Goal: Task Accomplishment & Management: Manage account settings

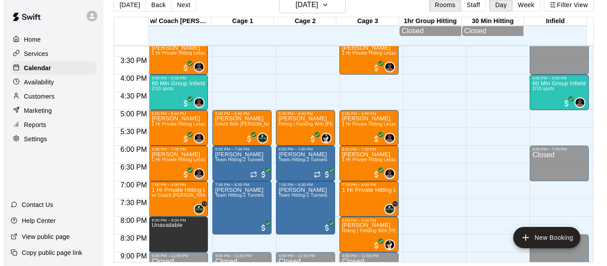
scroll to position [545, 0]
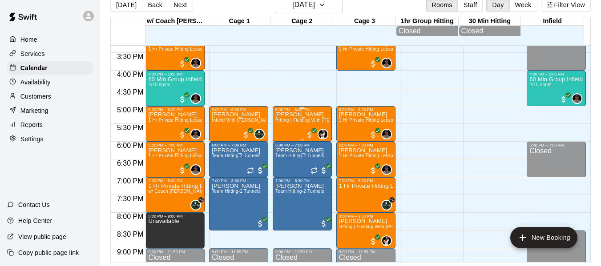
click at [301, 115] on p "[PERSON_NAME]" at bounding box center [302, 115] width 54 height 0
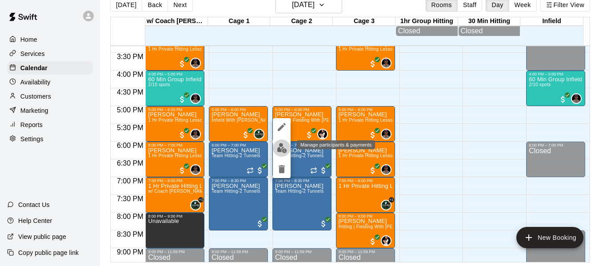
click at [283, 148] on img "edit" at bounding box center [282, 148] width 10 height 10
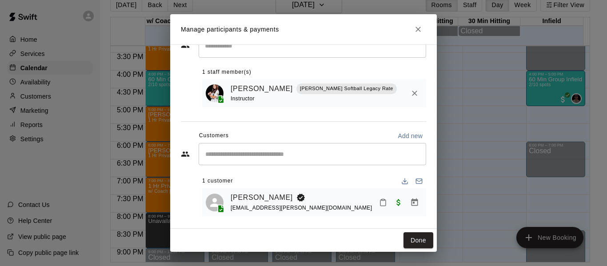
scroll to position [33, 0]
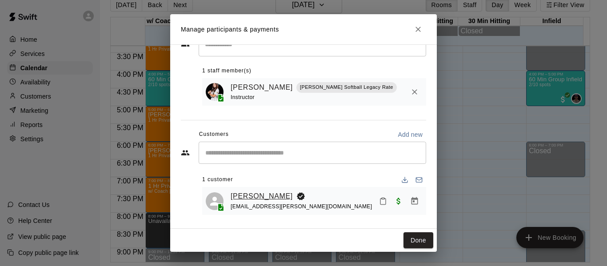
click at [268, 199] on link "[PERSON_NAME]" at bounding box center [262, 197] width 62 height 12
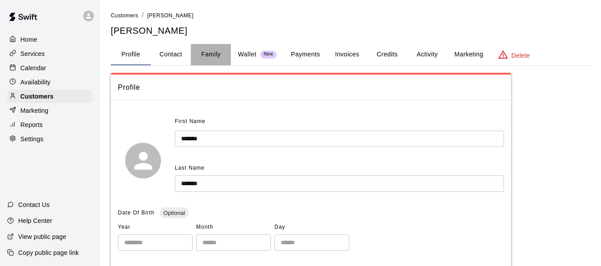
click at [213, 51] on button "Family" at bounding box center [211, 54] width 40 height 21
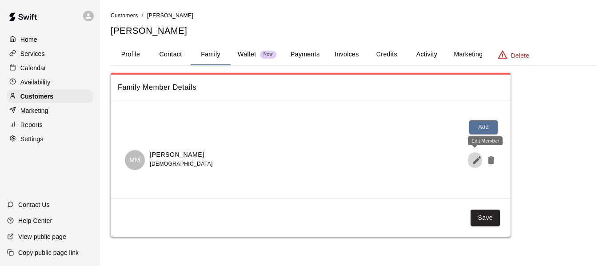
click at [476, 162] on icon "Edit Member" at bounding box center [477, 161] width 8 height 8
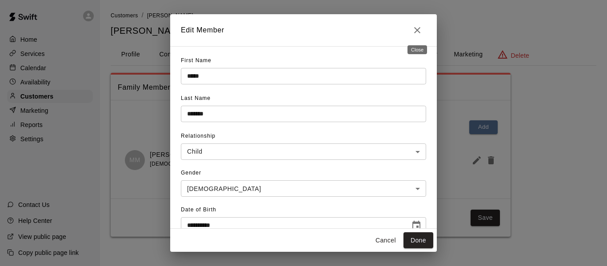
click at [416, 32] on icon "Close" at bounding box center [417, 30] width 6 height 6
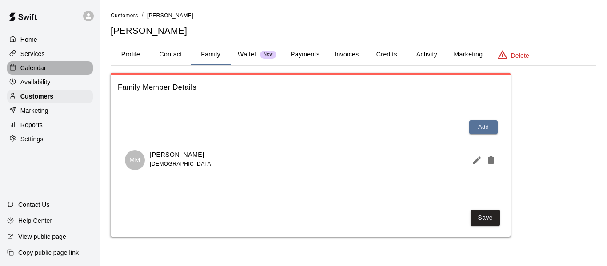
click at [28, 68] on p "Calendar" at bounding box center [33, 68] width 26 height 9
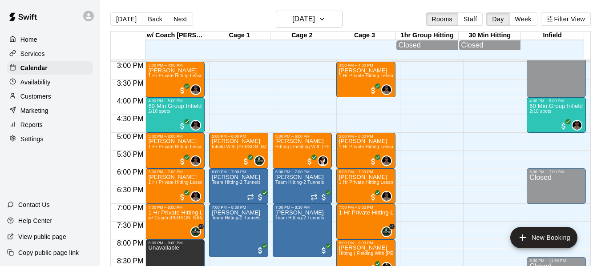
scroll to position [535, 0]
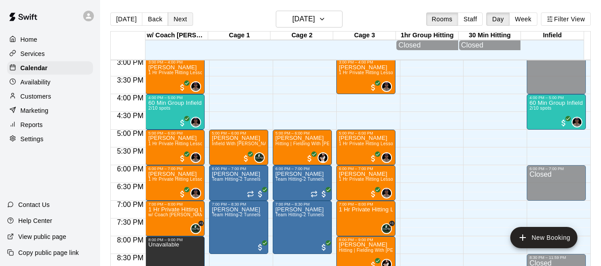
click at [168, 17] on button "Next" at bounding box center [180, 18] width 25 height 13
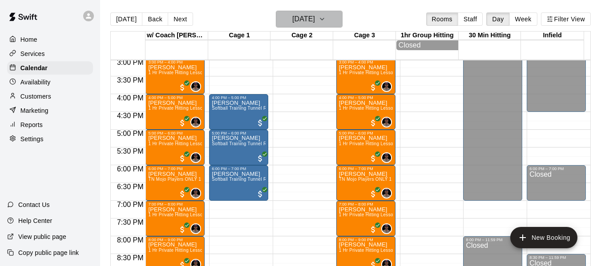
click at [326, 19] on icon "button" at bounding box center [321, 19] width 7 height 11
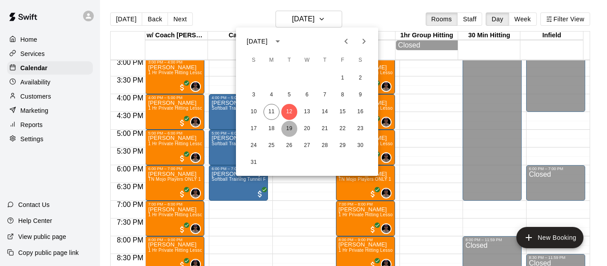
drag, startPoint x: 286, startPoint y: 128, endPoint x: 291, endPoint y: 128, distance: 5.3
click at [285, 128] on button "19" at bounding box center [290, 129] width 16 height 16
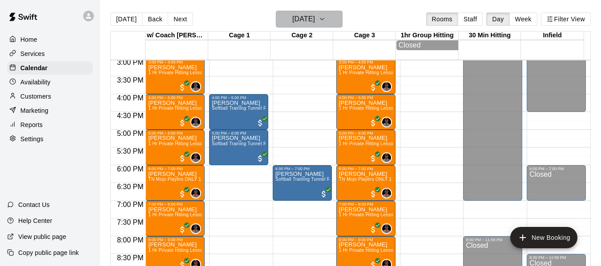
click at [326, 16] on icon "button" at bounding box center [321, 19] width 7 height 11
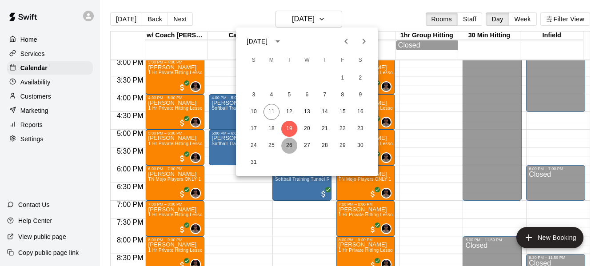
click at [292, 145] on button "26" at bounding box center [290, 146] width 16 height 16
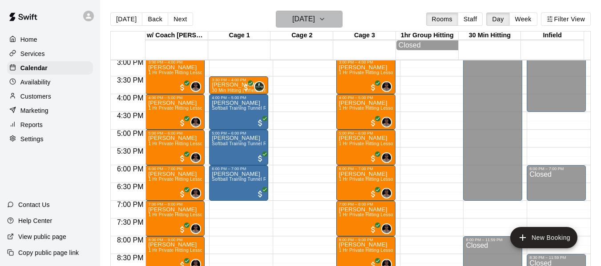
click at [340, 19] on button "Tuesday Aug 26" at bounding box center [309, 19] width 67 height 17
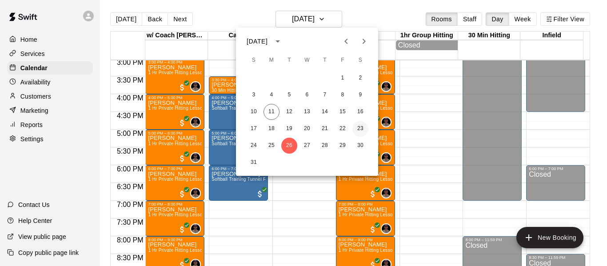
click at [358, 127] on button "23" at bounding box center [361, 129] width 16 height 16
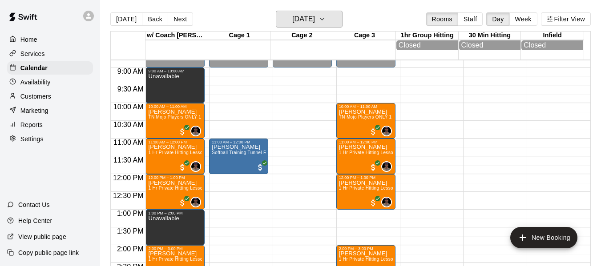
scroll to position [298, 0]
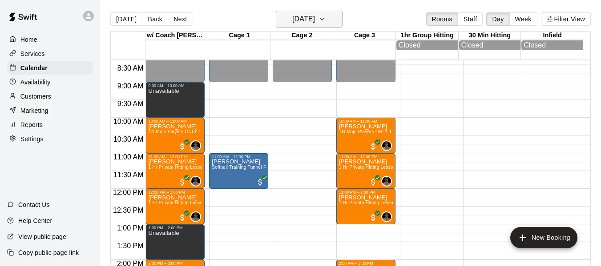
click at [326, 20] on icon "button" at bounding box center [321, 19] width 7 height 11
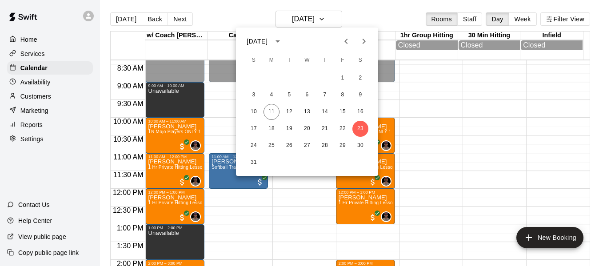
click at [231, 20] on div at bounding box center [303, 133] width 607 height 266
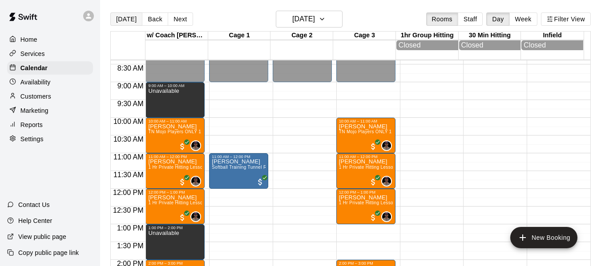
click at [131, 19] on button "[DATE]" at bounding box center [126, 18] width 32 height 13
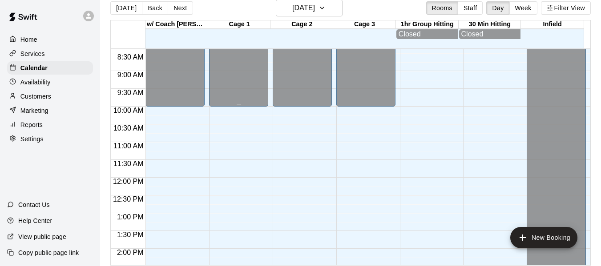
scroll to position [14, 0]
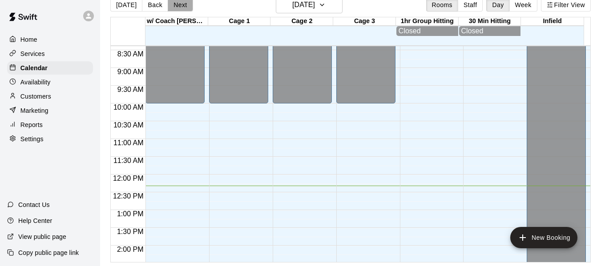
click at [178, 7] on button "Next" at bounding box center [180, 4] width 25 height 13
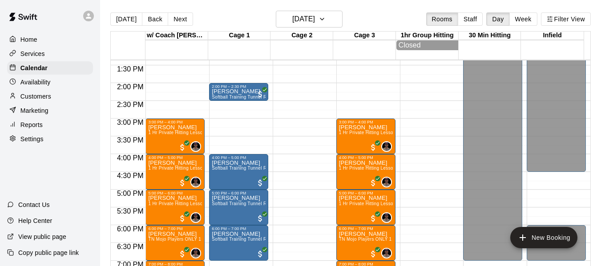
scroll to position [432, 0]
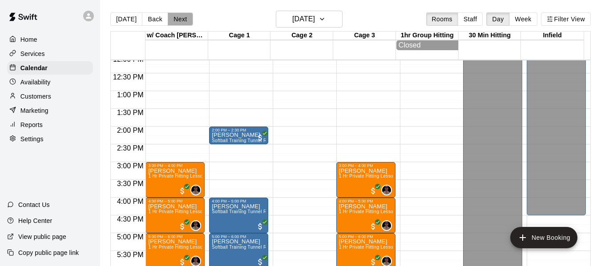
click at [180, 19] on button "Next" at bounding box center [180, 18] width 25 height 13
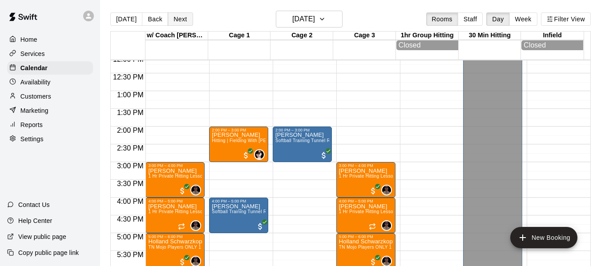
click at [180, 19] on button "Next" at bounding box center [180, 18] width 25 height 13
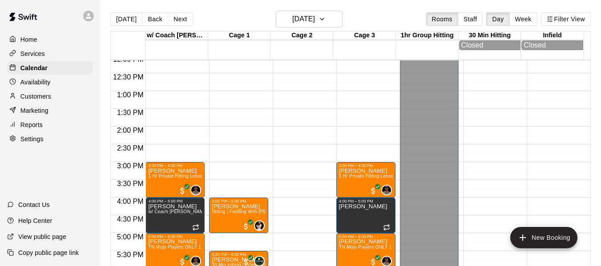
scroll to position [446, 0]
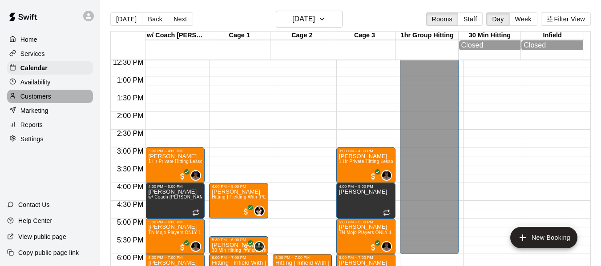
click at [35, 98] on p "Customers" at bounding box center [35, 96] width 31 height 9
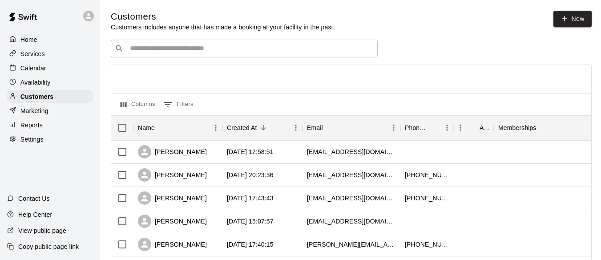
click at [209, 55] on div "​ ​" at bounding box center [244, 49] width 267 height 18
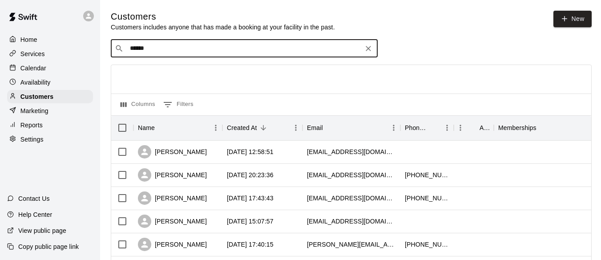
click at [172, 47] on input "******" at bounding box center [243, 48] width 233 height 9
drag, startPoint x: 169, startPoint y: 52, endPoint x: 113, endPoint y: 44, distance: 56.5
click at [113, 45] on div "​ ****** ​" at bounding box center [244, 49] width 267 height 18
click at [180, 49] on input "****" at bounding box center [243, 48] width 233 height 9
drag, startPoint x: 160, startPoint y: 52, endPoint x: 106, endPoint y: 48, distance: 53.9
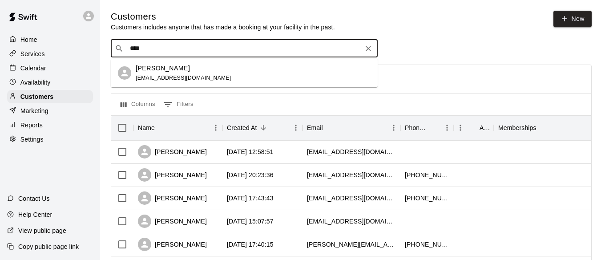
click at [178, 56] on div "​ ****** ​" at bounding box center [244, 49] width 267 height 18
click at [181, 53] on input "******" at bounding box center [243, 48] width 233 height 9
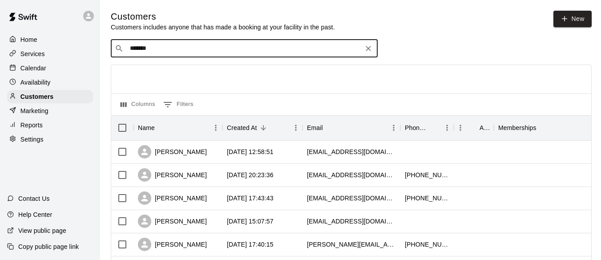
click at [178, 48] on input "******" at bounding box center [243, 48] width 233 height 9
click at [172, 51] on input "******" at bounding box center [243, 48] width 233 height 9
click at [167, 52] on input "*" at bounding box center [243, 48] width 233 height 9
click at [177, 53] on input "***" at bounding box center [243, 48] width 233 height 9
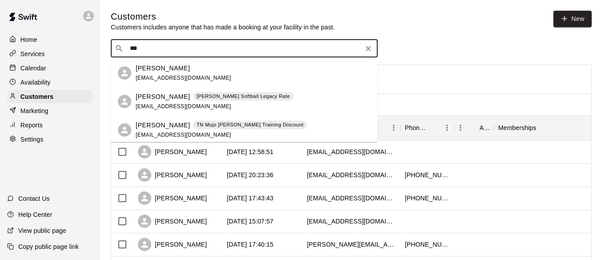
drag, startPoint x: 153, startPoint y: 50, endPoint x: 99, endPoint y: 52, distance: 54.3
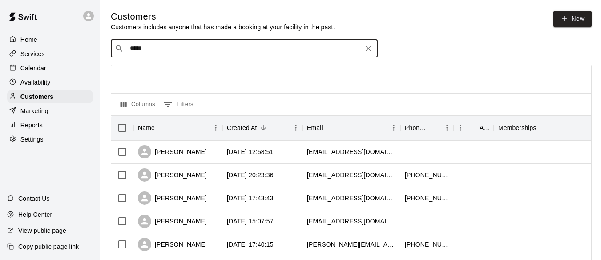
type input "******"
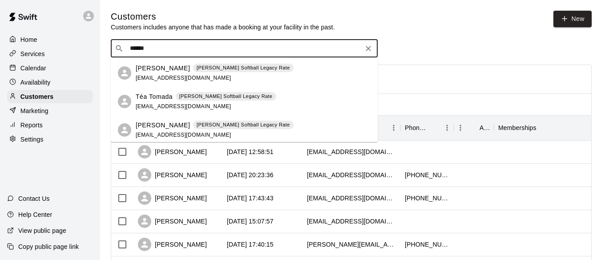
click at [154, 67] on p "Brian Tomada" at bounding box center [163, 68] width 54 height 9
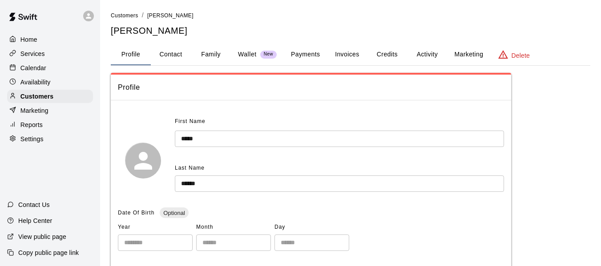
click at [177, 54] on button "Contact" at bounding box center [171, 54] width 40 height 21
select select "**"
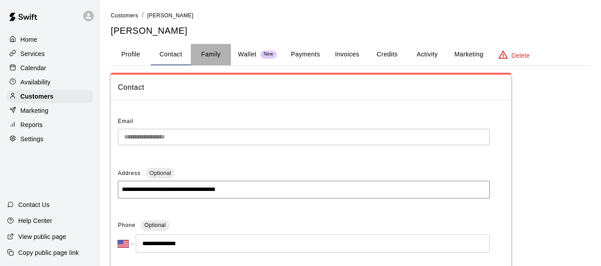
click at [208, 51] on button "Family" at bounding box center [211, 54] width 40 height 21
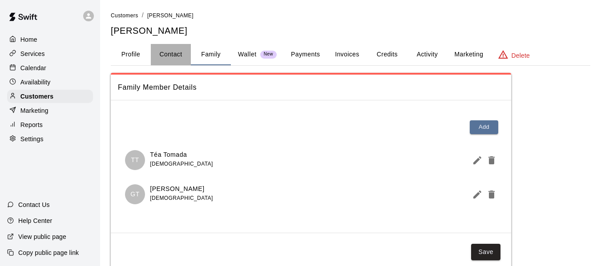
click at [165, 56] on button "Contact" at bounding box center [171, 54] width 40 height 21
select select "**"
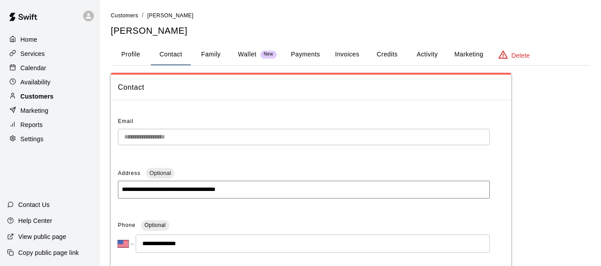
click at [53, 99] on p "Customers" at bounding box center [36, 96] width 33 height 9
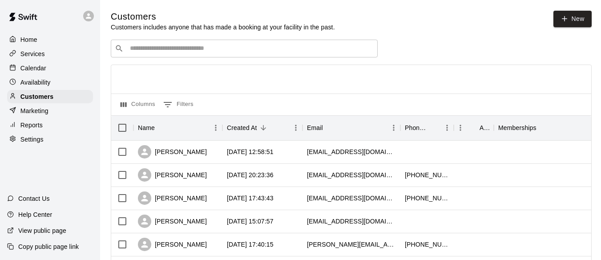
click at [177, 53] on input "Search customers by name or email" at bounding box center [250, 48] width 246 height 9
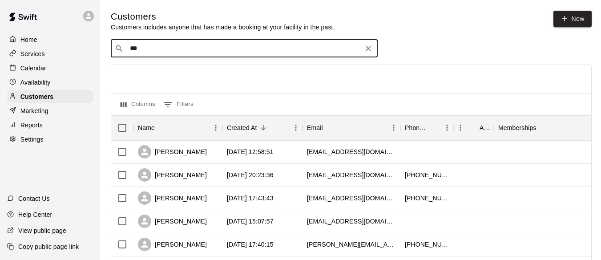
type input "****"
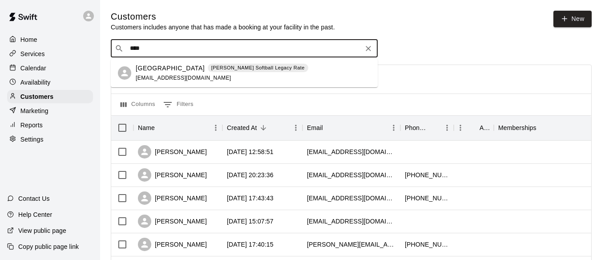
click at [168, 70] on p "[GEOGRAPHIC_DATA]" at bounding box center [170, 68] width 69 height 9
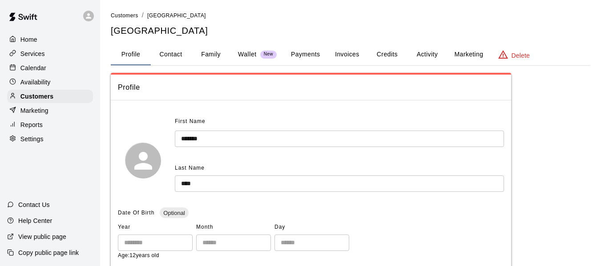
click at [169, 56] on button "Contact" at bounding box center [171, 54] width 40 height 21
select select "**"
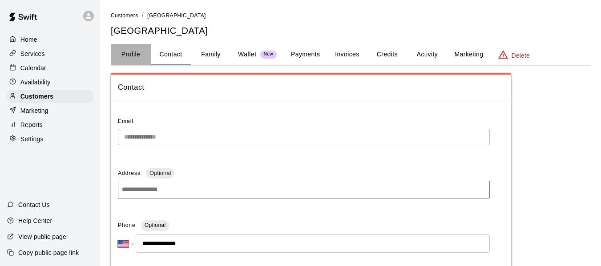
click at [136, 52] on button "Profile" at bounding box center [131, 54] width 40 height 21
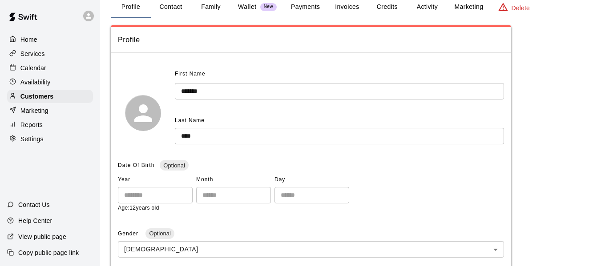
scroll to position [44, 0]
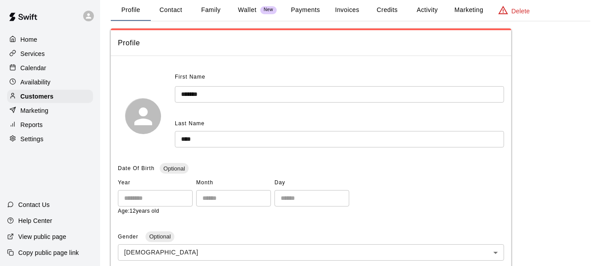
click at [170, 12] on button "Contact" at bounding box center [171, 10] width 40 height 21
select select "**"
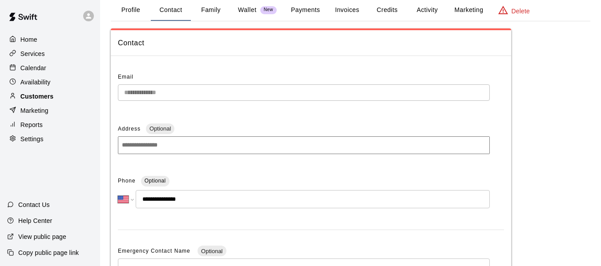
click at [48, 97] on p "Customers" at bounding box center [36, 96] width 33 height 9
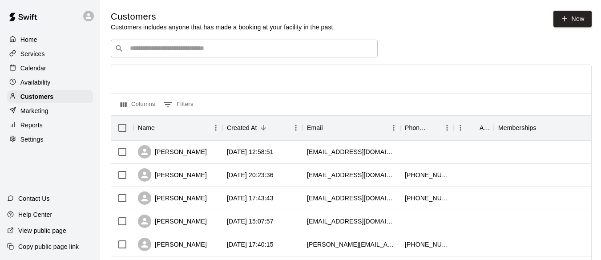
click at [161, 53] on input "Search customers by name or email" at bounding box center [250, 48] width 246 height 9
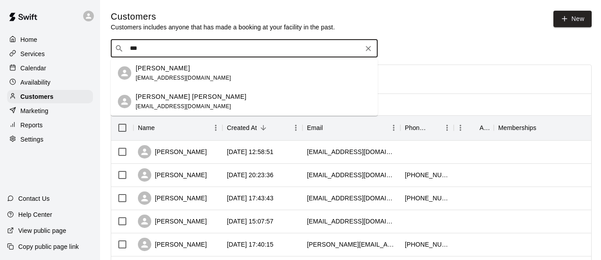
drag, startPoint x: 154, startPoint y: 46, endPoint x: 102, endPoint y: 43, distance: 52.6
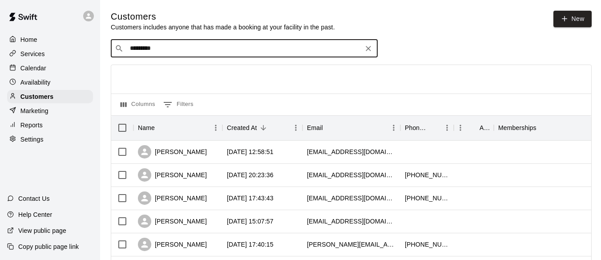
click at [147, 48] on input "*********" at bounding box center [243, 48] width 233 height 9
click at [168, 52] on input "********" at bounding box center [243, 48] width 233 height 9
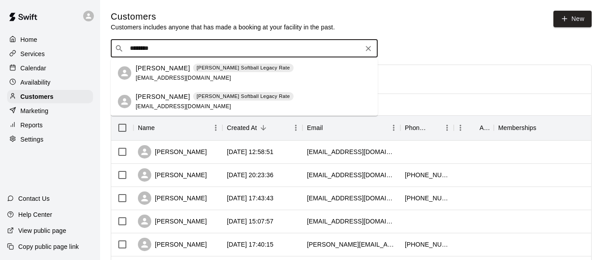
drag, startPoint x: 163, startPoint y: 50, endPoint x: 76, endPoint y: 39, distance: 87.9
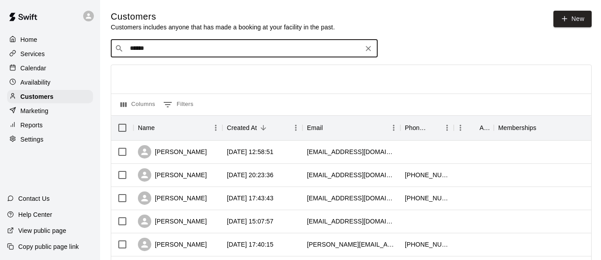
click at [169, 44] on div "​ ****** ​" at bounding box center [244, 49] width 267 height 18
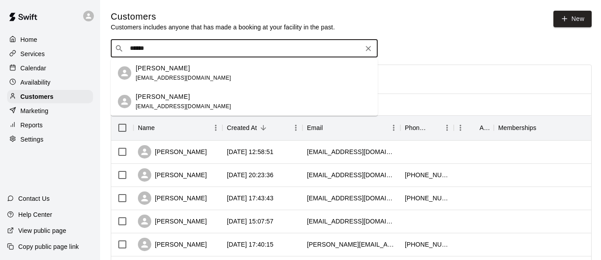
drag, startPoint x: 176, startPoint y: 52, endPoint x: 118, endPoint y: 50, distance: 57.9
click at [118, 50] on div "​ ****** ​" at bounding box center [244, 49] width 267 height 18
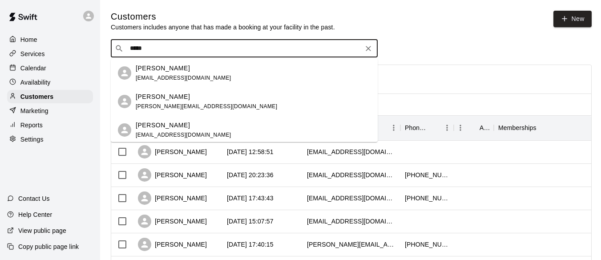
drag, startPoint x: 157, startPoint y: 48, endPoint x: 93, endPoint y: 52, distance: 64.2
type input "*****"
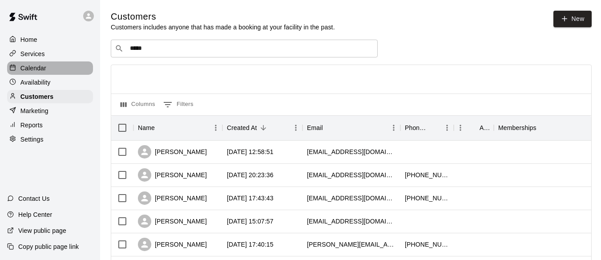
click at [37, 68] on p "Calendar" at bounding box center [33, 68] width 26 height 9
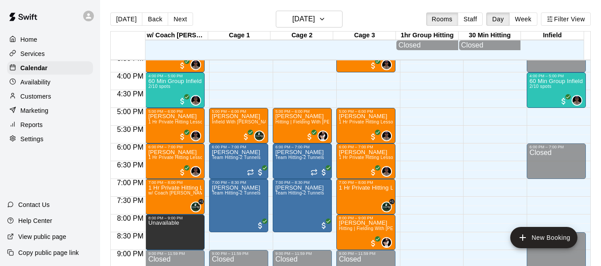
scroll to position [560, 0]
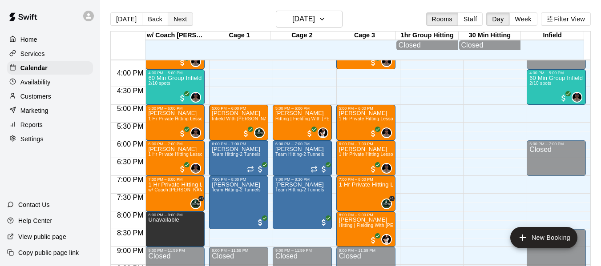
click at [184, 18] on button "Next" at bounding box center [180, 18] width 25 height 13
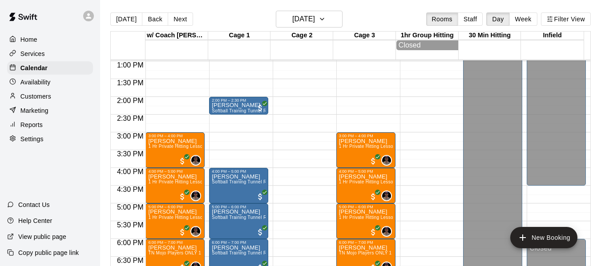
scroll to position [457, 0]
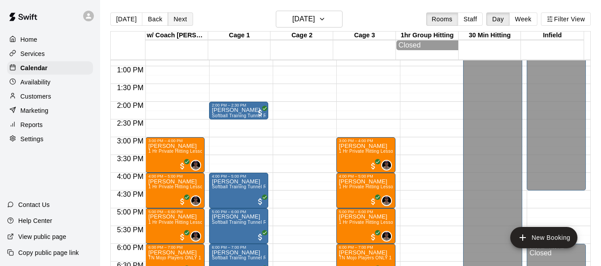
click at [179, 16] on button "Next" at bounding box center [180, 18] width 25 height 13
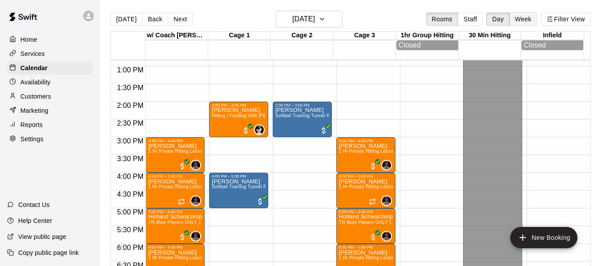
click at [536, 16] on button "Week" at bounding box center [523, 18] width 28 height 13
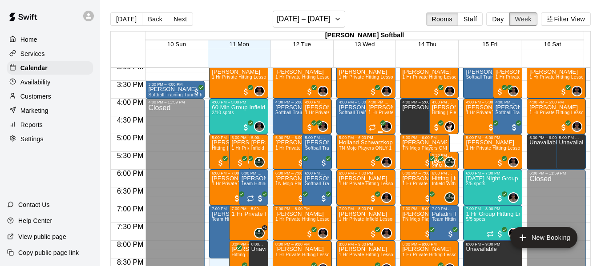
scroll to position [561, 0]
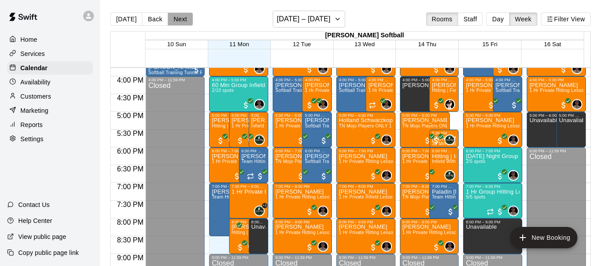
click at [178, 21] on button "Next" at bounding box center [180, 18] width 25 height 13
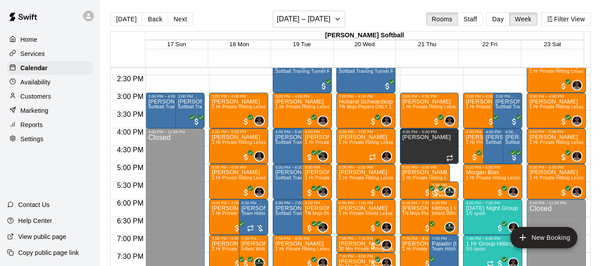
scroll to position [487, 0]
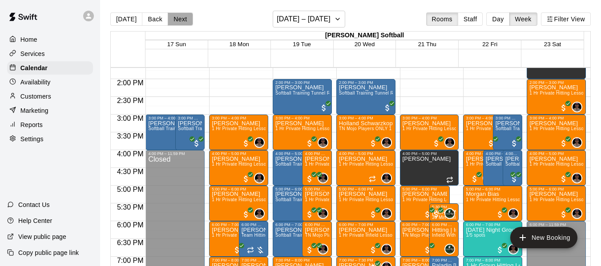
click at [185, 15] on button "Next" at bounding box center [180, 18] width 25 height 13
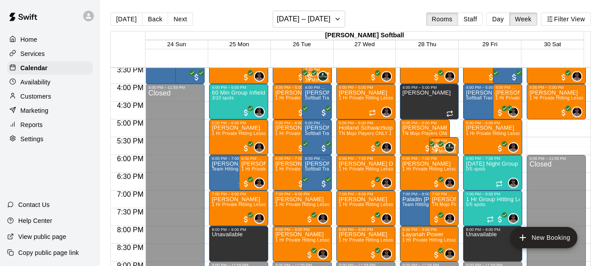
scroll to position [561, 0]
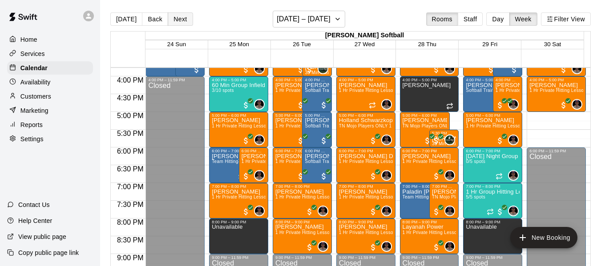
click at [176, 20] on button "Next" at bounding box center [180, 18] width 25 height 13
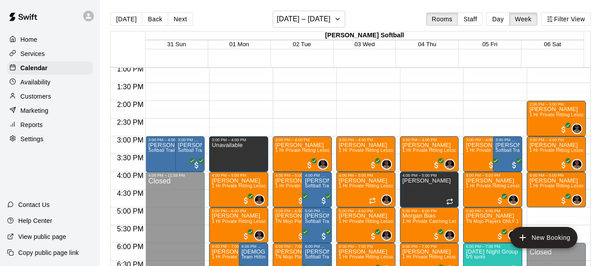
scroll to position [457, 0]
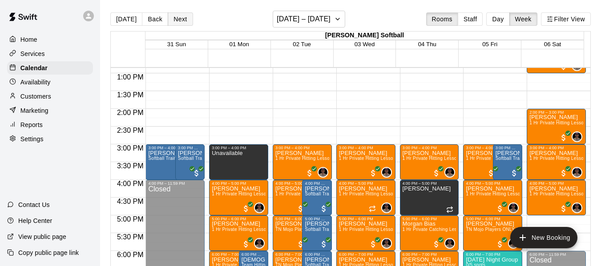
click at [179, 19] on button "Next" at bounding box center [180, 18] width 25 height 13
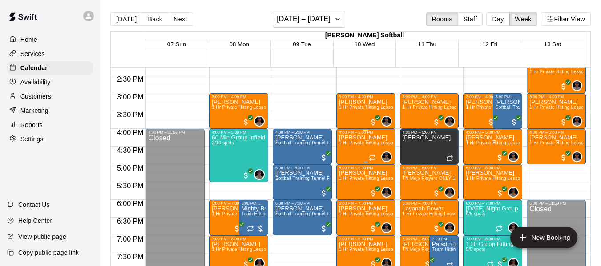
scroll to position [502, 0]
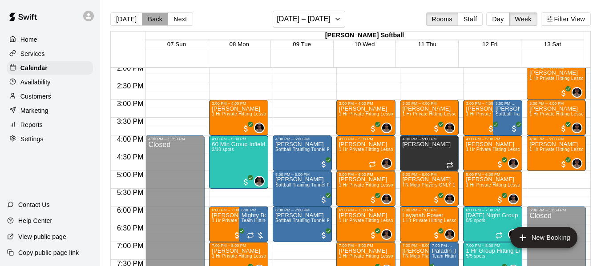
click at [153, 20] on button "Back" at bounding box center [155, 18] width 26 height 13
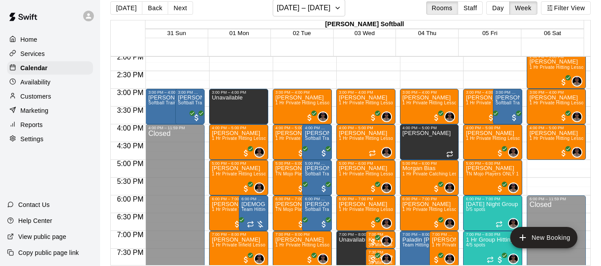
scroll to position [14, 0]
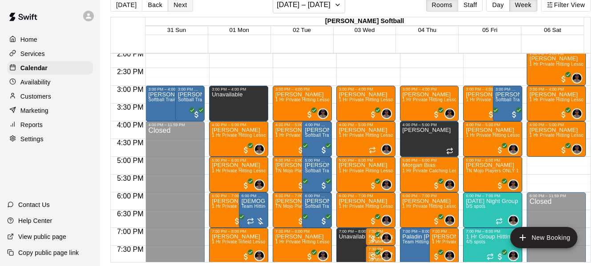
click at [177, 5] on button "Next" at bounding box center [180, 4] width 25 height 13
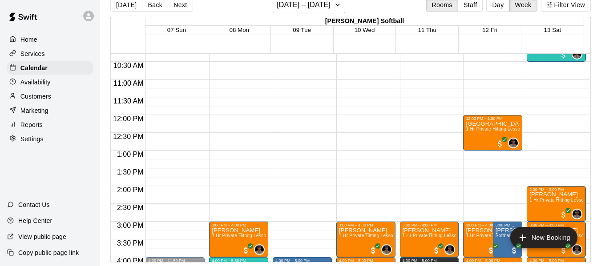
scroll to position [354, 0]
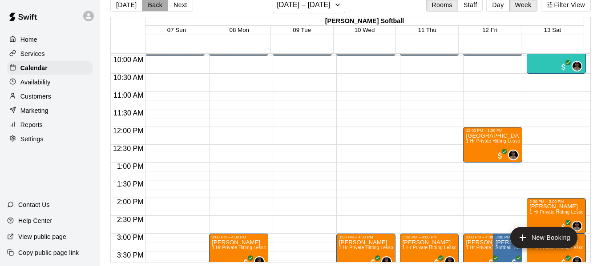
click at [144, 7] on button "Back" at bounding box center [155, 4] width 26 height 13
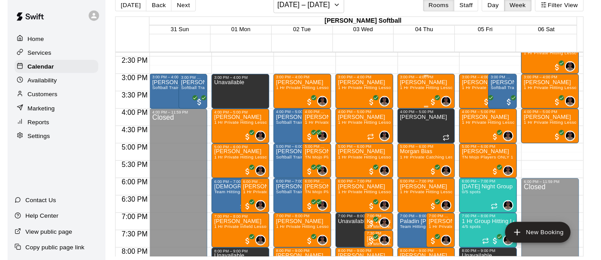
scroll to position [531, 0]
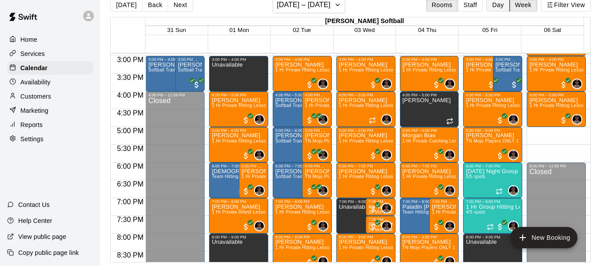
click at [505, 4] on button "Day" at bounding box center [497, 4] width 23 height 13
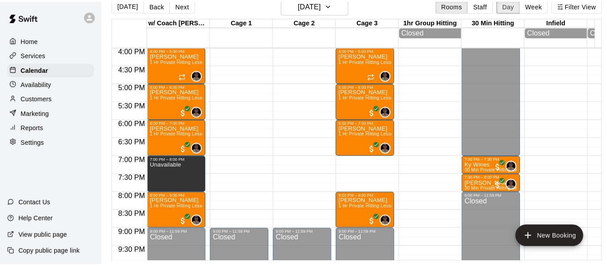
scroll to position [591, 0]
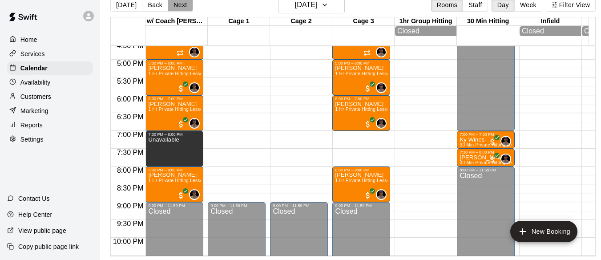
click at [181, 4] on button "Next" at bounding box center [180, 4] width 25 height 13
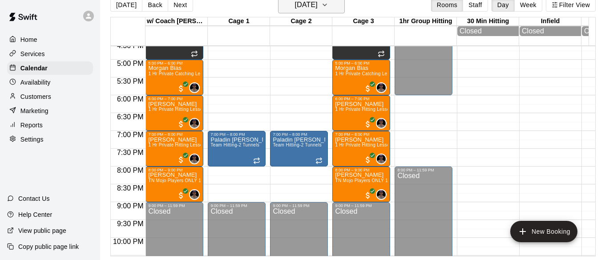
click at [339, 10] on button "[DATE]" at bounding box center [311, 4] width 67 height 17
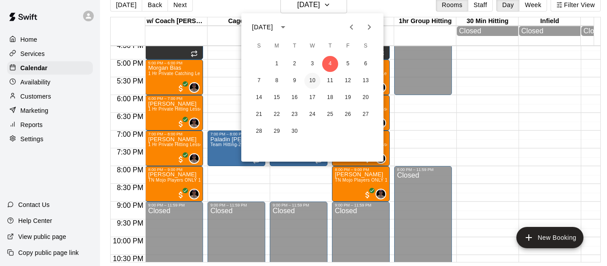
click at [311, 80] on button "10" at bounding box center [313, 81] width 16 height 16
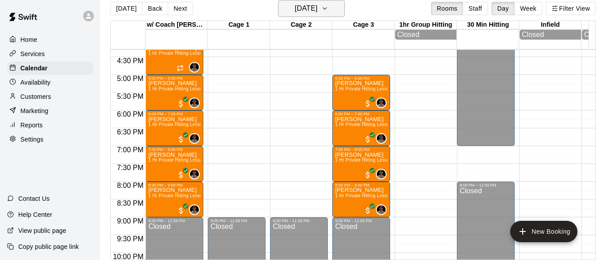
scroll to position [577, 0]
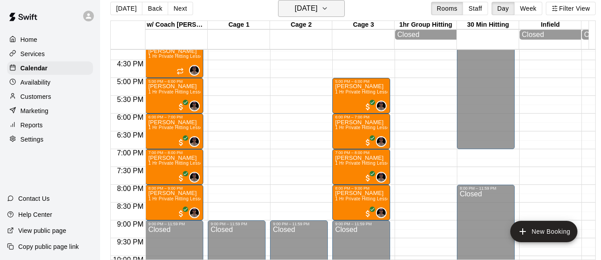
click at [328, 4] on icon "button" at bounding box center [324, 8] width 7 height 11
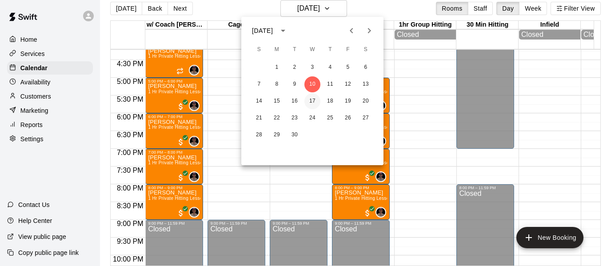
click at [310, 100] on button "17" at bounding box center [313, 101] width 16 height 16
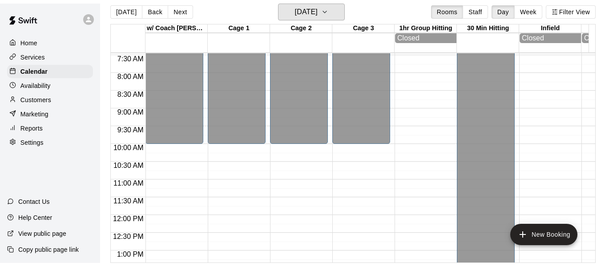
scroll to position [250, 0]
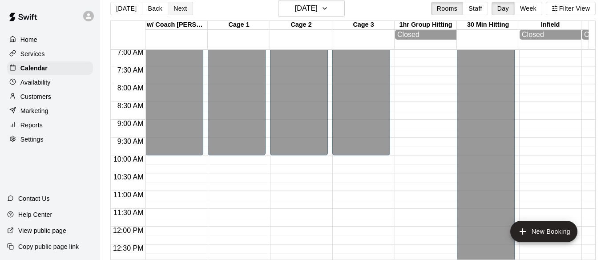
click at [180, 4] on button "Next" at bounding box center [180, 8] width 25 height 13
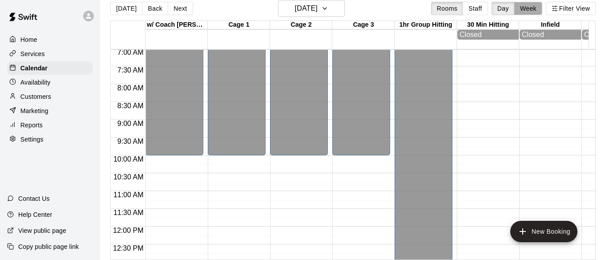
click at [535, 9] on button "Week" at bounding box center [528, 8] width 28 height 13
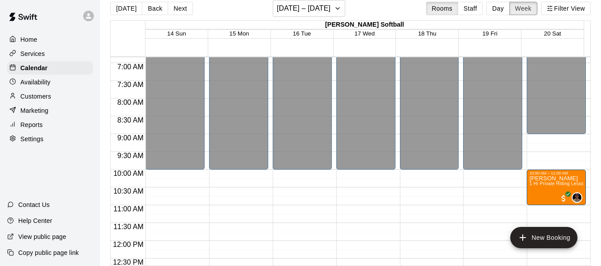
scroll to position [221, 0]
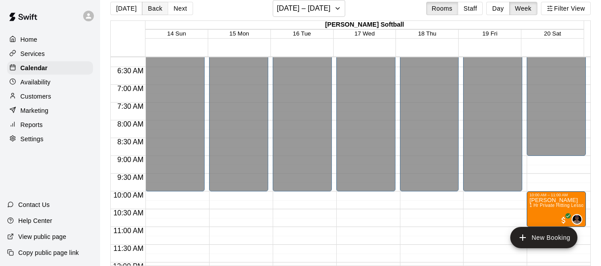
click at [153, 8] on button "Back" at bounding box center [155, 8] width 26 height 13
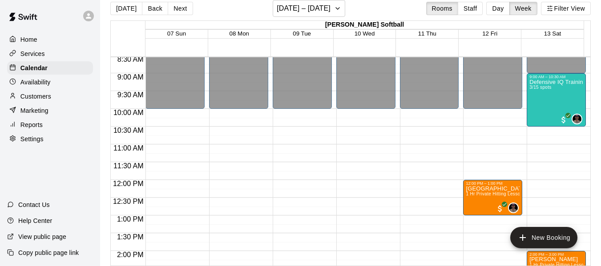
scroll to position [295, 0]
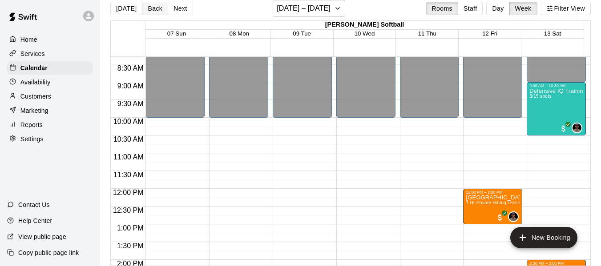
click at [155, 7] on button "Back" at bounding box center [155, 8] width 26 height 13
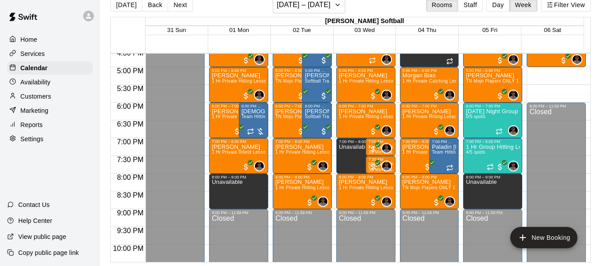
scroll to position [592, 0]
click at [153, 7] on button "Back" at bounding box center [155, 4] width 26 height 13
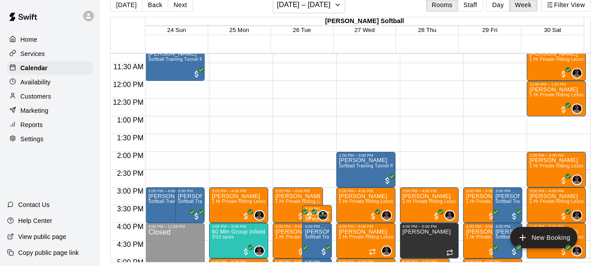
scroll to position [399, 0]
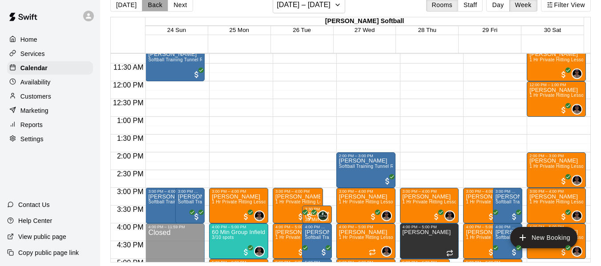
click at [147, 6] on button "Back" at bounding box center [155, 4] width 26 height 13
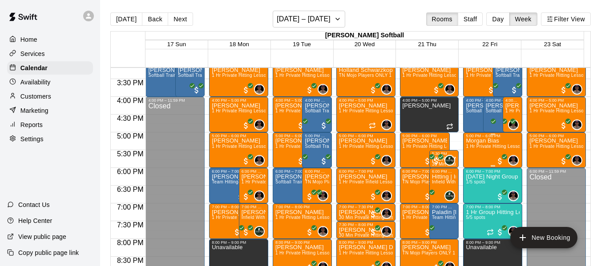
scroll to position [562, 0]
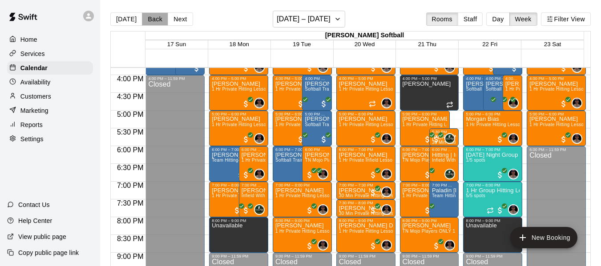
click at [148, 22] on button "Back" at bounding box center [155, 18] width 26 height 13
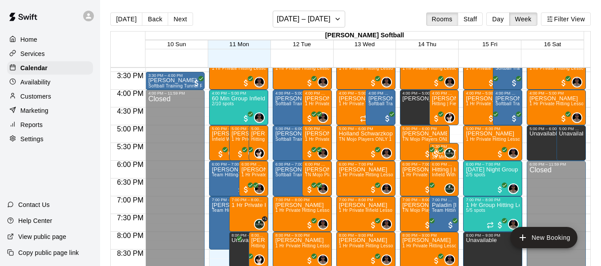
scroll to position [533, 0]
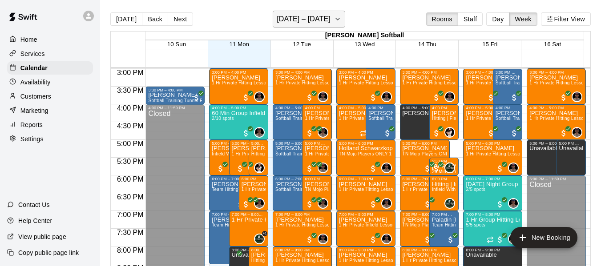
click at [336, 20] on icon "button" at bounding box center [338, 19] width 4 height 2
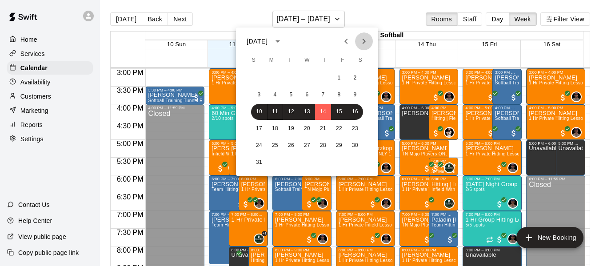
click at [365, 42] on icon "Next month" at bounding box center [364, 41] width 3 height 5
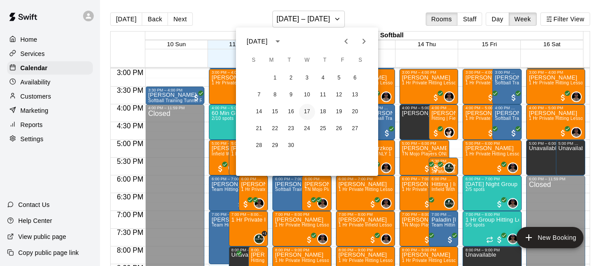
click at [306, 111] on button "17" at bounding box center [307, 112] width 16 height 16
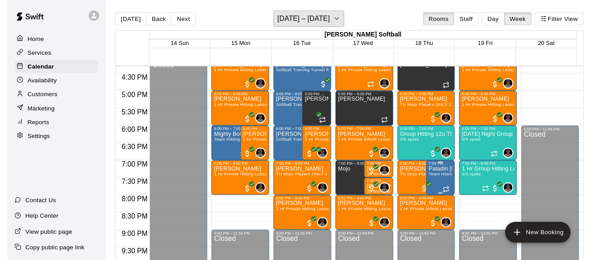
scroll to position [607, 0]
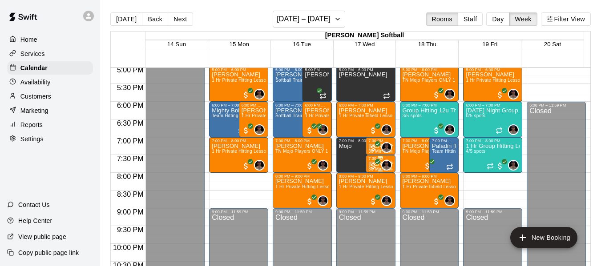
click at [369, 171] on span "All customers have paid" at bounding box center [373, 166] width 9 height 9
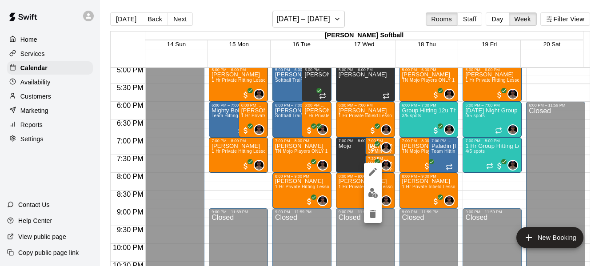
click at [494, 18] on div at bounding box center [303, 133] width 607 height 266
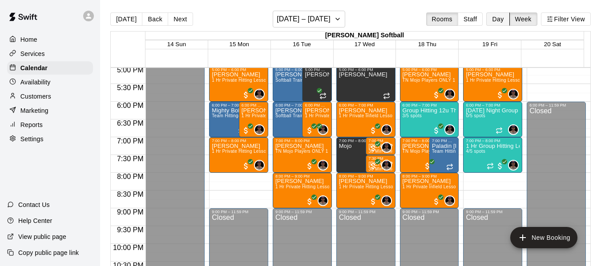
click at [499, 18] on button "Day" at bounding box center [497, 18] width 23 height 13
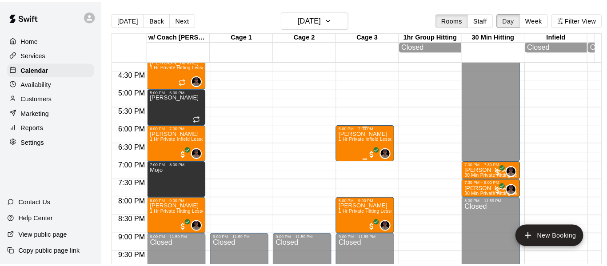
scroll to position [580, 0]
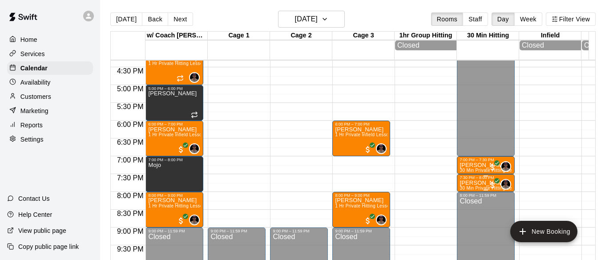
click at [467, 183] on p "[PERSON_NAME]" at bounding box center [485, 183] width 52 height 0
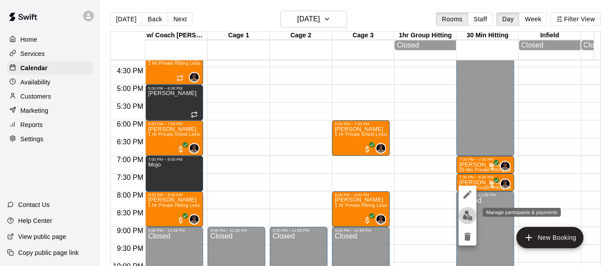
click at [467, 215] on img "edit" at bounding box center [468, 216] width 10 height 10
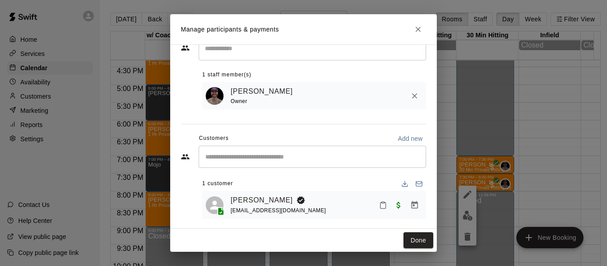
scroll to position [37, 0]
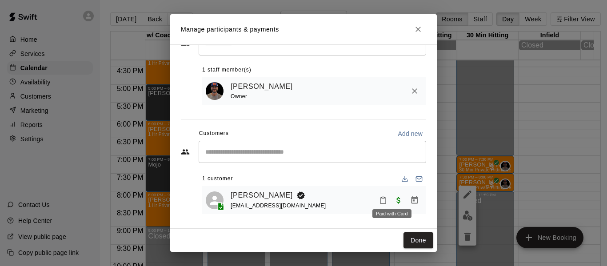
click at [391, 200] on span "Paid with Card" at bounding box center [399, 200] width 16 height 8
click at [412, 200] on icon "Manage bookings & payment" at bounding box center [415, 200] width 7 height 8
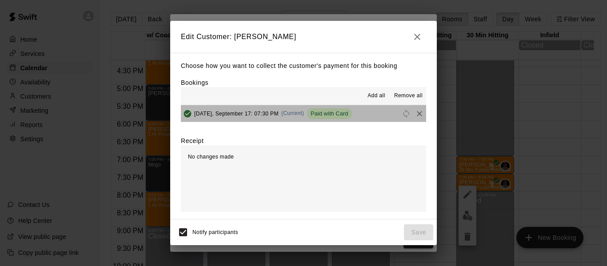
click at [378, 113] on button "Wednesday, September 17: 07:30 PM (Current) Paid with Card" at bounding box center [303, 113] width 245 height 16
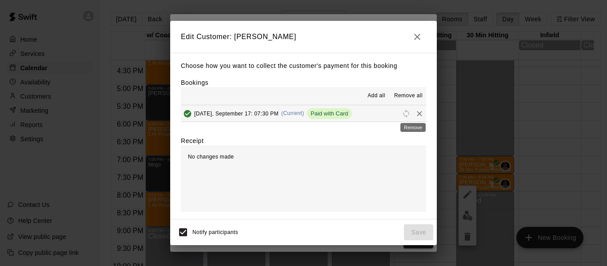
click at [417, 115] on icon "Remove" at bounding box center [419, 113] width 5 height 5
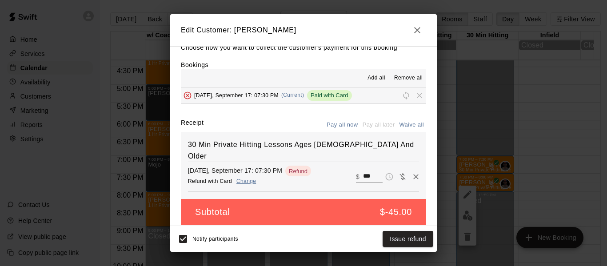
scroll to position [19, 0]
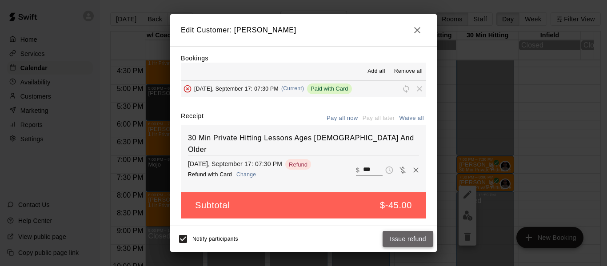
click at [402, 237] on button "Issue refund" at bounding box center [408, 239] width 51 height 16
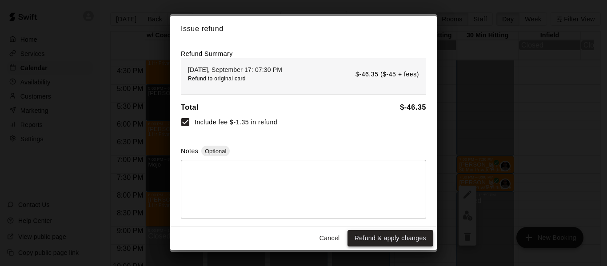
click at [402, 241] on button "Refund & apply changes" at bounding box center [391, 238] width 86 height 16
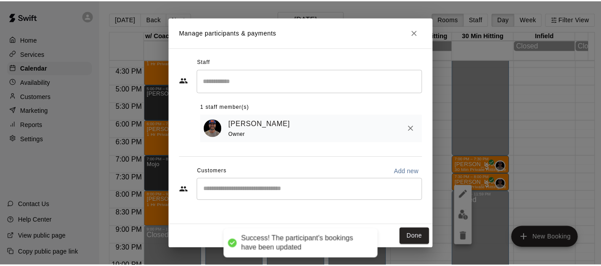
scroll to position [0, 0]
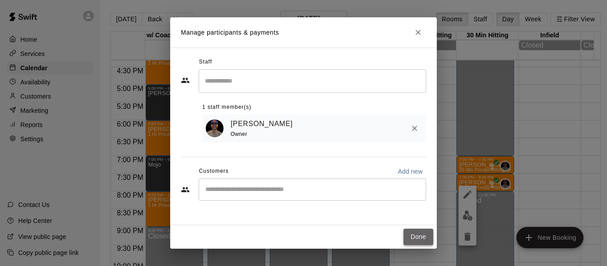
click at [421, 241] on button "Done" at bounding box center [419, 237] width 30 height 16
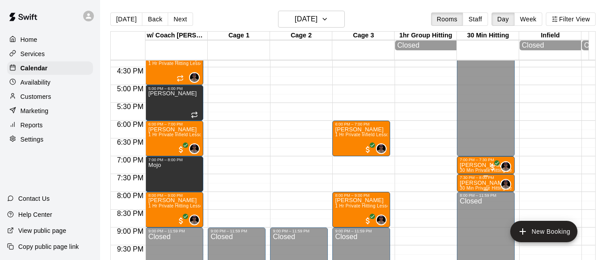
click at [477, 183] on p "[PERSON_NAME]" at bounding box center [485, 183] width 52 height 0
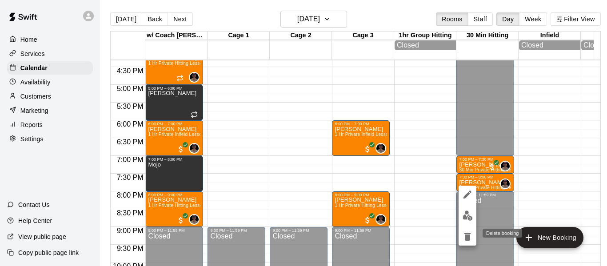
click at [468, 237] on icon "delete" at bounding box center [468, 237] width 6 height 8
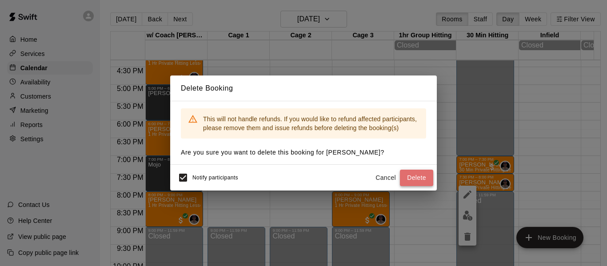
click at [422, 179] on button "Delete" at bounding box center [416, 178] width 33 height 16
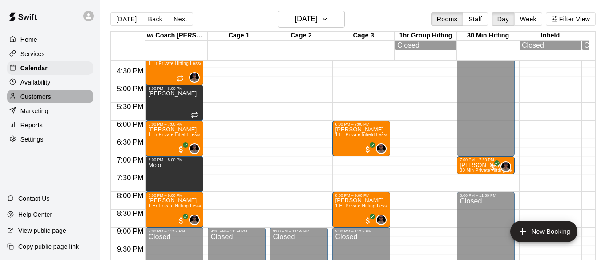
click at [41, 101] on p "Customers" at bounding box center [35, 96] width 31 height 9
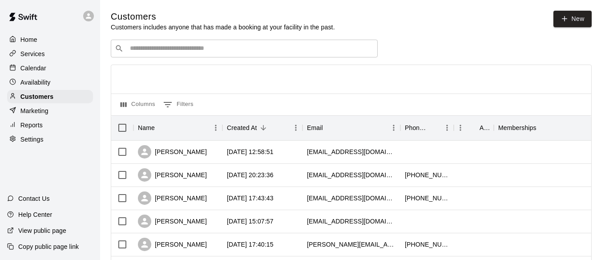
click at [238, 50] on input "Search customers by name or email" at bounding box center [250, 48] width 246 height 9
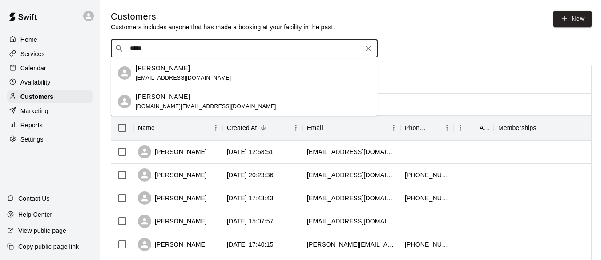
type input "******"
click at [184, 68] on div "[PERSON_NAME]" at bounding box center [184, 68] width 96 height 9
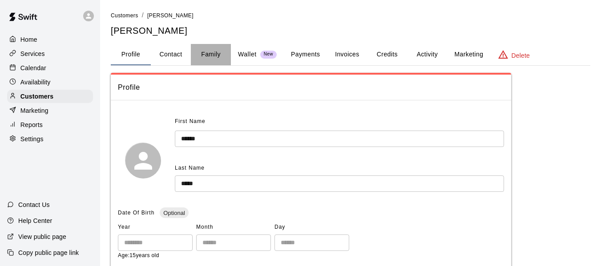
click at [201, 57] on button "Family" at bounding box center [211, 54] width 40 height 21
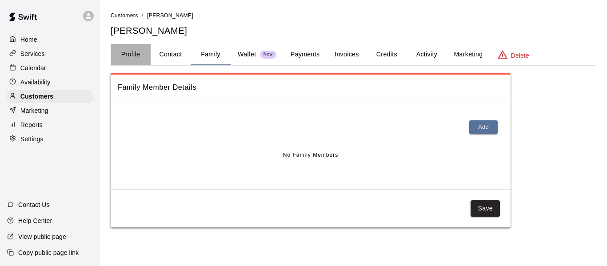
click at [128, 60] on button "Profile" at bounding box center [131, 54] width 40 height 21
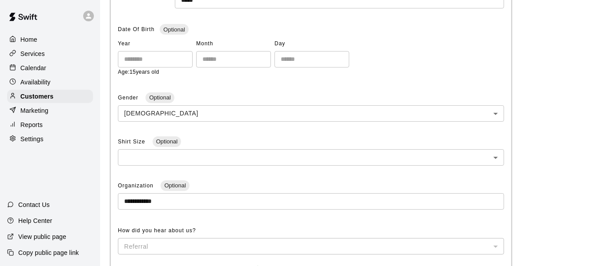
scroll to position [178, 0]
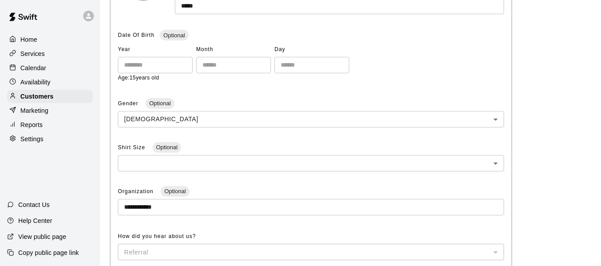
drag, startPoint x: 263, startPoint y: 89, endPoint x: 279, endPoint y: 4, distance: 87.3
click at [284, 16] on div "**********" at bounding box center [311, 170] width 386 height 466
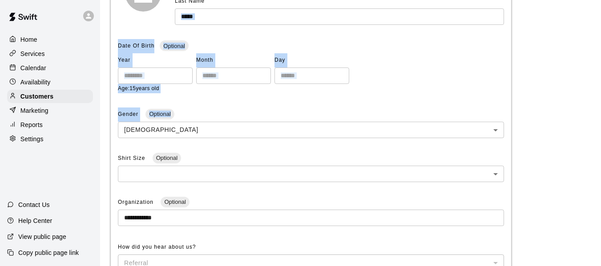
scroll to position [163, 0]
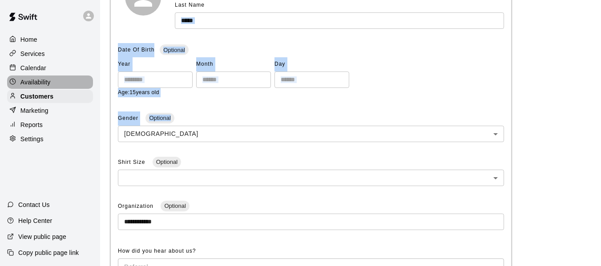
click at [53, 84] on div "Availability" at bounding box center [50, 82] width 86 height 13
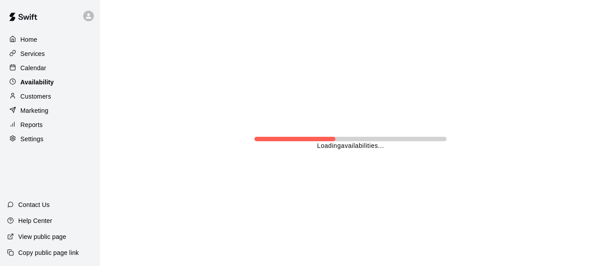
click at [50, 98] on p "Customers" at bounding box center [35, 96] width 31 height 9
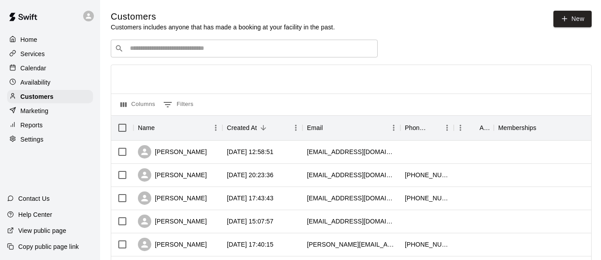
click at [265, 48] on input "Search customers by name or email" at bounding box center [250, 48] width 246 height 9
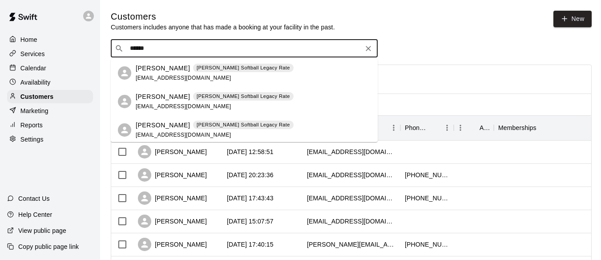
type input "******"
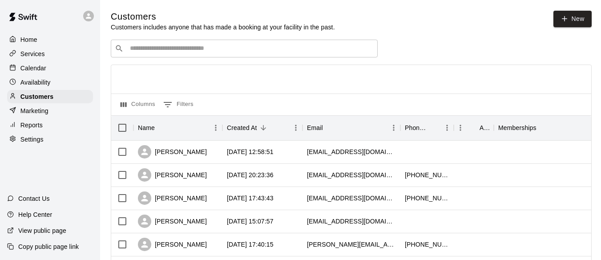
click at [39, 72] on p "Calendar" at bounding box center [33, 68] width 26 height 9
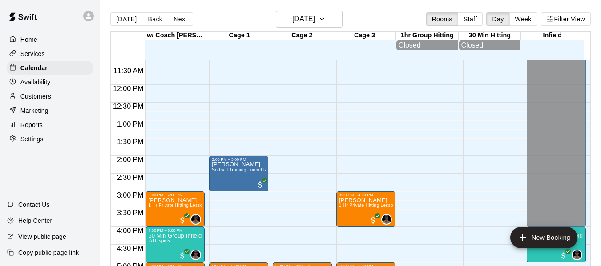
scroll to position [386, 0]
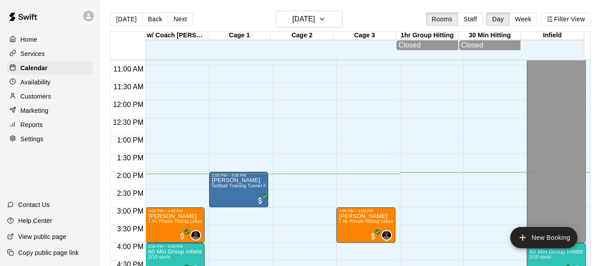
click at [52, 42] on div "Home" at bounding box center [50, 39] width 86 height 13
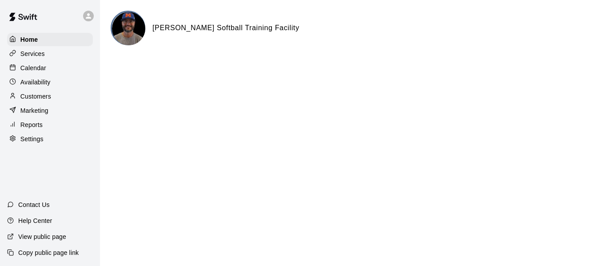
click at [41, 69] on p "Calendar" at bounding box center [33, 68] width 26 height 9
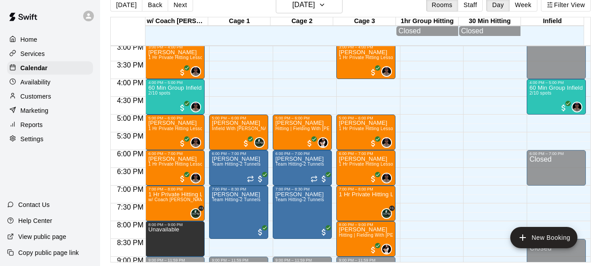
scroll to position [507, 0]
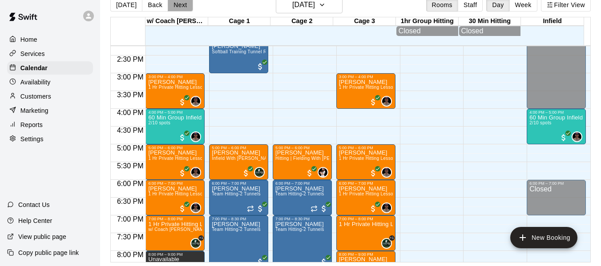
click at [181, 8] on button "Next" at bounding box center [180, 4] width 25 height 13
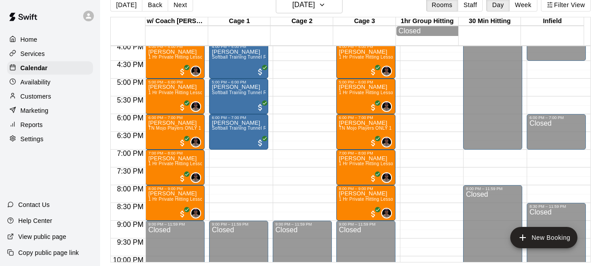
scroll to position [536, 0]
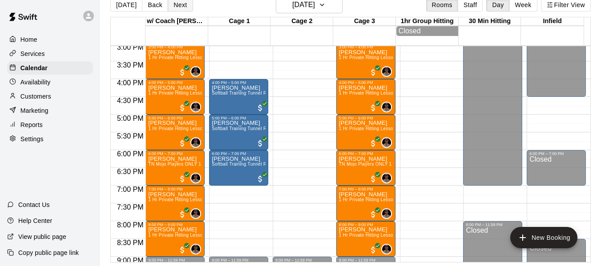
click at [178, 10] on button "Next" at bounding box center [180, 4] width 25 height 13
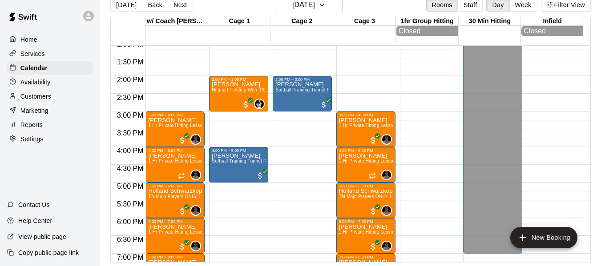
scroll to position [462, 0]
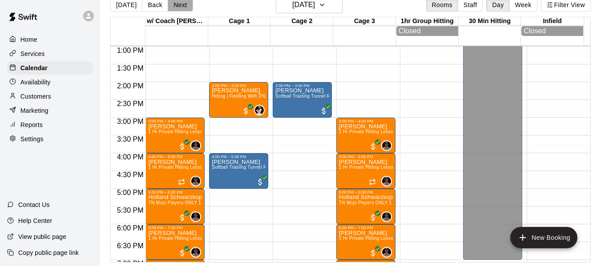
click at [186, 7] on button "Next" at bounding box center [180, 4] width 25 height 13
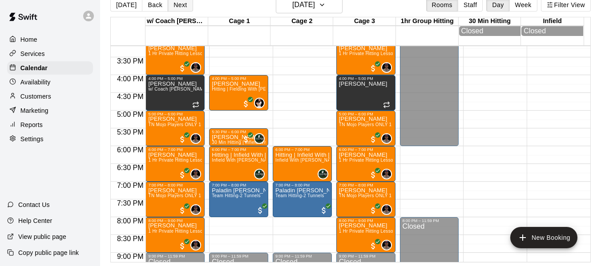
scroll to position [536, 0]
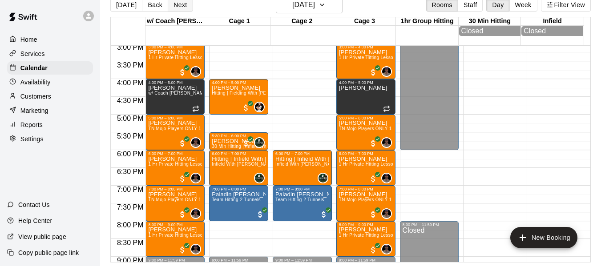
click at [173, 2] on button "Next" at bounding box center [180, 4] width 25 height 13
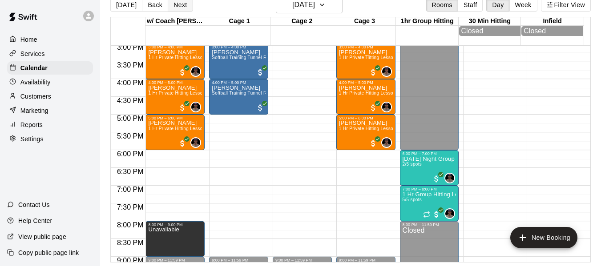
click at [186, 8] on button "Next" at bounding box center [180, 4] width 25 height 13
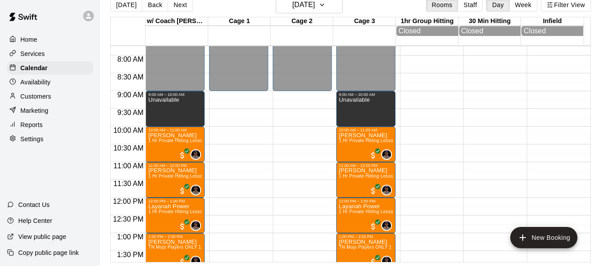
scroll to position [254, 0]
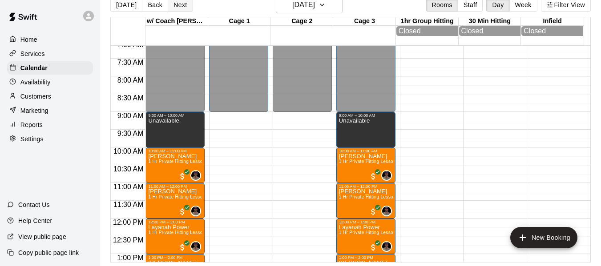
click at [180, 5] on button "Next" at bounding box center [180, 4] width 25 height 13
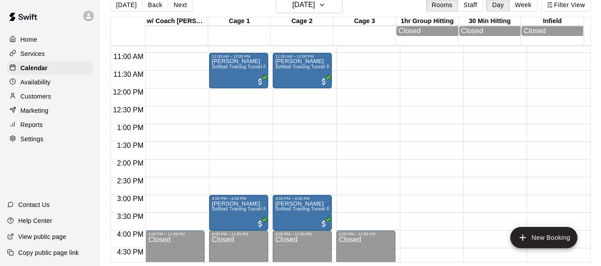
scroll to position [388, 0]
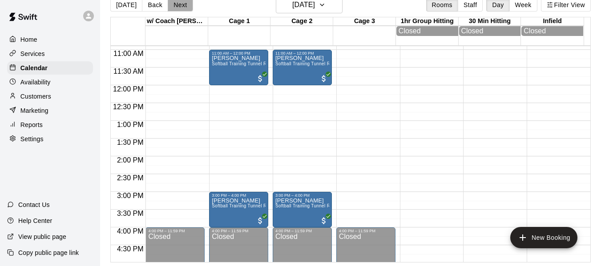
click at [181, 2] on button "Next" at bounding box center [180, 4] width 25 height 13
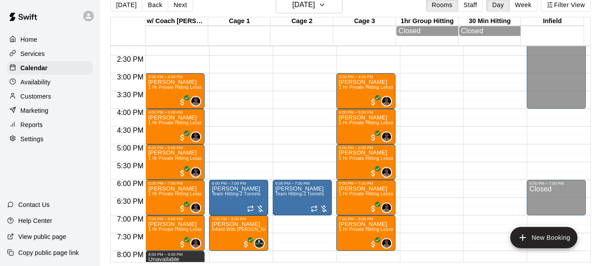
scroll to position [492, 0]
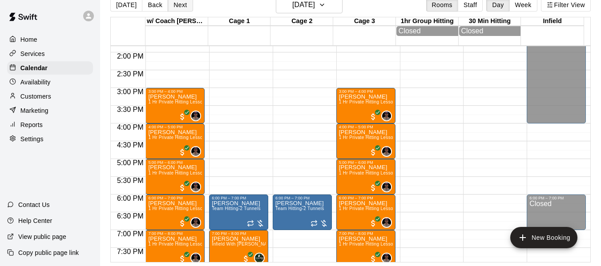
click at [186, 7] on button "Next" at bounding box center [180, 4] width 25 height 13
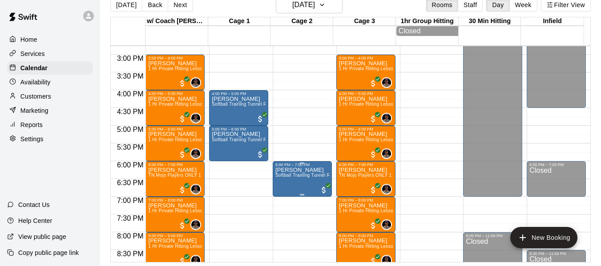
scroll to position [521, 0]
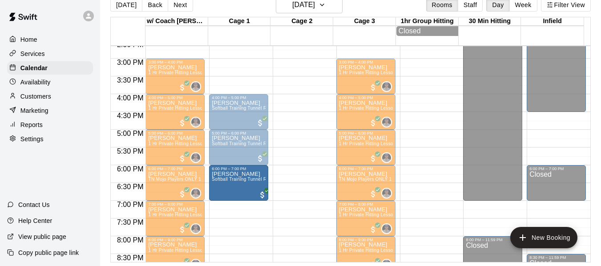
drag, startPoint x: 289, startPoint y: 183, endPoint x: 226, endPoint y: 186, distance: 63.2
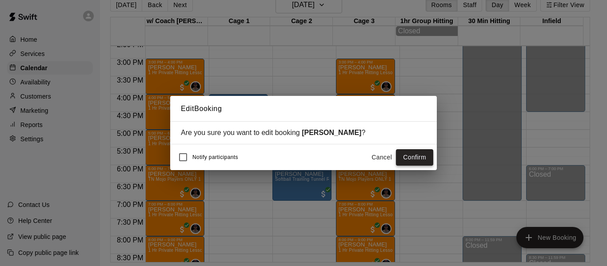
click at [412, 161] on button "Confirm" at bounding box center [414, 157] width 37 height 16
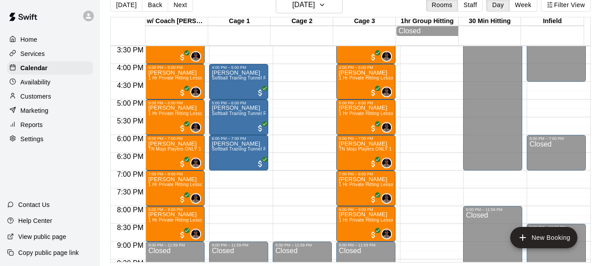
scroll to position [551, 0]
click at [181, 6] on button "Next" at bounding box center [180, 4] width 25 height 13
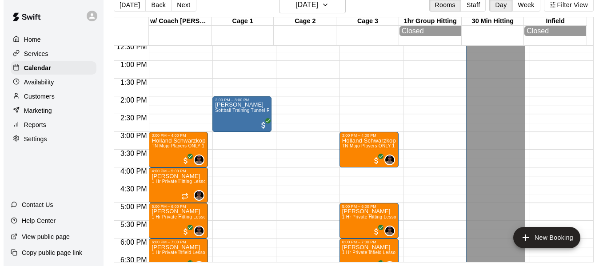
scroll to position [447, 0]
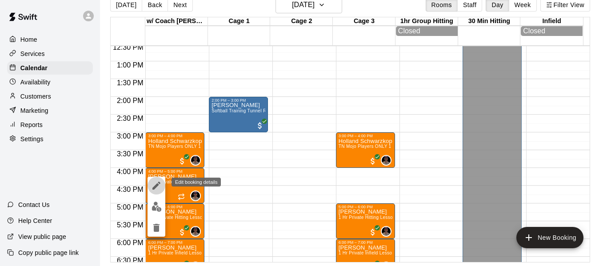
click at [155, 185] on icon "edit" at bounding box center [156, 186] width 11 height 11
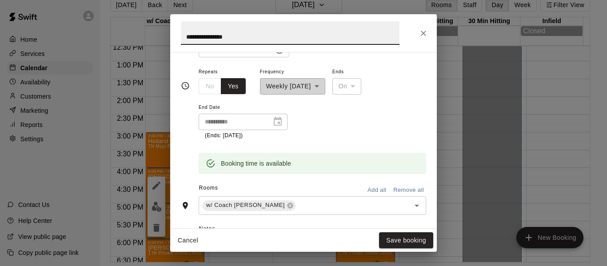
scroll to position [136, 0]
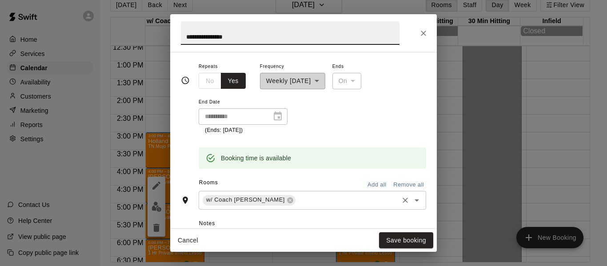
click at [305, 203] on input "text" at bounding box center [347, 200] width 101 height 11
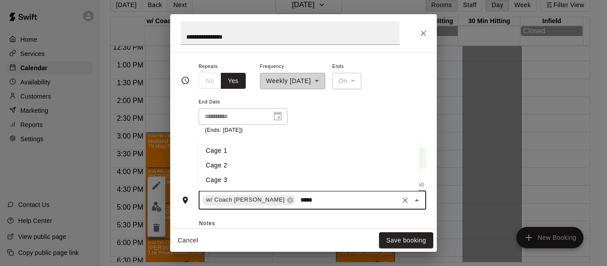
type input "******"
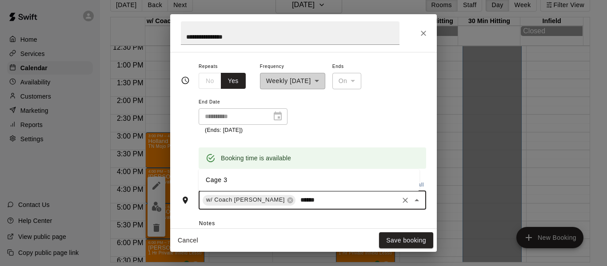
click at [284, 178] on li "Cage 3" at bounding box center [309, 180] width 221 height 15
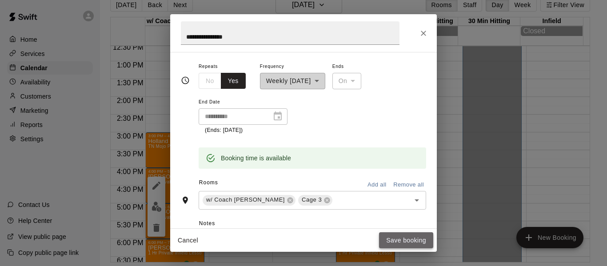
click at [400, 240] on button "Save booking" at bounding box center [406, 241] width 54 height 16
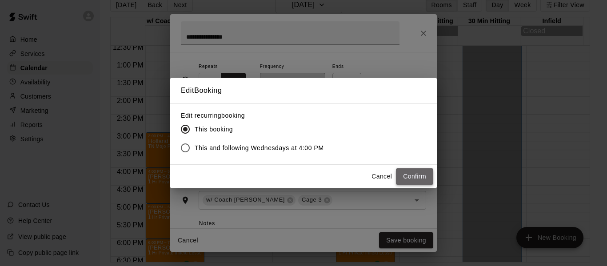
click at [412, 177] on button "Confirm" at bounding box center [414, 177] width 37 height 16
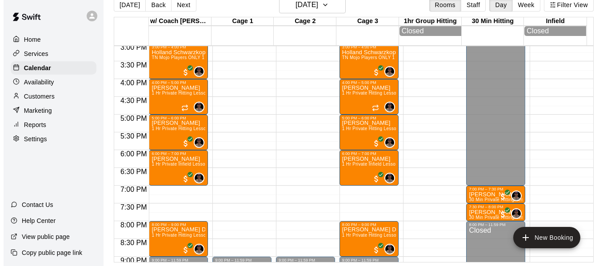
scroll to position [521, 0]
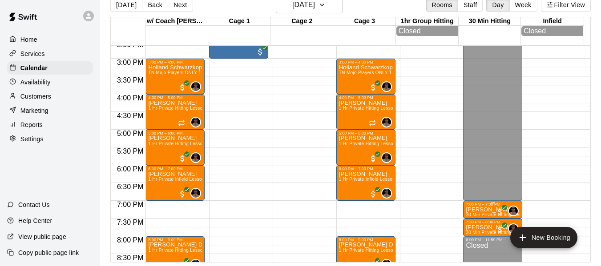
click at [466, 210] on p "[PERSON_NAME]" at bounding box center [493, 210] width 54 height 0
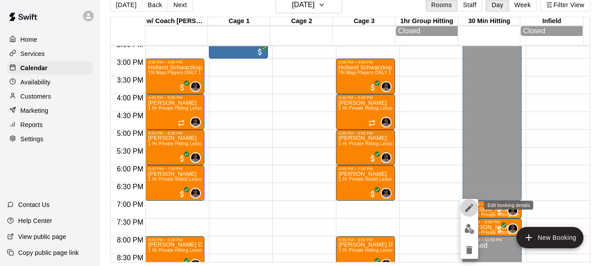
click at [469, 208] on icon "edit" at bounding box center [470, 208] width 8 height 8
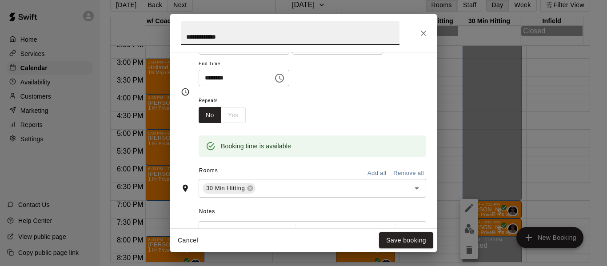
scroll to position [104, 0]
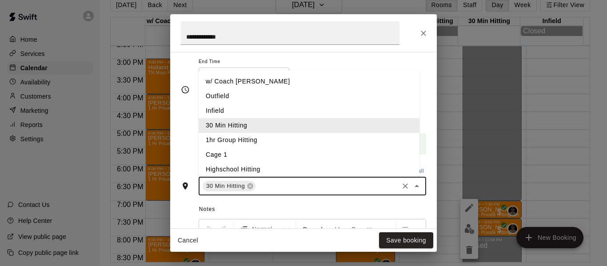
click at [291, 191] on input "text" at bounding box center [327, 186] width 141 height 11
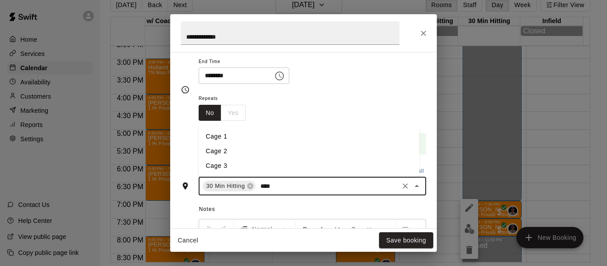
type input "****"
click at [266, 163] on li "Cage 3" at bounding box center [309, 166] width 221 height 15
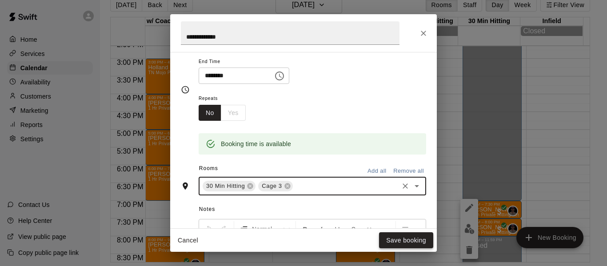
click at [407, 240] on button "Save booking" at bounding box center [406, 241] width 54 height 16
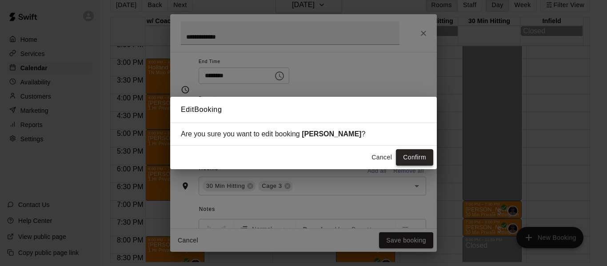
click at [419, 154] on button "Confirm" at bounding box center [414, 157] width 37 height 16
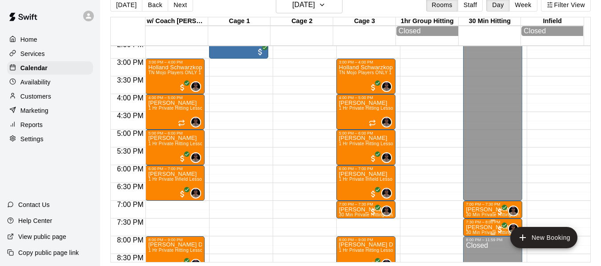
click at [475, 228] on p "[PERSON_NAME]" at bounding box center [493, 228] width 54 height 0
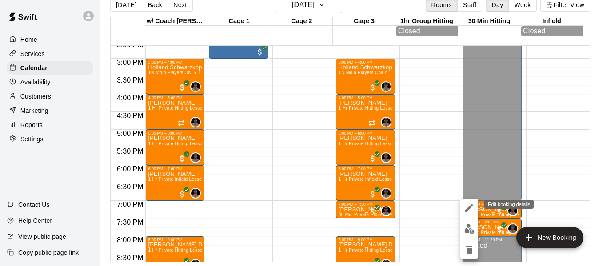
click at [473, 204] on icon "edit" at bounding box center [469, 208] width 11 height 11
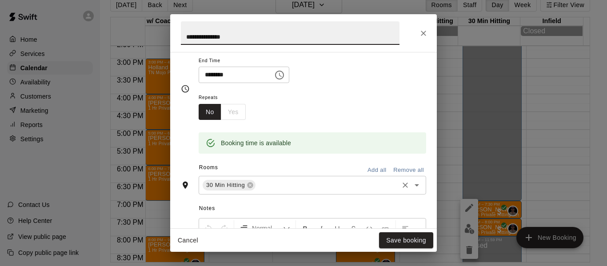
scroll to position [119, 0]
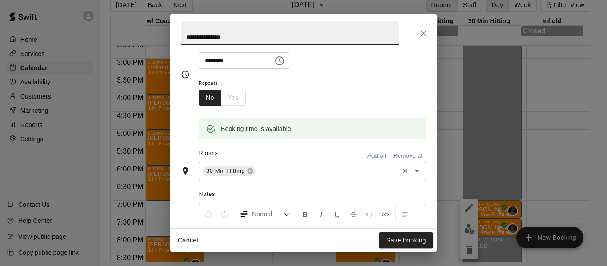
click at [283, 166] on input "text" at bounding box center [327, 171] width 141 height 11
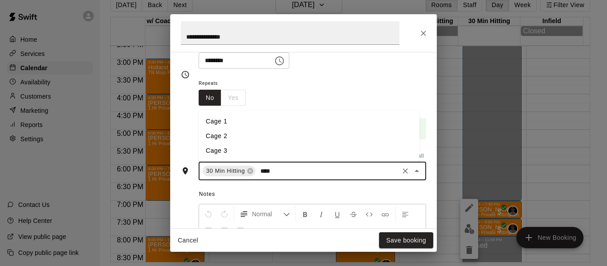
type input "****"
click at [294, 153] on li "Cage 3" at bounding box center [309, 151] width 221 height 15
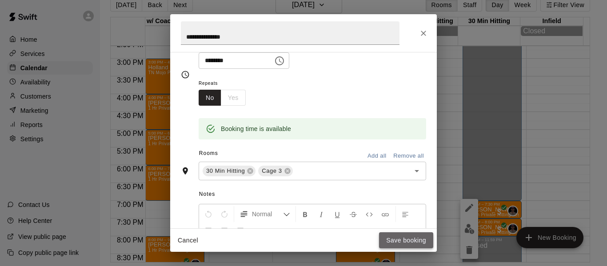
click at [417, 241] on button "Save booking" at bounding box center [406, 241] width 54 height 16
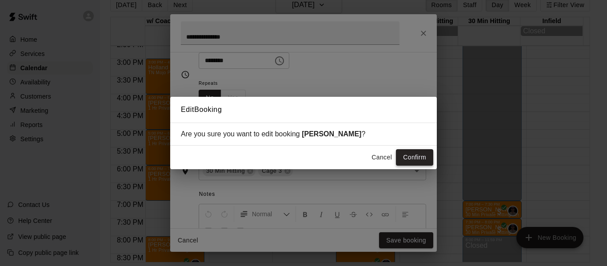
click at [417, 161] on button "Confirm" at bounding box center [414, 157] width 37 height 16
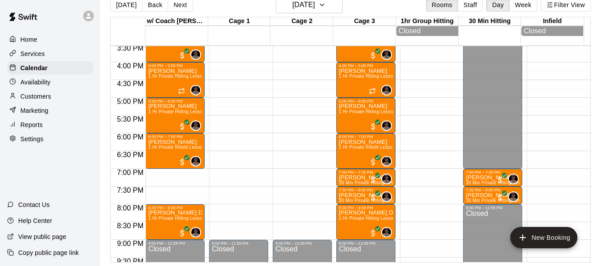
scroll to position [566, 0]
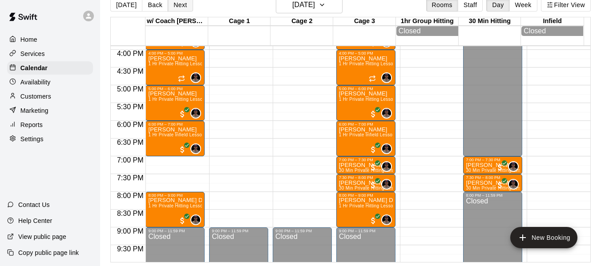
click at [187, 5] on button "Next" at bounding box center [180, 4] width 25 height 13
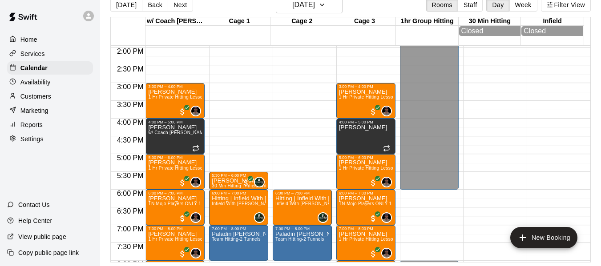
scroll to position [477, 0]
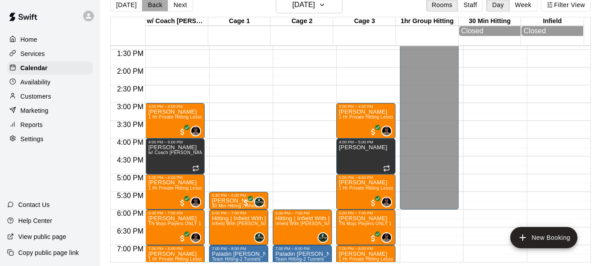
click at [152, 6] on button "Back" at bounding box center [155, 4] width 26 height 13
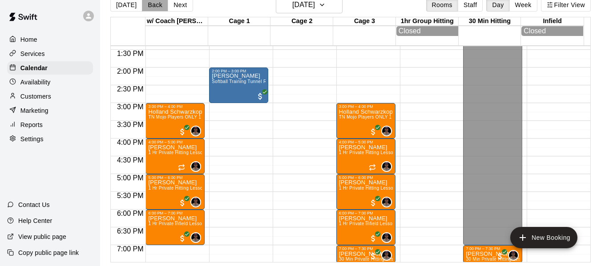
click at [152, 6] on button "Back" at bounding box center [155, 4] width 26 height 13
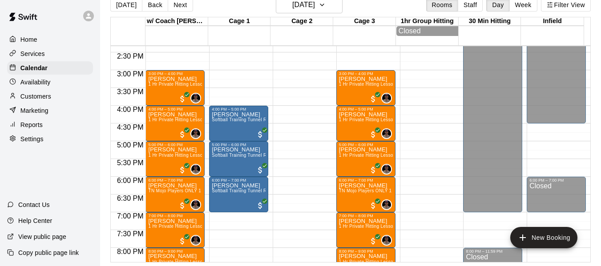
scroll to position [507, 0]
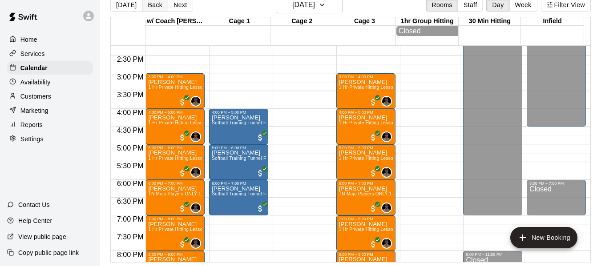
click at [153, 5] on button "Back" at bounding box center [155, 4] width 26 height 13
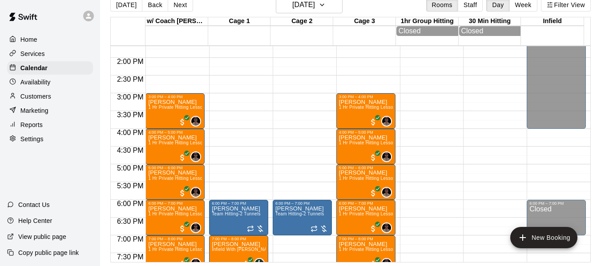
scroll to position [477, 0]
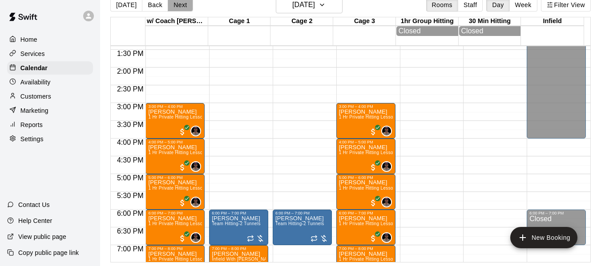
click at [171, 7] on button "Next" at bounding box center [180, 4] width 25 height 13
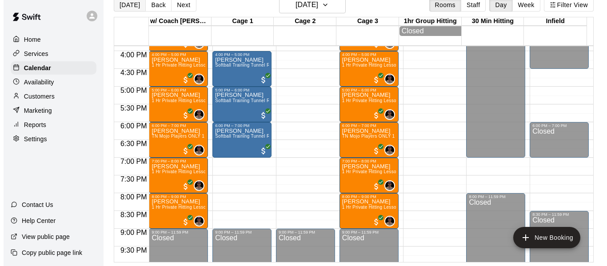
scroll to position [551, 0]
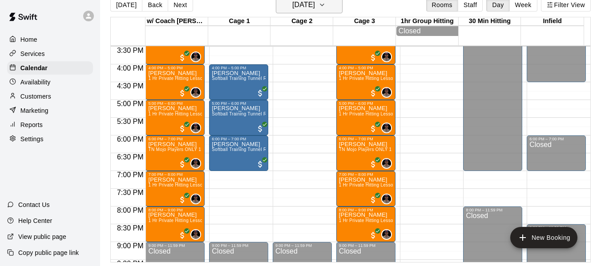
click at [326, 4] on icon "button" at bounding box center [321, 5] width 7 height 11
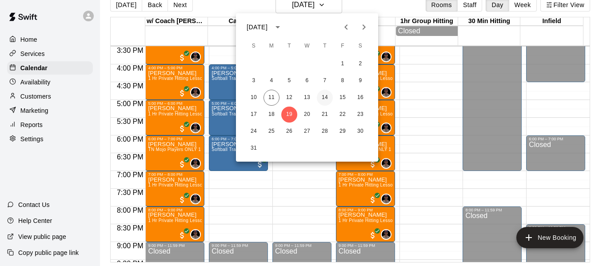
click at [328, 98] on button "14" at bounding box center [325, 98] width 16 height 16
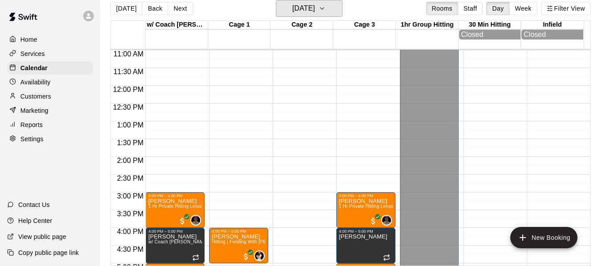
scroll to position [388, 0]
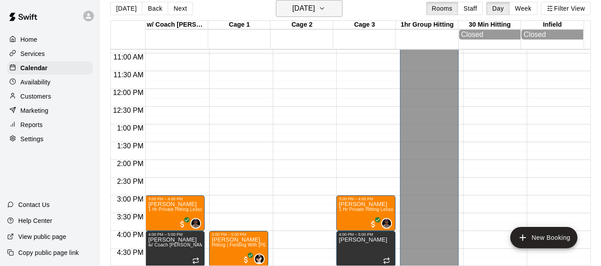
click at [326, 6] on icon "button" at bounding box center [321, 8] width 7 height 11
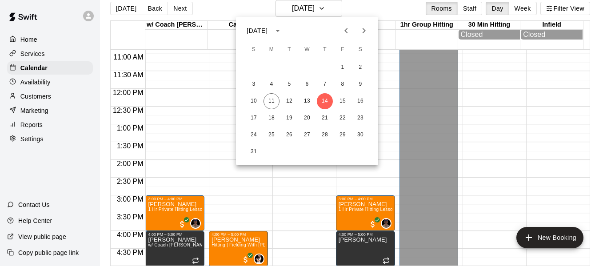
click at [387, 8] on div at bounding box center [303, 133] width 607 height 266
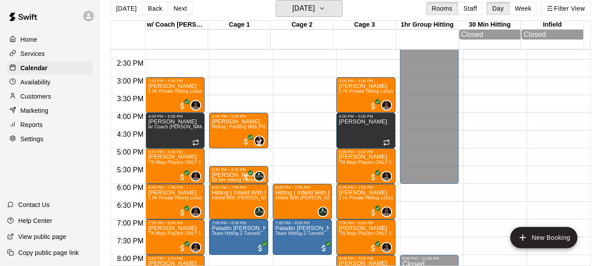
scroll to position [507, 0]
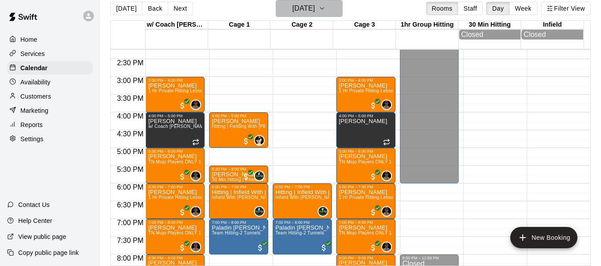
click at [326, 11] on icon "button" at bounding box center [321, 8] width 7 height 11
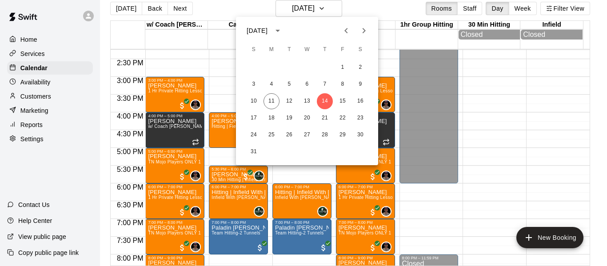
click at [434, 209] on div at bounding box center [303, 133] width 607 height 266
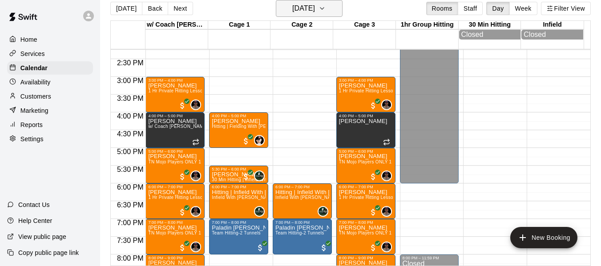
click at [341, 13] on button "[DATE]" at bounding box center [309, 8] width 67 height 17
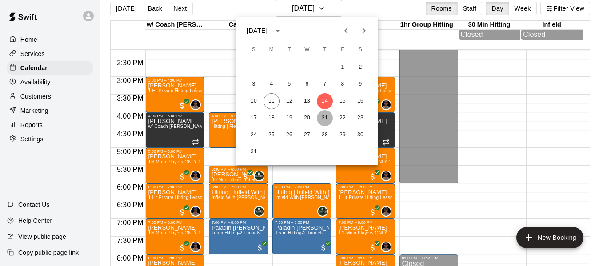
click at [325, 115] on button "21" at bounding box center [325, 118] width 16 height 16
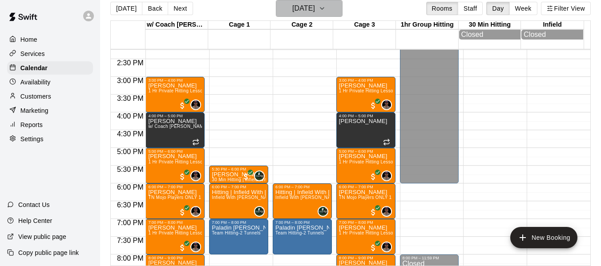
click at [326, 11] on icon "button" at bounding box center [321, 8] width 7 height 11
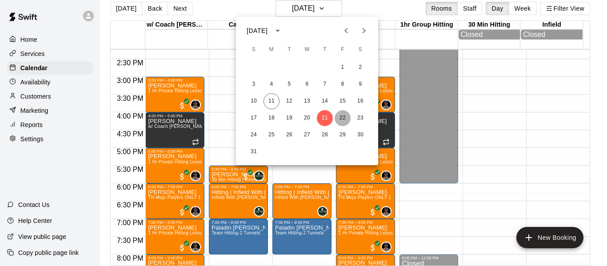
click at [342, 118] on button "22" at bounding box center [343, 118] width 16 height 16
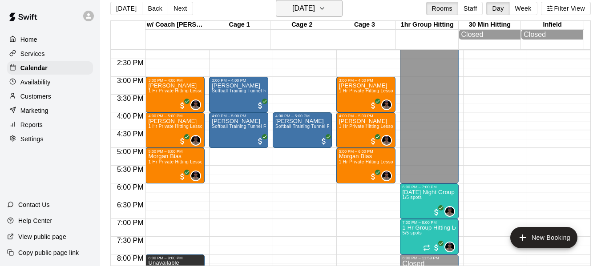
click at [324, 8] on icon "button" at bounding box center [322, 9] width 4 height 2
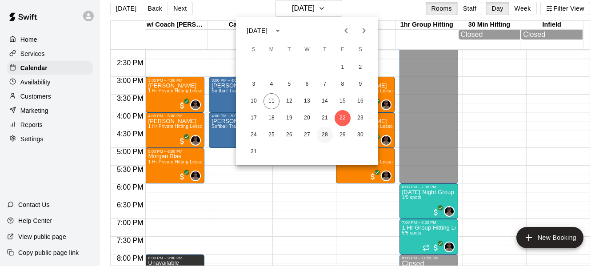
click at [323, 136] on button "28" at bounding box center [325, 135] width 16 height 16
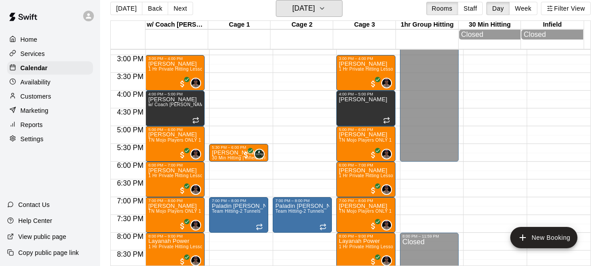
scroll to position [521, 0]
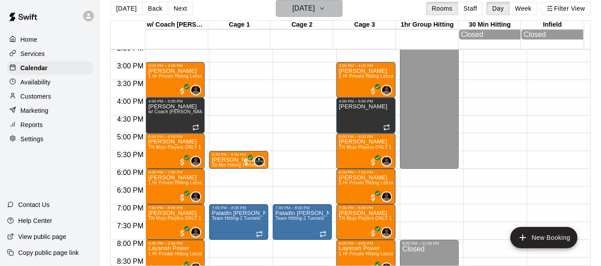
click at [342, 6] on button "[DATE]" at bounding box center [309, 8] width 67 height 17
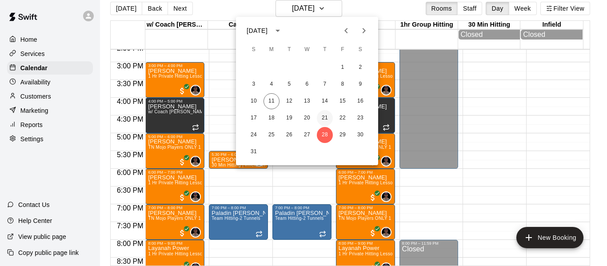
click at [326, 111] on button "21" at bounding box center [325, 118] width 16 height 16
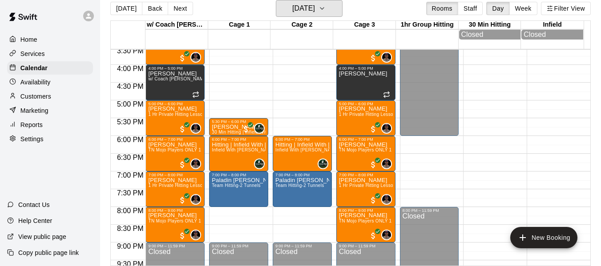
scroll to position [551, 0]
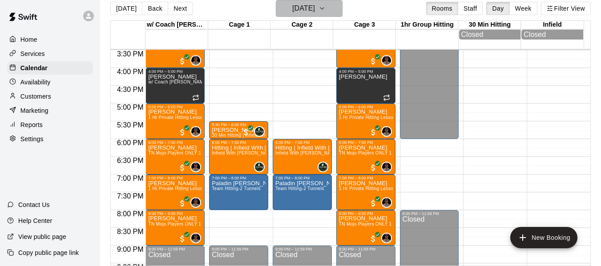
click at [342, 2] on button "[DATE]" at bounding box center [309, 8] width 67 height 17
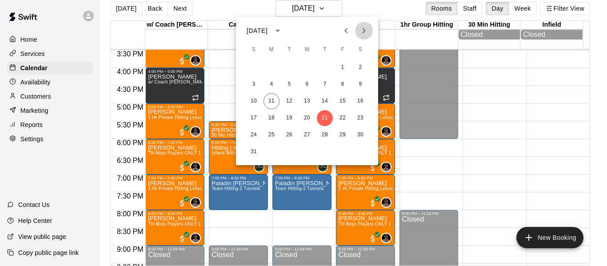
click at [369, 23] on button "Next month" at bounding box center [364, 31] width 18 height 18
click at [325, 67] on button "4" at bounding box center [325, 68] width 16 height 16
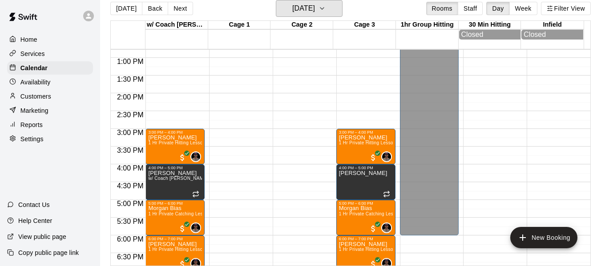
scroll to position [447, 0]
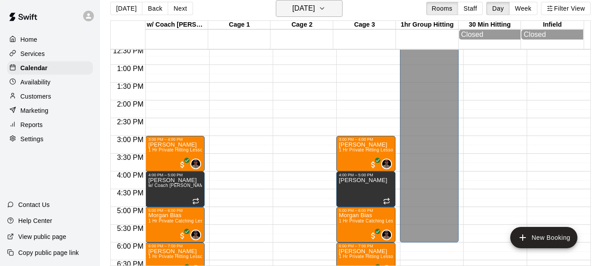
click at [326, 5] on icon "button" at bounding box center [321, 8] width 7 height 11
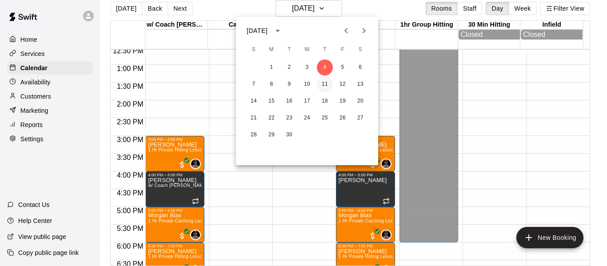
click at [324, 86] on button "11" at bounding box center [325, 84] width 16 height 16
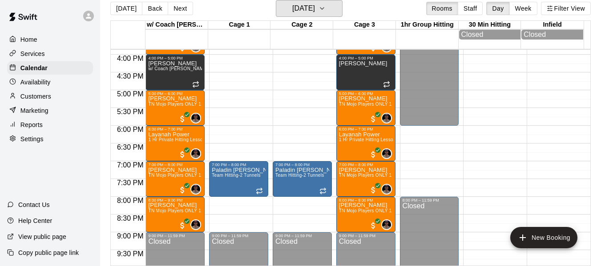
scroll to position [566, 0]
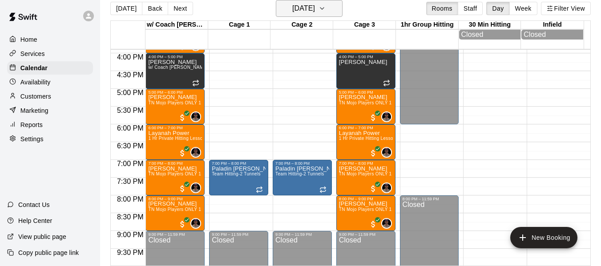
click at [326, 4] on icon "button" at bounding box center [321, 8] width 7 height 11
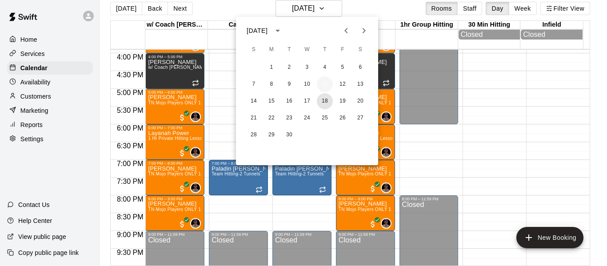
click at [322, 101] on button "18" at bounding box center [325, 101] width 16 height 16
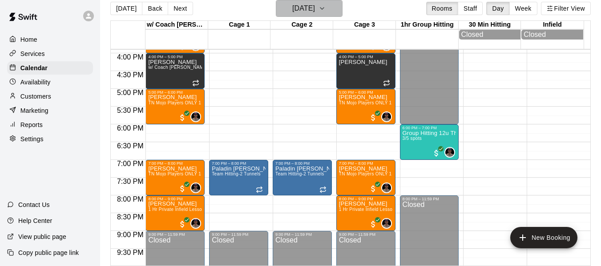
click at [326, 8] on icon "button" at bounding box center [321, 8] width 7 height 11
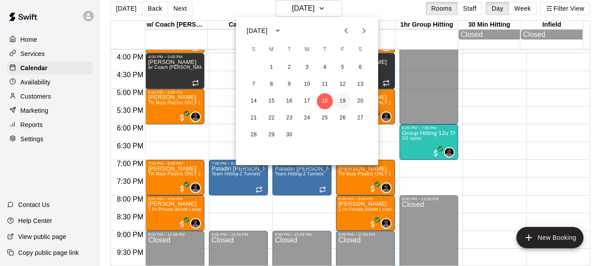
click at [344, 99] on button "19" at bounding box center [343, 101] width 16 height 16
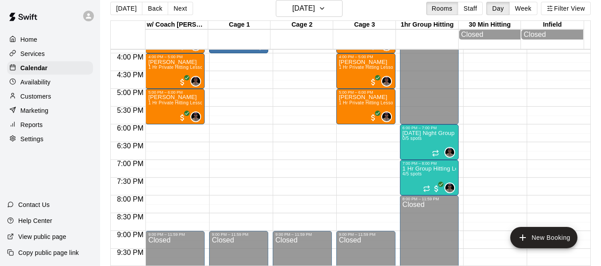
click at [378, 9] on div "[DATE] Back [DATE][DATE] Rooms Staff Day Week Filter View" at bounding box center [350, 10] width 480 height 20
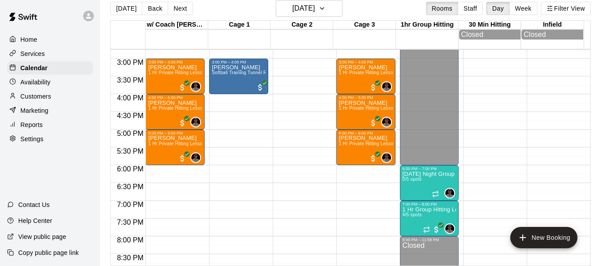
scroll to position [492, 0]
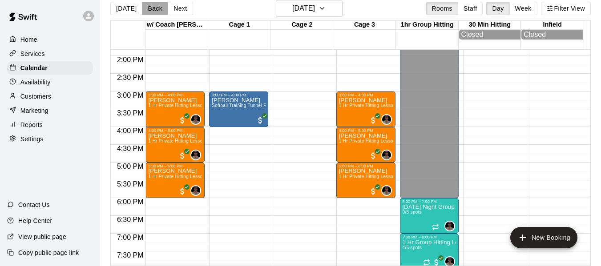
click at [157, 11] on button "Back" at bounding box center [155, 8] width 26 height 13
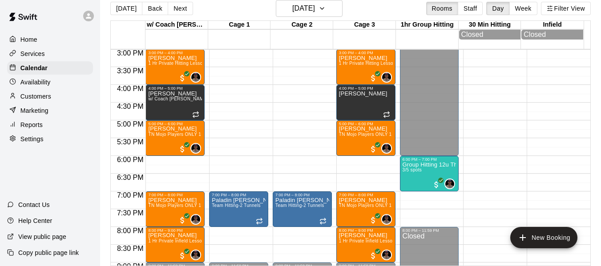
scroll to position [536, 0]
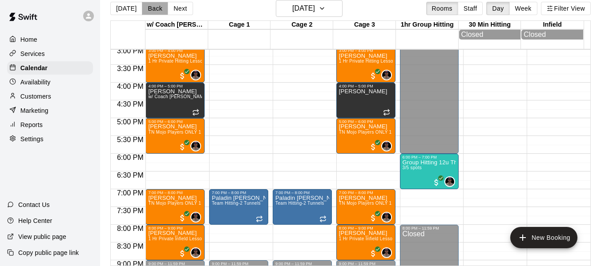
click at [147, 9] on button "Back" at bounding box center [155, 8] width 26 height 13
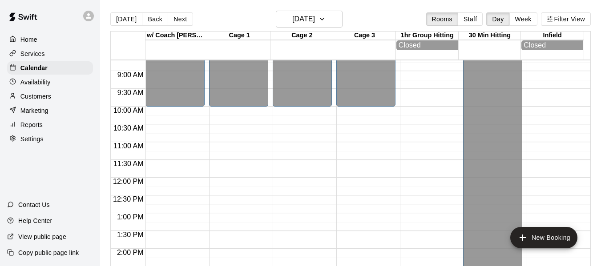
scroll to position [284, 0]
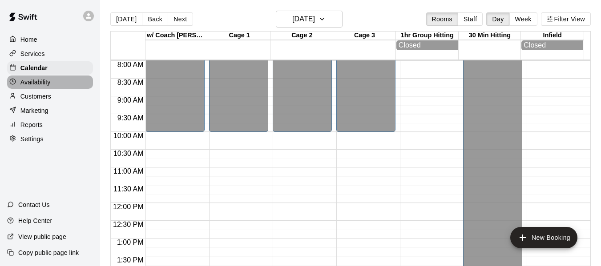
click at [32, 84] on p "Availability" at bounding box center [35, 82] width 30 height 9
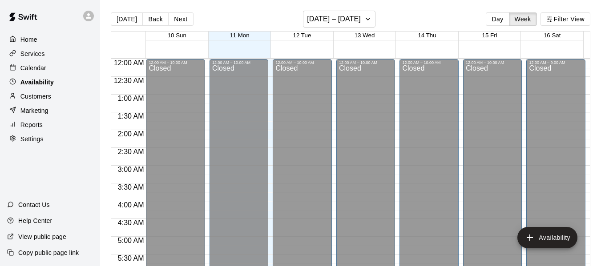
scroll to position [515, 0]
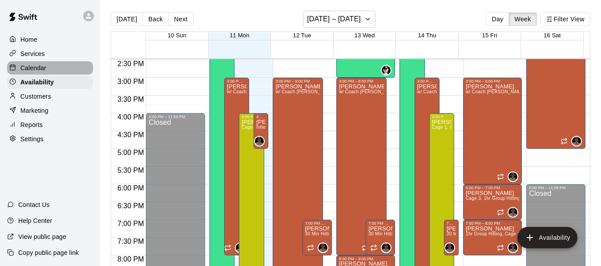
click at [30, 71] on p "Calendar" at bounding box center [33, 68] width 26 height 9
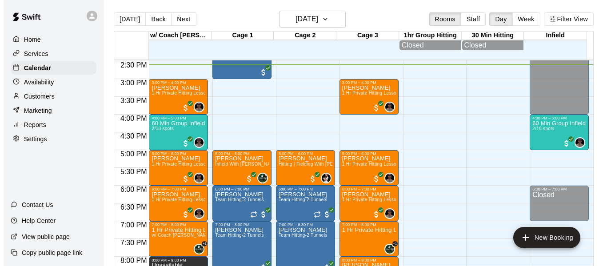
scroll to position [500, 0]
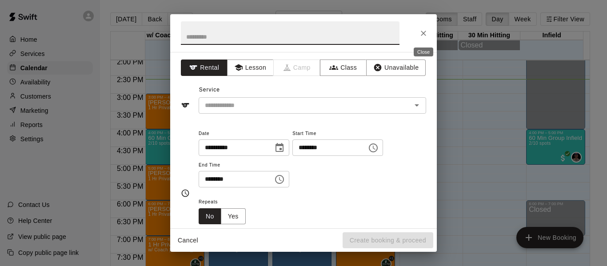
click at [424, 34] on icon "Close" at bounding box center [423, 33] width 9 height 9
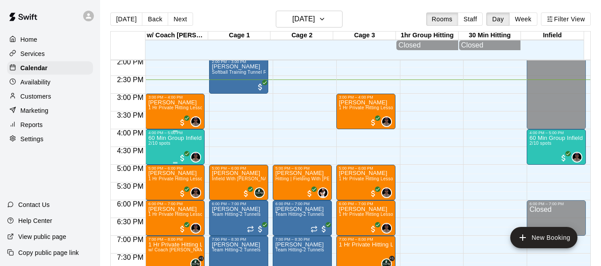
click at [165, 152] on div "60 Min Group Infield Training 12u And Older 2/10 spots" at bounding box center [175, 268] width 54 height 266
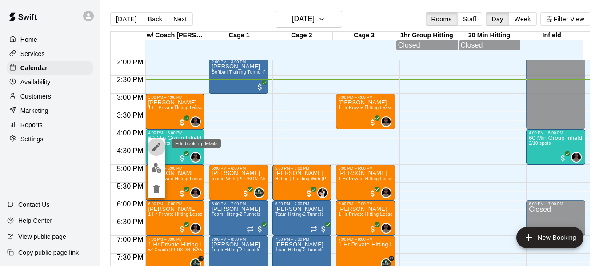
click at [157, 143] on icon "edit" at bounding box center [156, 147] width 11 height 11
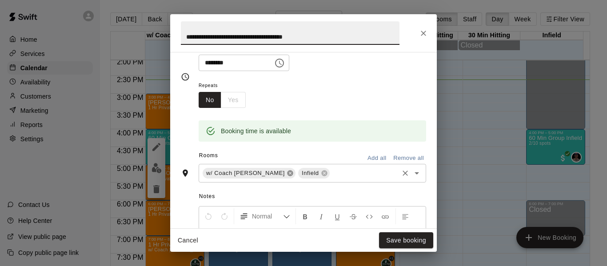
scroll to position [178, 0]
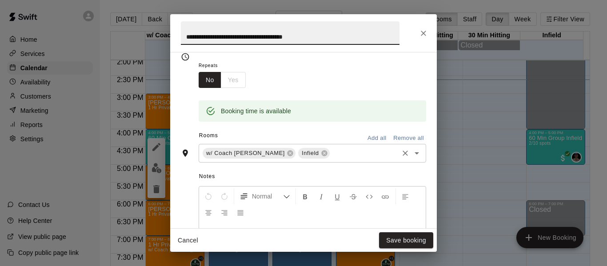
click at [344, 154] on input "text" at bounding box center [364, 153] width 66 height 11
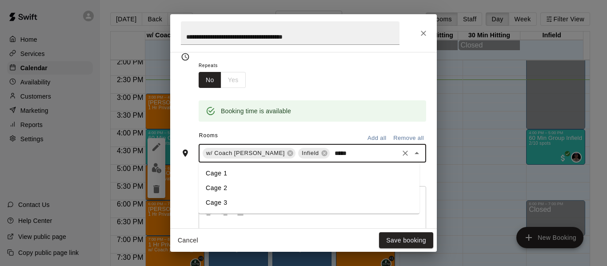
type input "******"
click at [287, 177] on li "Cage 2" at bounding box center [309, 173] width 221 height 15
click at [361, 146] on div "w/ Coach [PERSON_NAME] Infield Cage 2 ​" at bounding box center [313, 153] width 228 height 19
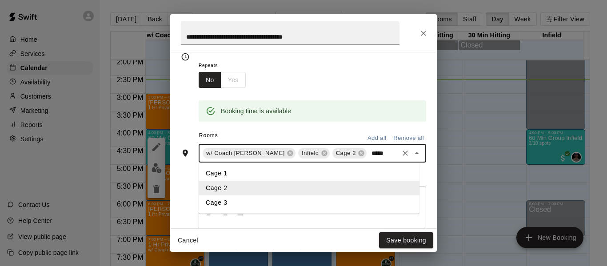
type input "******"
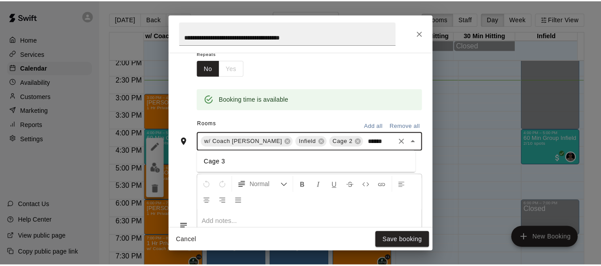
scroll to position [193, 0]
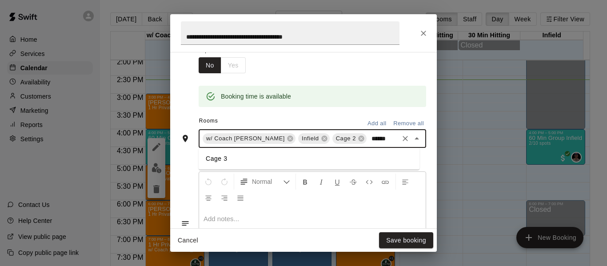
click at [312, 162] on li "Cage 3" at bounding box center [309, 159] width 221 height 15
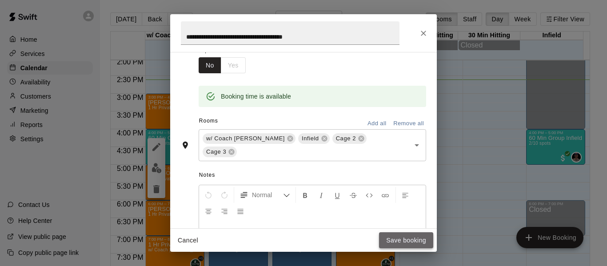
click at [403, 242] on button "Save booking" at bounding box center [406, 241] width 54 height 16
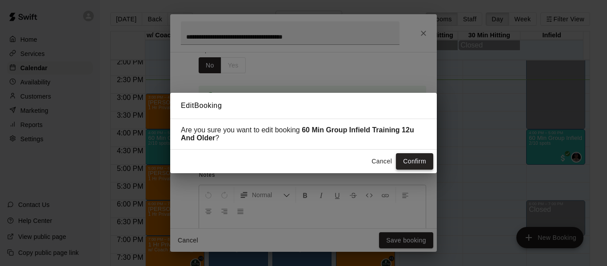
click at [413, 164] on button "Confirm" at bounding box center [414, 161] width 37 height 16
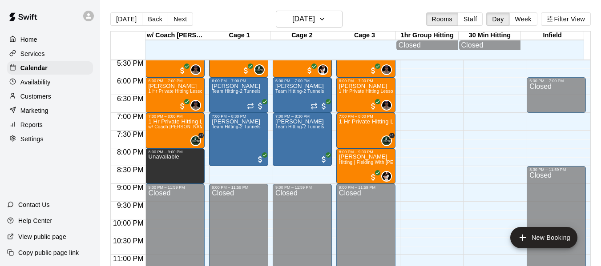
scroll to position [634, 0]
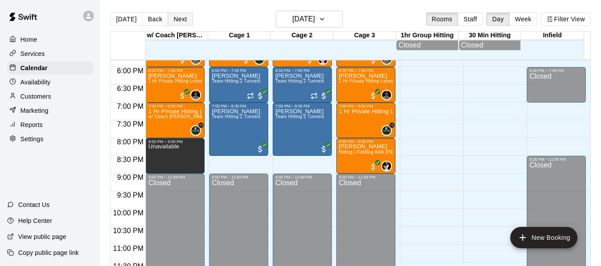
click at [181, 21] on button "Next" at bounding box center [180, 18] width 25 height 13
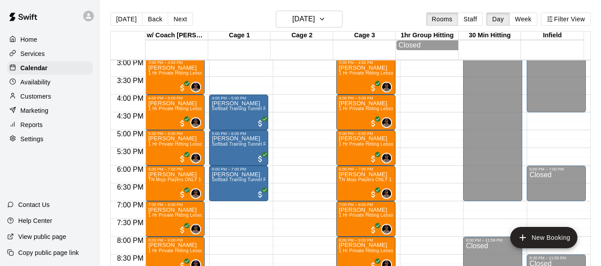
scroll to position [530, 0]
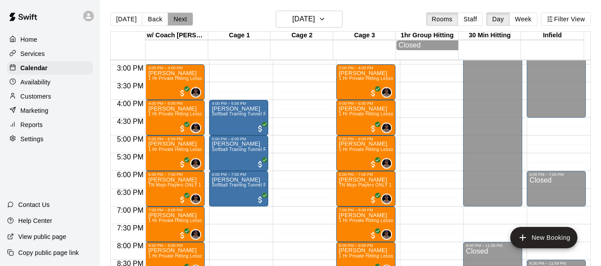
click at [176, 17] on button "Next" at bounding box center [180, 18] width 25 height 13
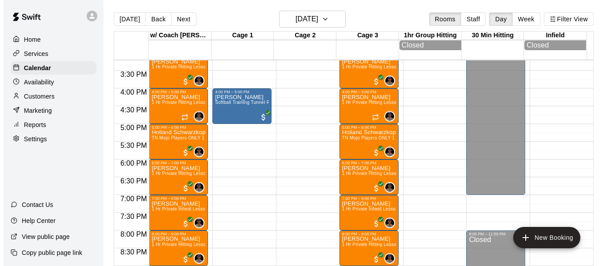
scroll to position [515, 0]
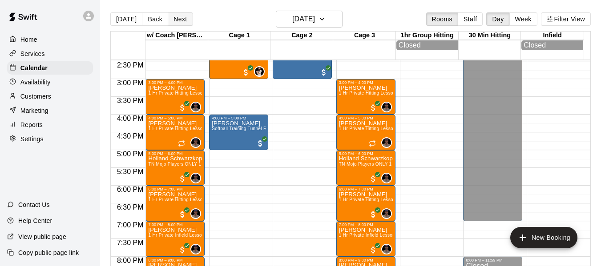
click at [177, 15] on button "Next" at bounding box center [180, 18] width 25 height 13
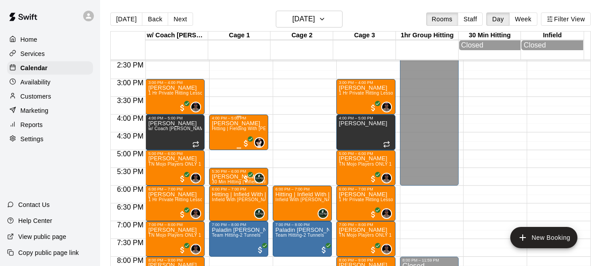
click at [233, 124] on p "[PERSON_NAME]" at bounding box center [239, 124] width 54 height 0
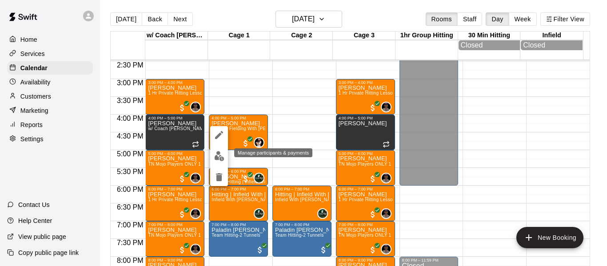
click at [220, 160] on img "edit" at bounding box center [219, 156] width 10 height 10
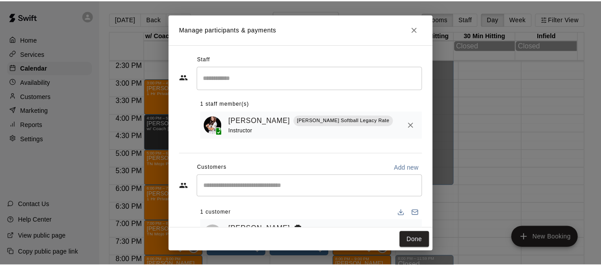
scroll to position [37, 0]
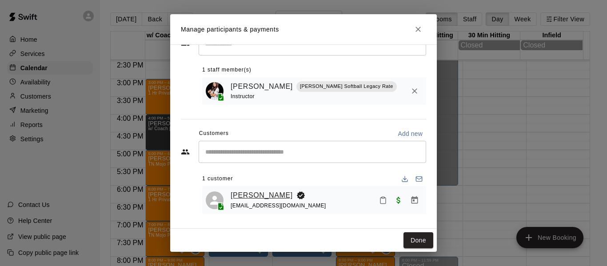
click at [263, 194] on link "[PERSON_NAME]" at bounding box center [262, 196] width 62 height 12
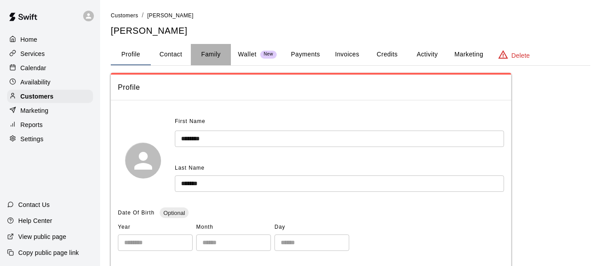
click at [212, 57] on button "Family" at bounding box center [211, 54] width 40 height 21
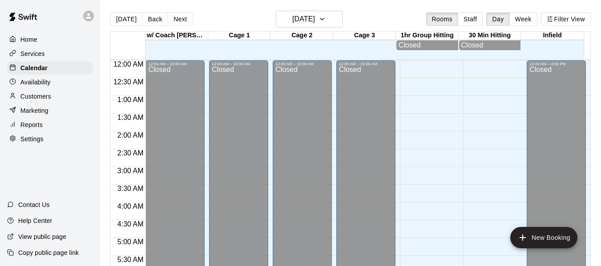
scroll to position [520, 0]
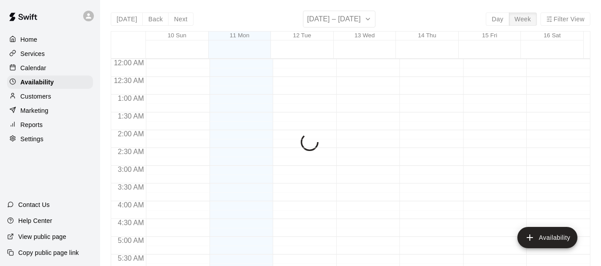
scroll to position [521, 0]
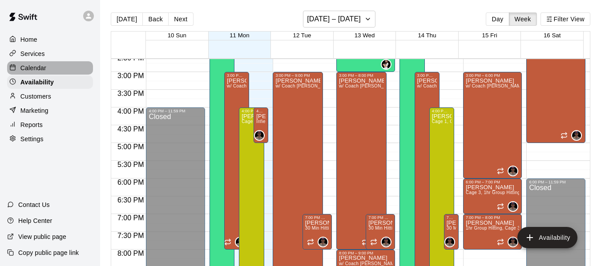
click at [44, 70] on p "Calendar" at bounding box center [33, 68] width 26 height 9
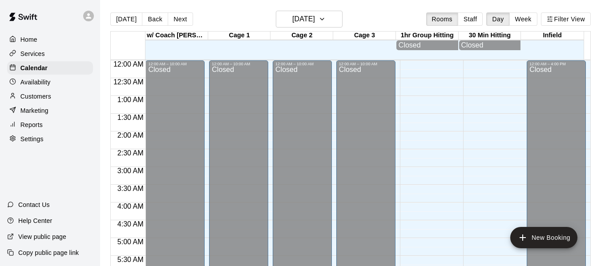
scroll to position [521, 0]
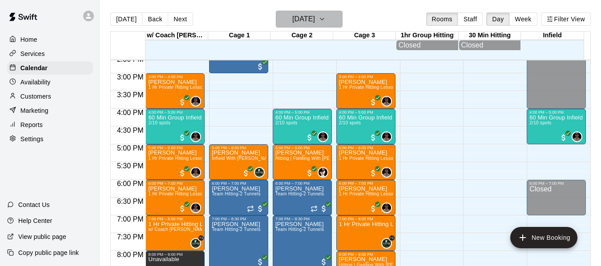
click at [326, 20] on icon "button" at bounding box center [321, 19] width 7 height 11
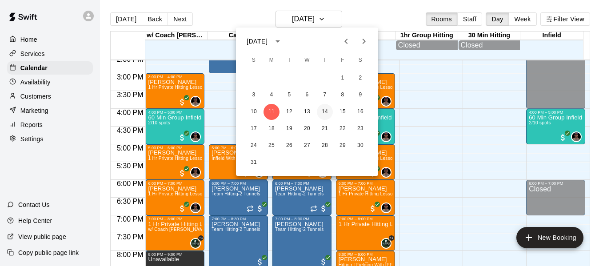
click at [325, 112] on button "14" at bounding box center [325, 112] width 16 height 16
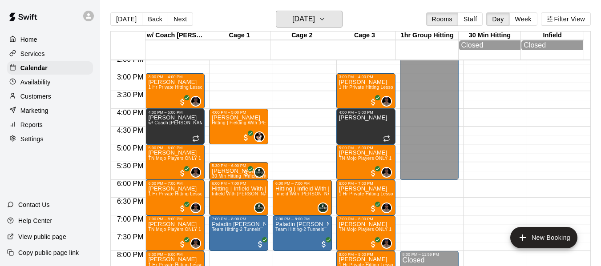
scroll to position [506, 0]
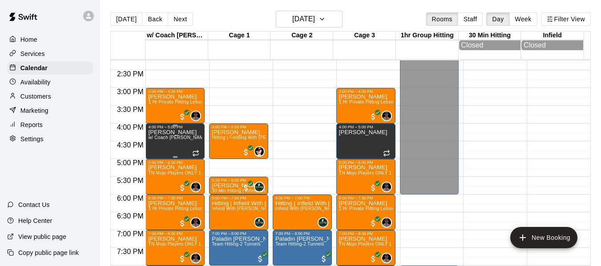
drag, startPoint x: 160, startPoint y: 138, endPoint x: 152, endPoint y: 143, distance: 9.8
drag, startPoint x: 152, startPoint y: 143, endPoint x: 47, endPoint y: 95, distance: 115.4
click at [47, 95] on p "Customers" at bounding box center [35, 96] width 31 height 9
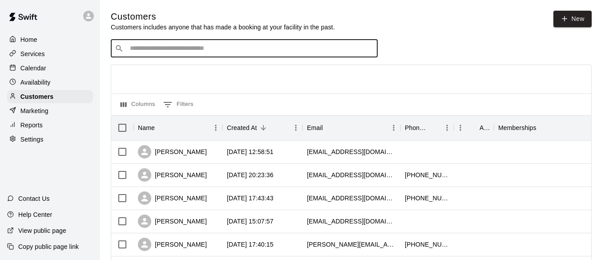
click at [180, 45] on input "Search customers by name or email" at bounding box center [250, 48] width 246 height 9
type input "*******"
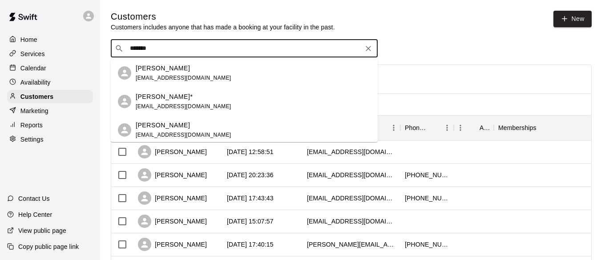
click at [196, 96] on div "[PERSON_NAME]*" at bounding box center [184, 96] width 96 height 9
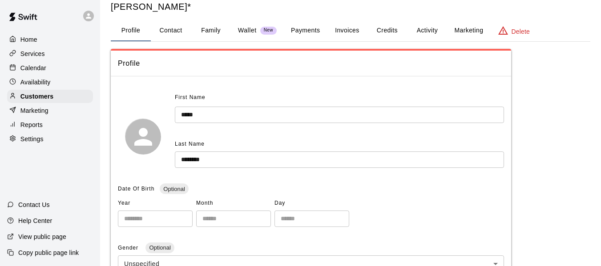
scroll to position [15, 0]
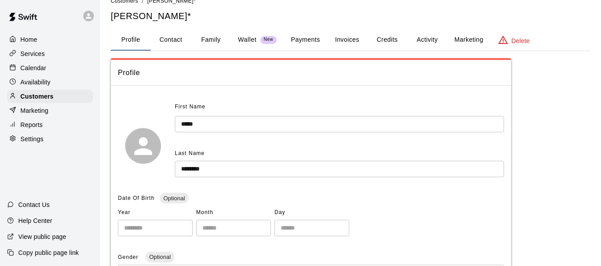
click at [431, 44] on button "Activity" at bounding box center [427, 39] width 40 height 21
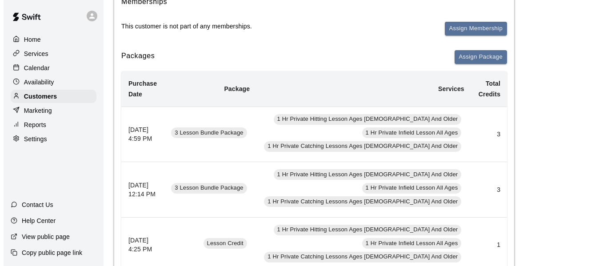
scroll to position [133, 0]
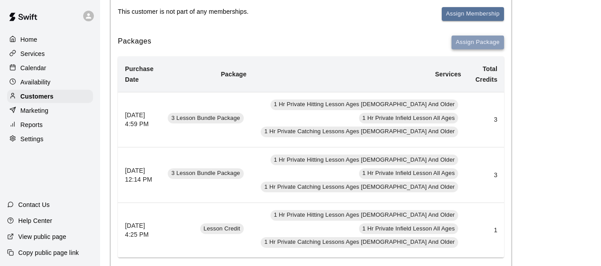
click at [481, 44] on button "Assign Package" at bounding box center [477, 43] width 52 height 14
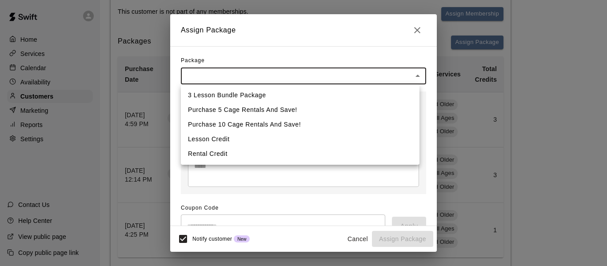
click at [246, 93] on li "3 Lesson Bundle Package" at bounding box center [300, 95] width 239 height 15
type input "**********"
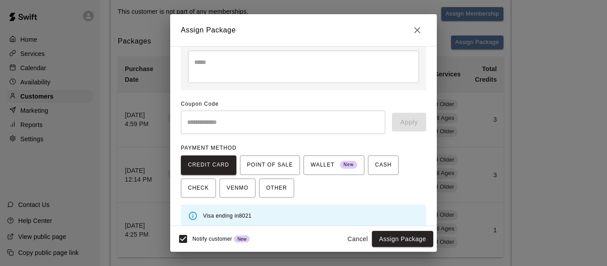
scroll to position [129, 0]
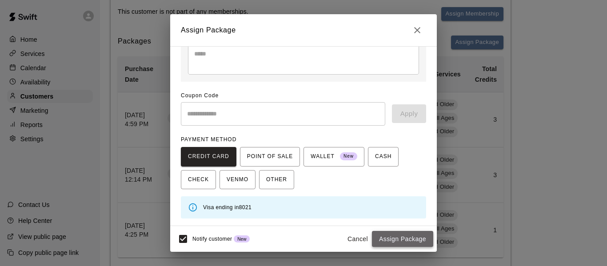
click at [413, 241] on button "Assign Package" at bounding box center [402, 239] width 61 height 16
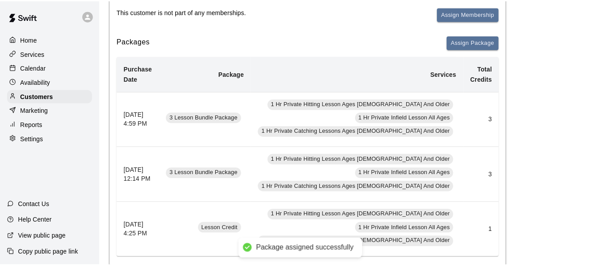
scroll to position [113, 0]
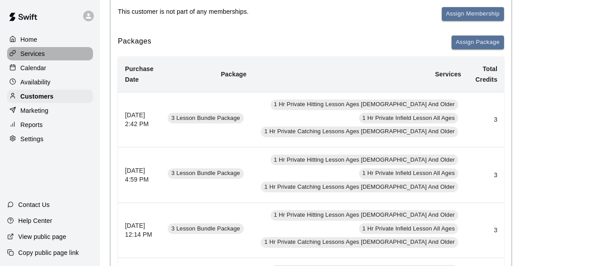
click at [49, 60] on div "Services" at bounding box center [50, 53] width 86 height 13
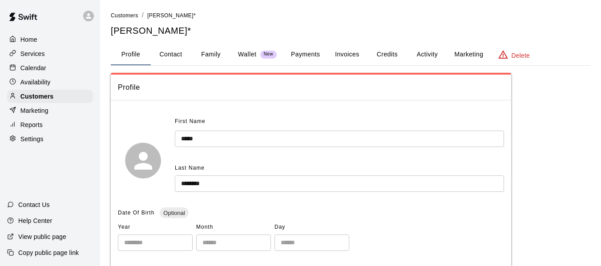
click at [37, 74] on div "Calendar" at bounding box center [50, 67] width 86 height 13
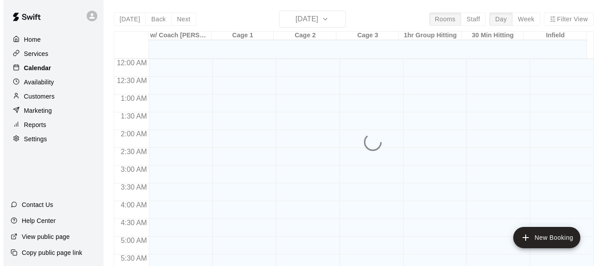
scroll to position [525, 0]
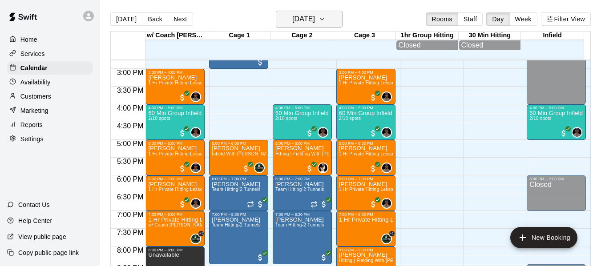
click at [326, 16] on icon "button" at bounding box center [321, 19] width 7 height 11
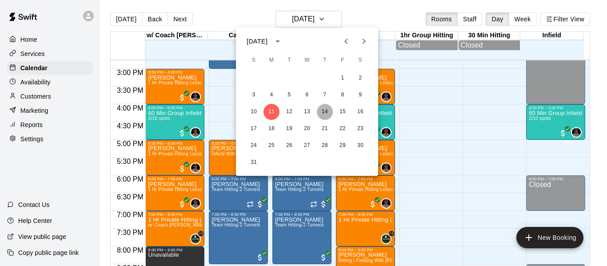
click at [325, 112] on button "14" at bounding box center [325, 112] width 16 height 16
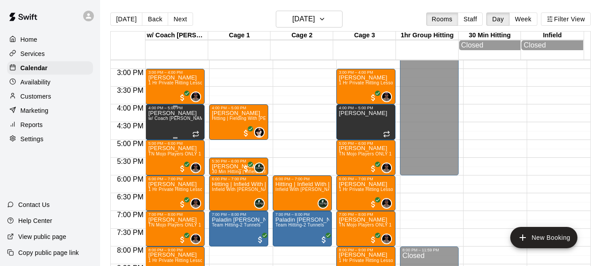
click at [164, 127] on div "[PERSON_NAME] w/ Coach [PERSON_NAME], Cage 3" at bounding box center [175, 243] width 54 height 266
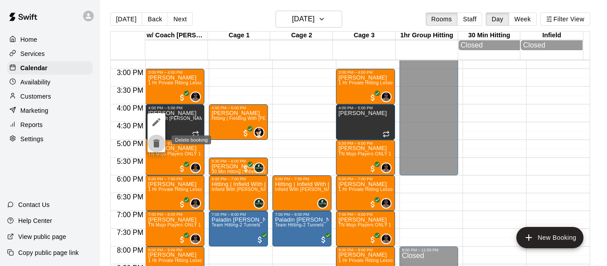
click at [157, 144] on icon "delete" at bounding box center [156, 144] width 6 height 8
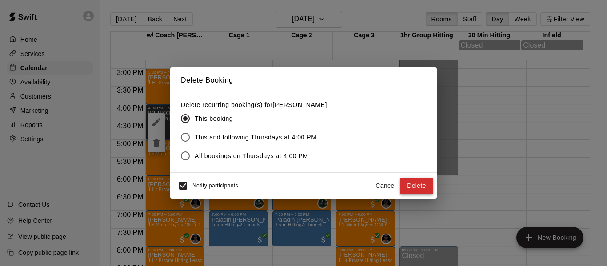
click at [415, 184] on button "Delete" at bounding box center [416, 186] width 33 height 16
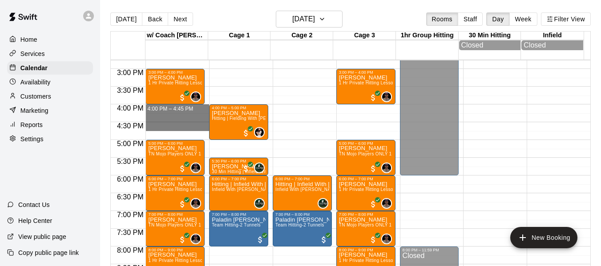
drag, startPoint x: 166, startPoint y: 111, endPoint x: 175, endPoint y: 137, distance: 28.1
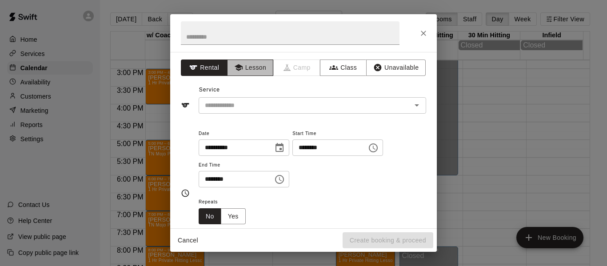
click at [252, 66] on button "Lesson" at bounding box center [250, 68] width 47 height 16
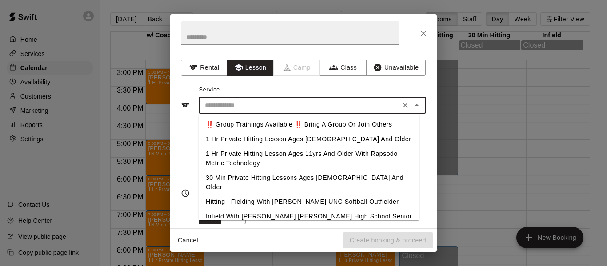
click at [257, 108] on input "text" at bounding box center [299, 105] width 196 height 11
click at [254, 141] on li "1 Hr Private Hitting Lesson Ages [DEMOGRAPHIC_DATA] And Older" at bounding box center [309, 139] width 221 height 15
type input "**********"
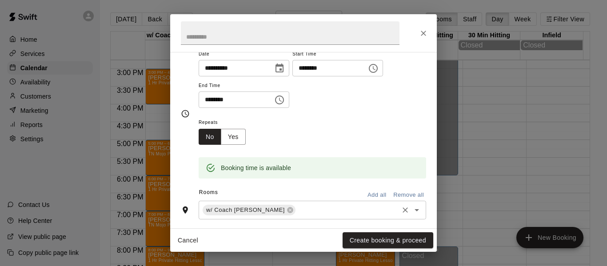
scroll to position [104, 0]
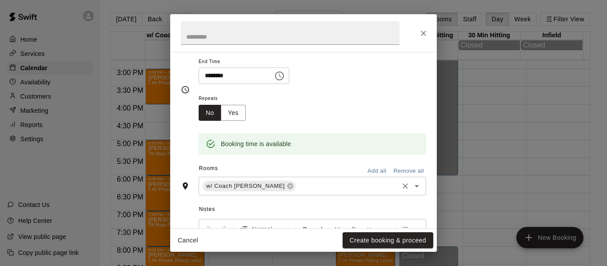
click at [318, 181] on input "text" at bounding box center [347, 186] width 101 height 11
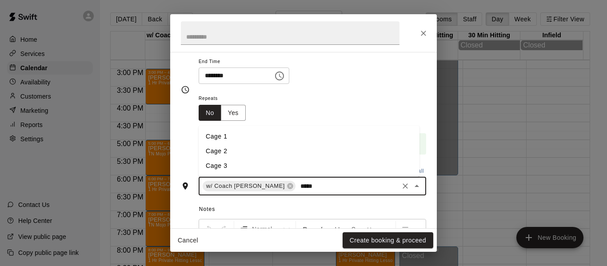
type input "******"
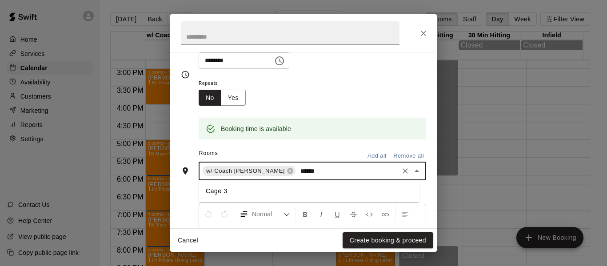
click at [320, 192] on li "Cage 3" at bounding box center [309, 191] width 221 height 15
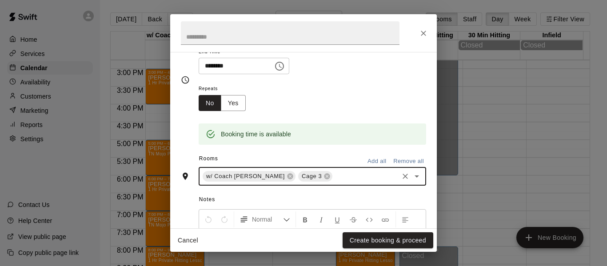
scroll to position [119, 0]
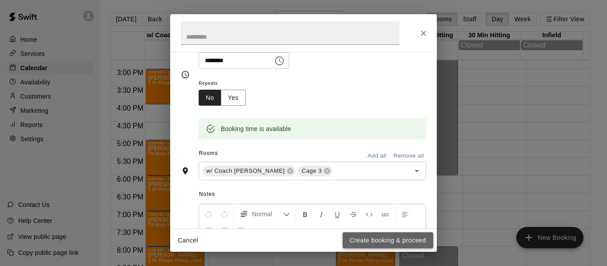
click at [384, 240] on button "Create booking & proceed" at bounding box center [388, 241] width 91 height 16
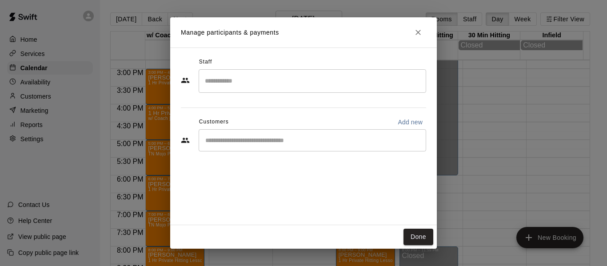
click at [295, 78] on input "Search staff" at bounding box center [313, 81] width 220 height 16
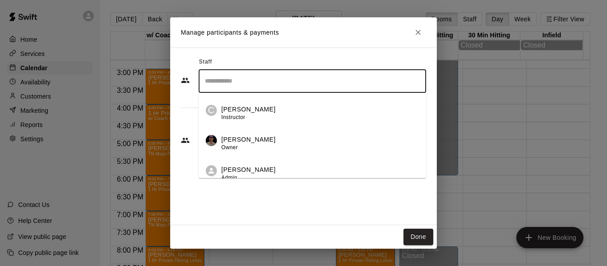
scroll to position [59, 0]
click at [263, 139] on p "[PERSON_NAME]" at bounding box center [248, 138] width 54 height 9
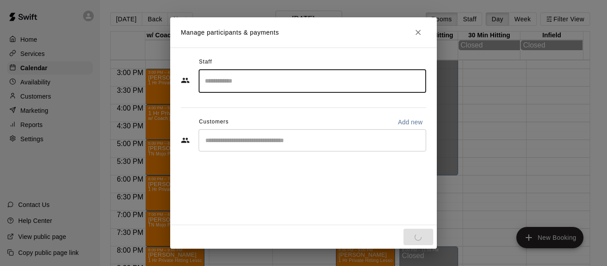
click at [263, 141] on input "Start typing to search customers..." at bounding box center [313, 140] width 220 height 9
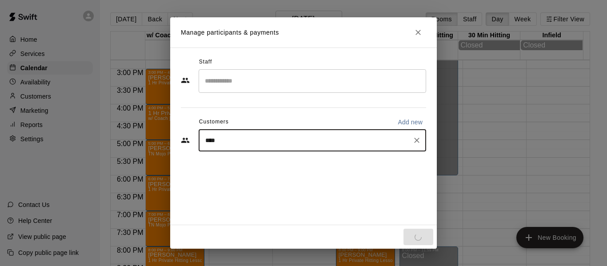
type input "*****"
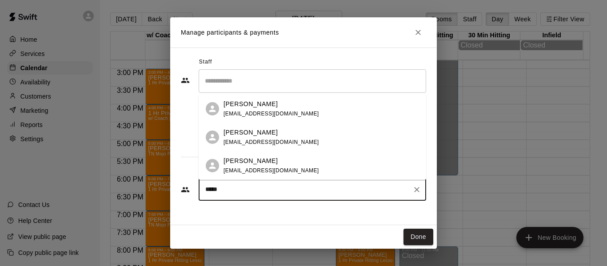
click at [267, 165] on p "[PERSON_NAME]" at bounding box center [251, 161] width 54 height 9
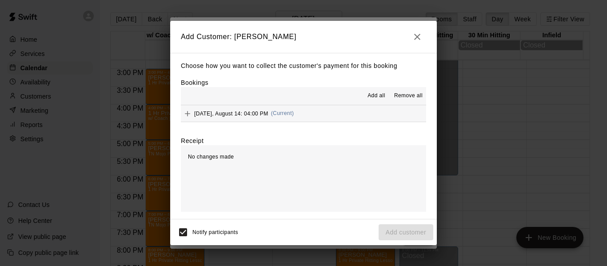
click at [365, 112] on button "[DATE], August 14: 04:00 PM (Current)" at bounding box center [303, 113] width 245 height 16
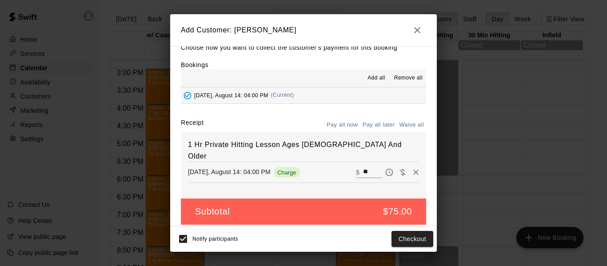
scroll to position [19, 0]
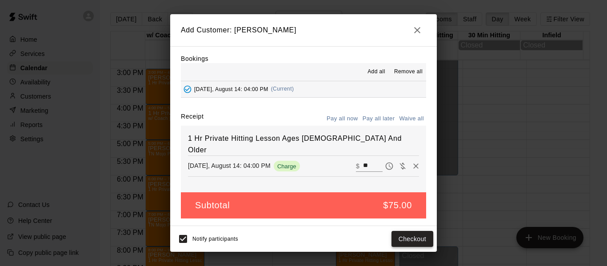
click at [416, 238] on button "Checkout" at bounding box center [413, 239] width 42 height 16
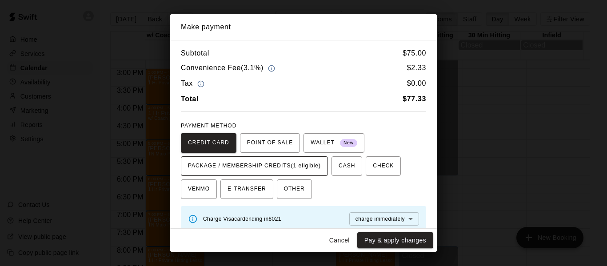
click at [267, 166] on span "PACKAGE / MEMBERSHIP CREDITS (1 eligible)" at bounding box center [254, 166] width 133 height 14
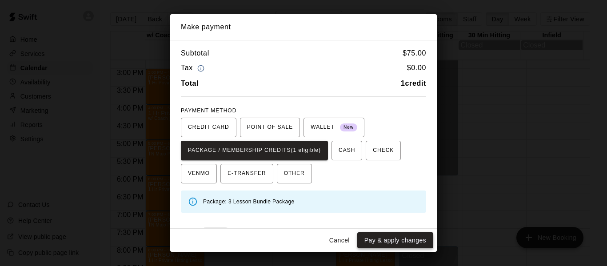
click at [405, 237] on button "Pay & apply changes" at bounding box center [396, 241] width 76 height 16
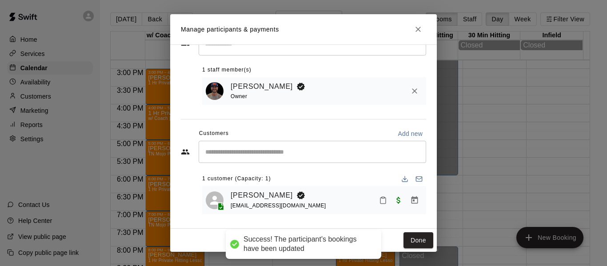
scroll to position [37, 0]
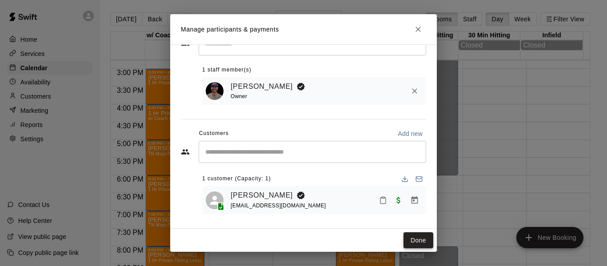
click at [412, 244] on button "Done" at bounding box center [419, 241] width 30 height 16
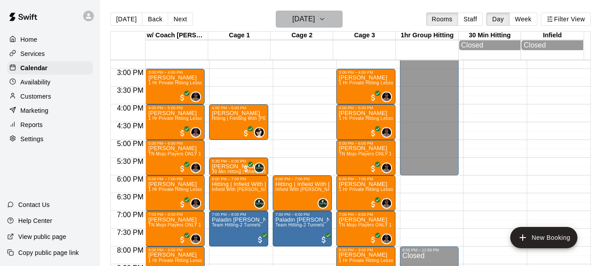
click at [326, 19] on icon "button" at bounding box center [321, 19] width 7 height 11
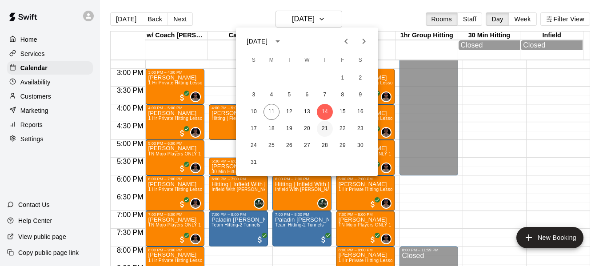
click at [325, 129] on button "21" at bounding box center [325, 129] width 16 height 16
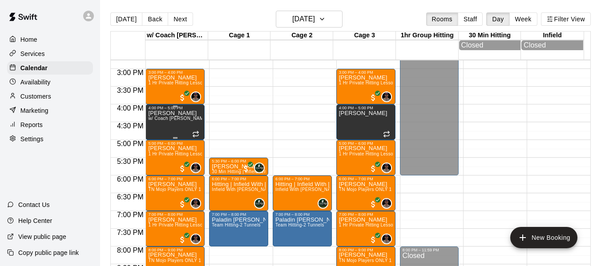
click at [168, 121] on span "w/ Coach [PERSON_NAME], Cage 3" at bounding box center [187, 118] width 78 height 5
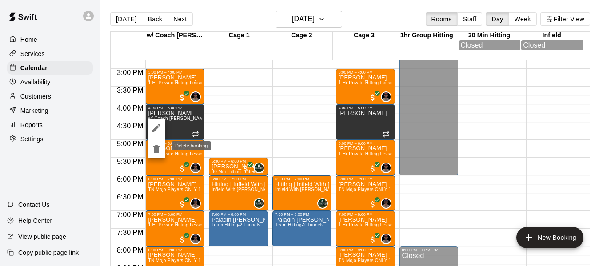
click at [156, 148] on icon "delete" at bounding box center [156, 149] width 6 height 8
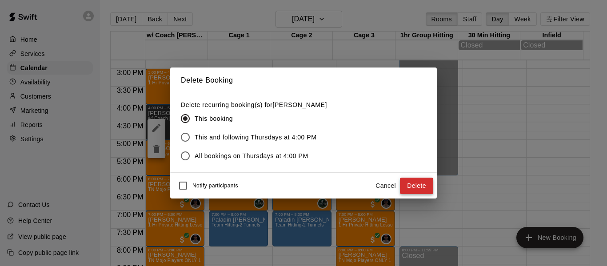
click at [416, 185] on button "Delete" at bounding box center [416, 186] width 33 height 16
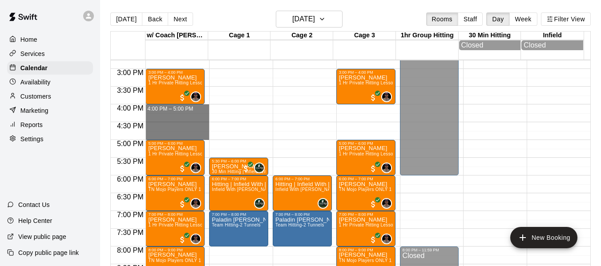
drag, startPoint x: 169, startPoint y: 109, endPoint x: 172, endPoint y: 135, distance: 25.9
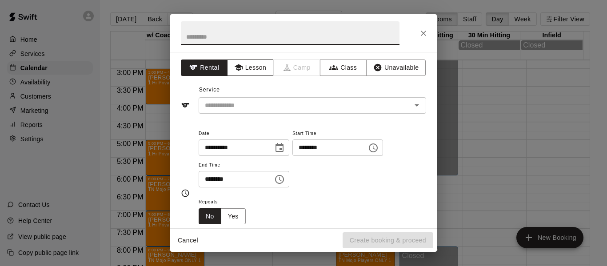
click at [253, 72] on button "Lesson" at bounding box center [250, 68] width 47 height 16
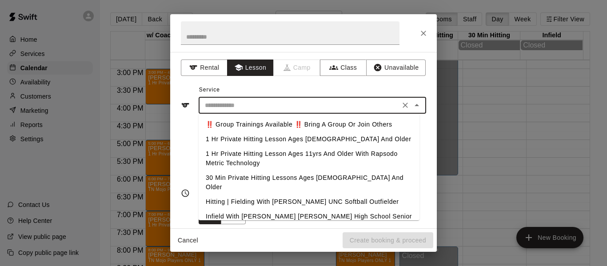
click at [250, 101] on input "text" at bounding box center [299, 105] width 196 height 11
click at [242, 142] on li "1 Hr Private Hitting Lesson Ages [DEMOGRAPHIC_DATA] And Older" at bounding box center [309, 139] width 221 height 15
type input "**********"
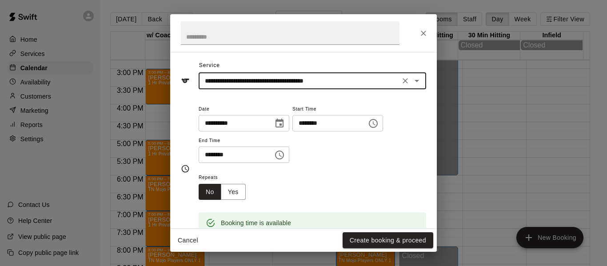
scroll to position [104, 0]
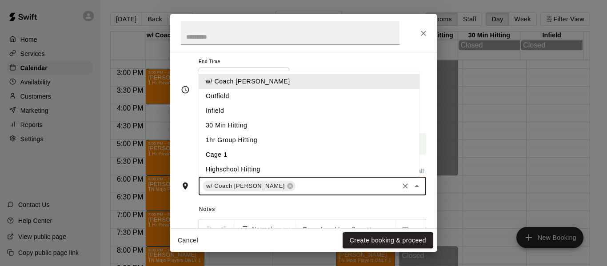
click at [297, 183] on input "text" at bounding box center [347, 186] width 101 height 11
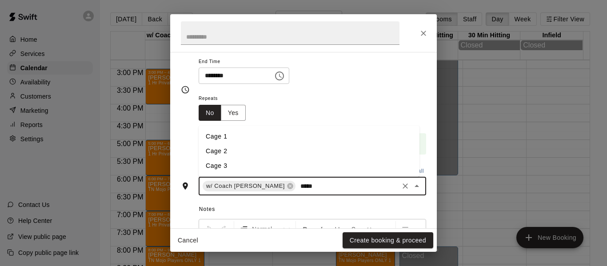
type input "******"
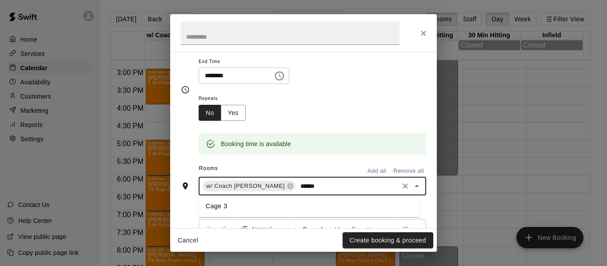
click at [247, 209] on li "Cage 3" at bounding box center [309, 206] width 221 height 15
click at [378, 239] on button "Create booking & proceed" at bounding box center [388, 241] width 91 height 16
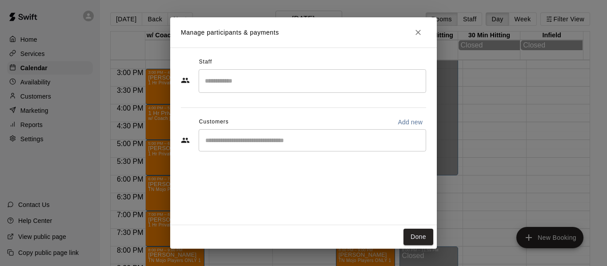
click at [263, 137] on input "Start typing to search customers..." at bounding box center [313, 140] width 220 height 9
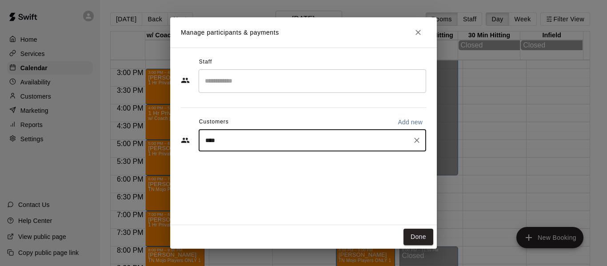
type input "*****"
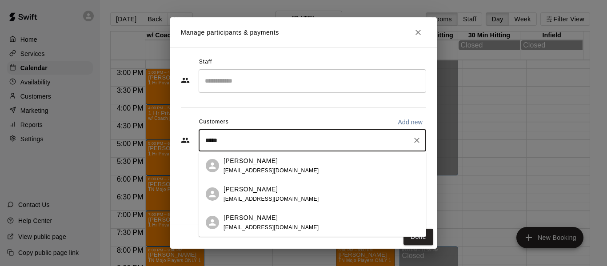
click at [260, 222] on p "[PERSON_NAME]" at bounding box center [251, 217] width 54 height 9
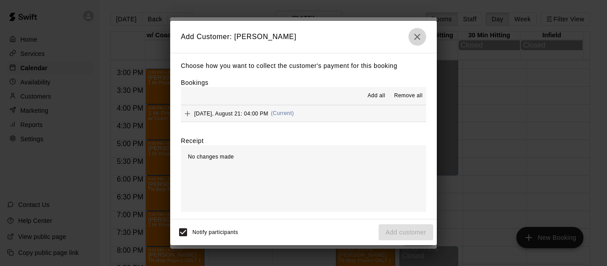
click at [417, 35] on icon "button" at bounding box center [417, 37] width 6 height 6
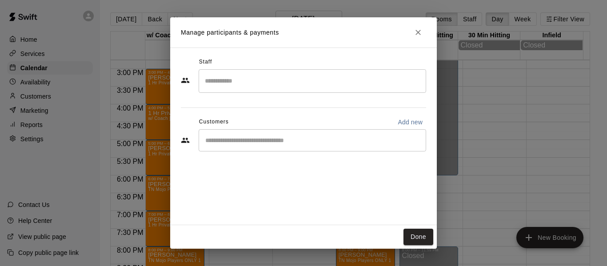
click at [290, 87] on input "Search staff" at bounding box center [313, 81] width 220 height 16
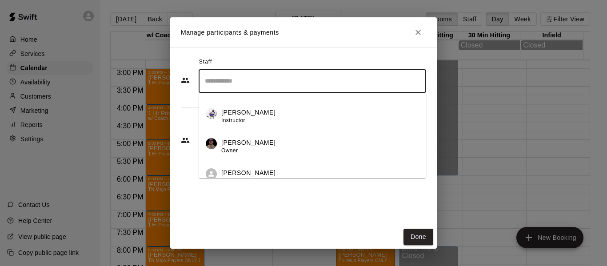
scroll to position [66, 0]
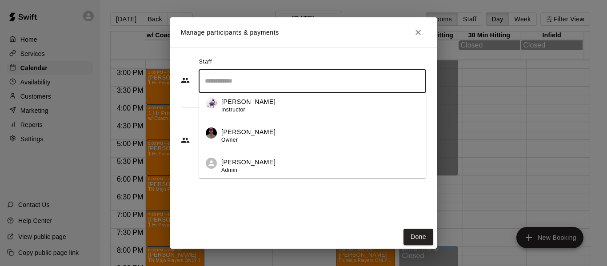
click at [247, 139] on div "[PERSON_NAME] Owner" at bounding box center [248, 136] width 54 height 17
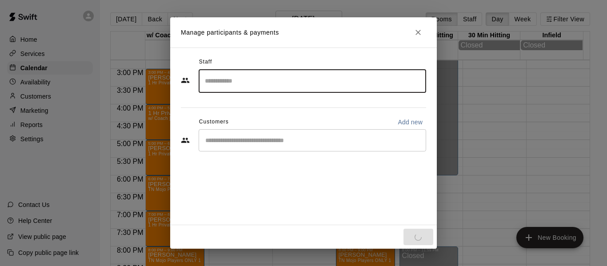
click at [247, 139] on input "Start typing to search customers..." at bounding box center [313, 140] width 220 height 9
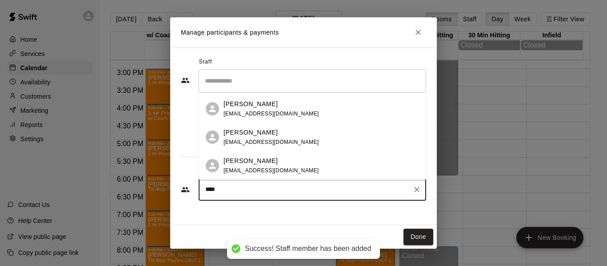
type input "*****"
click at [257, 162] on p "[PERSON_NAME]" at bounding box center [251, 161] width 54 height 9
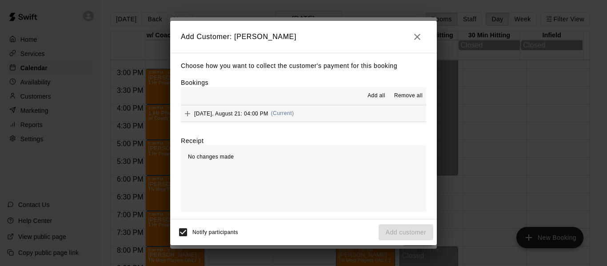
click at [370, 113] on button "[DATE], August 21: 04:00 PM (Current)" at bounding box center [303, 113] width 245 height 16
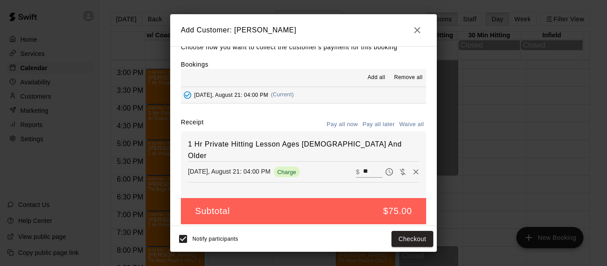
scroll to position [19, 0]
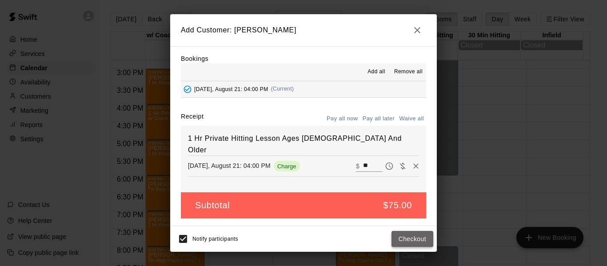
click at [404, 238] on button "Checkout" at bounding box center [413, 239] width 42 height 16
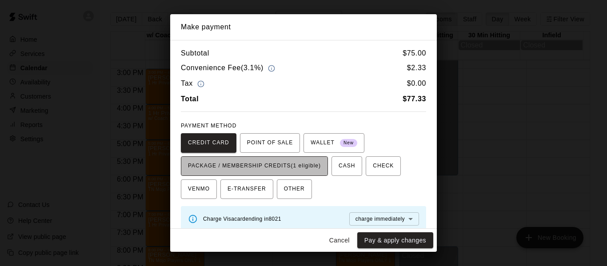
click at [238, 167] on span "PACKAGE / MEMBERSHIP CREDITS (1 eligible)" at bounding box center [254, 166] width 133 height 14
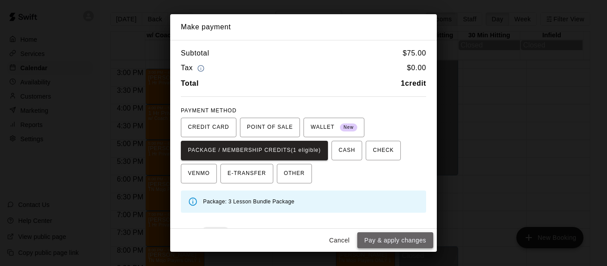
click at [399, 241] on button "Pay & apply changes" at bounding box center [396, 241] width 76 height 16
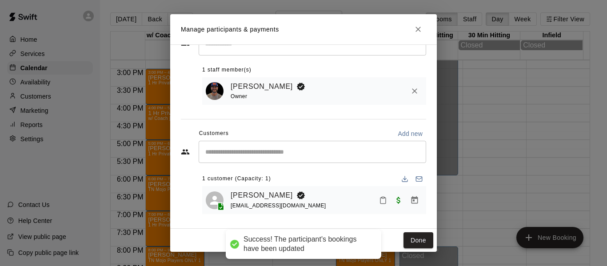
scroll to position [37, 0]
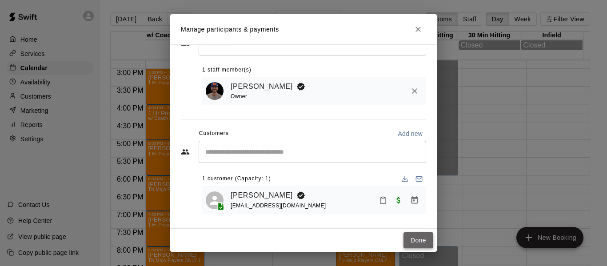
click at [418, 243] on button "Done" at bounding box center [419, 241] width 30 height 16
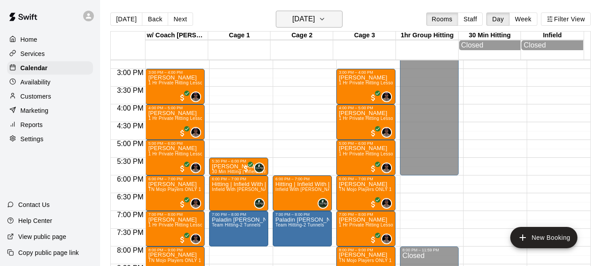
click at [331, 18] on button "[DATE]" at bounding box center [309, 19] width 67 height 17
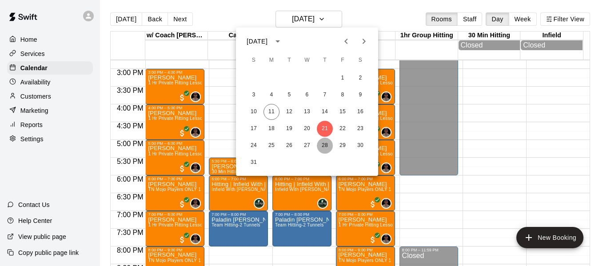
click at [328, 144] on button "28" at bounding box center [325, 146] width 16 height 16
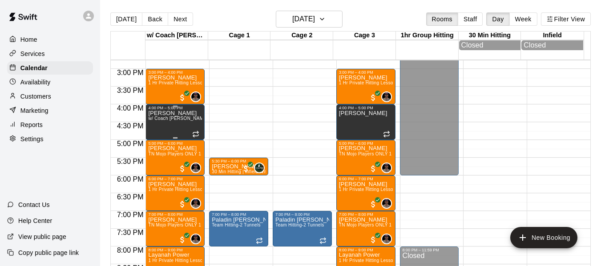
click at [163, 121] on span "w/ Coach [PERSON_NAME], Cage 3" at bounding box center [187, 118] width 78 height 5
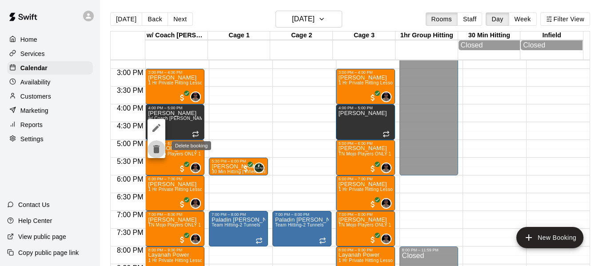
click at [157, 151] on icon "delete" at bounding box center [156, 149] width 6 height 8
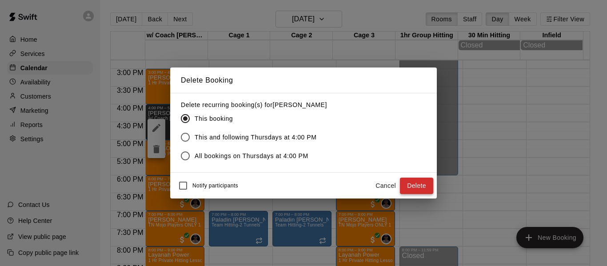
click at [418, 186] on button "Delete" at bounding box center [416, 186] width 33 height 16
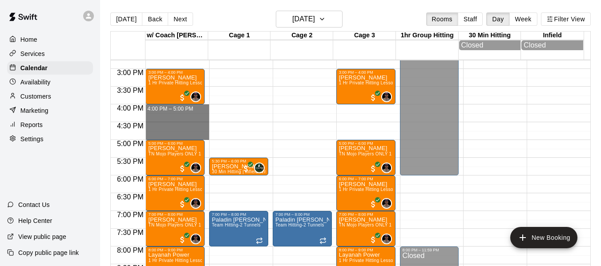
drag, startPoint x: 157, startPoint y: 109, endPoint x: 157, endPoint y: 135, distance: 25.8
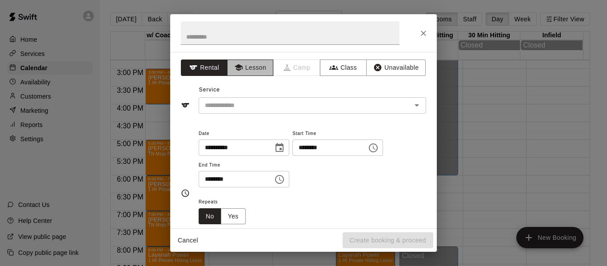
click at [255, 75] on button "Lesson" at bounding box center [250, 68] width 47 height 16
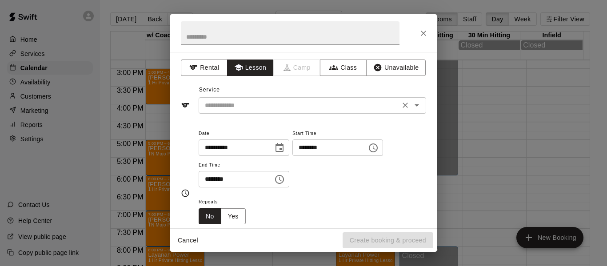
click at [252, 107] on input "text" at bounding box center [299, 105] width 196 height 11
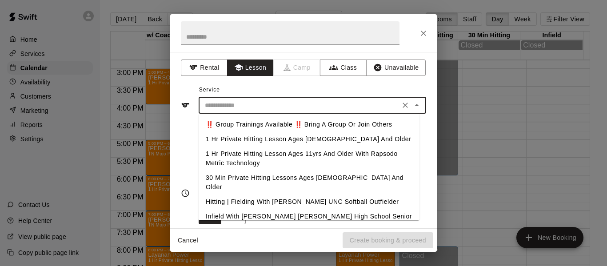
click at [249, 139] on li "1 Hr Private Hitting Lesson Ages [DEMOGRAPHIC_DATA] And Older" at bounding box center [309, 139] width 221 height 15
type input "**********"
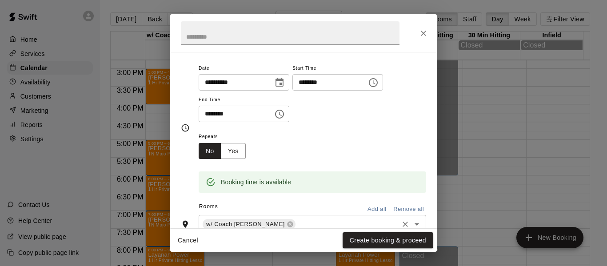
scroll to position [89, 0]
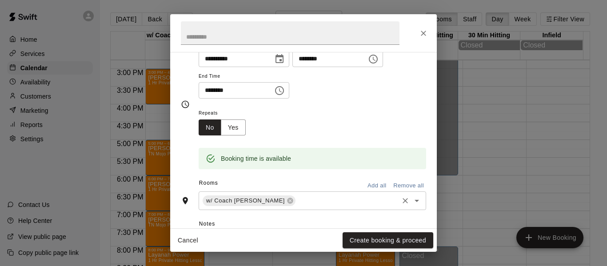
click at [305, 201] on input "text" at bounding box center [347, 201] width 101 height 11
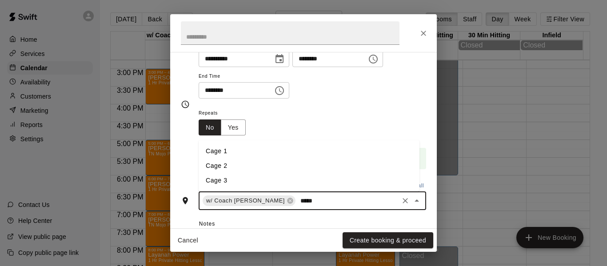
type input "******"
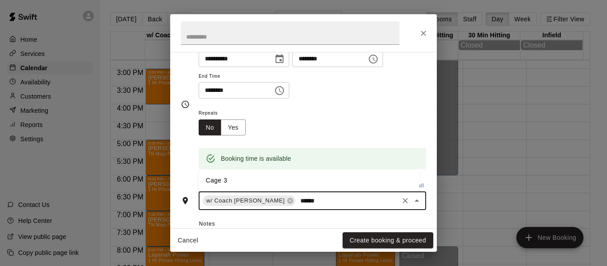
click at [257, 176] on li "Cage 3" at bounding box center [309, 180] width 221 height 15
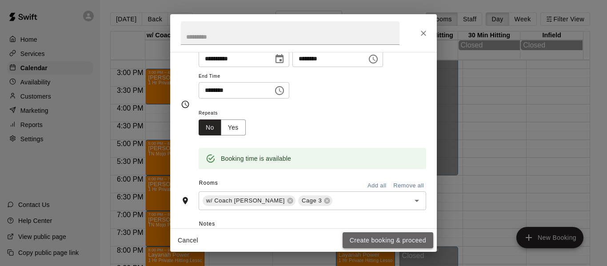
click at [402, 241] on button "Create booking & proceed" at bounding box center [388, 241] width 91 height 16
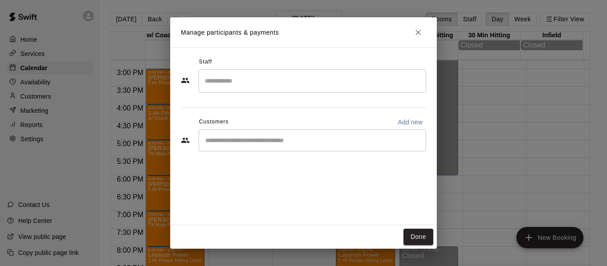
click at [246, 78] on input "Search staff" at bounding box center [313, 81] width 220 height 16
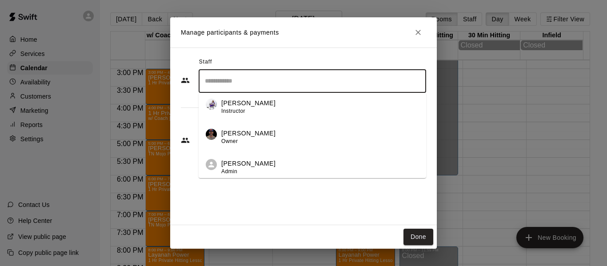
scroll to position [66, 0]
click at [252, 137] on p "[PERSON_NAME]" at bounding box center [248, 132] width 54 height 9
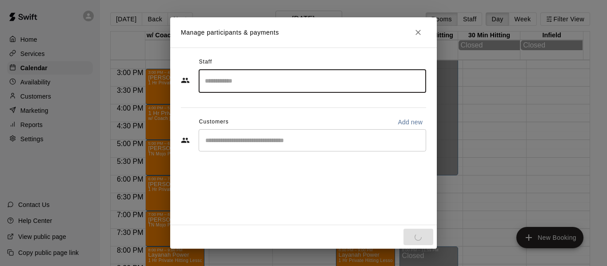
click at [253, 141] on input "Start typing to search customers..." at bounding box center [313, 140] width 220 height 9
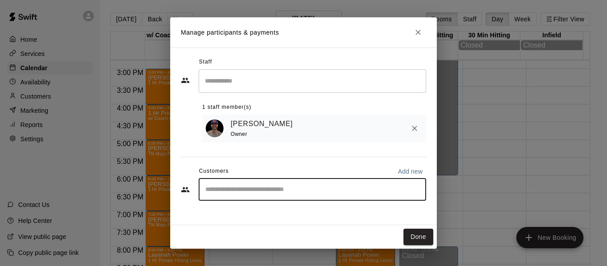
click at [253, 188] on input "Start typing to search customers..." at bounding box center [313, 189] width 220 height 9
type input "*****"
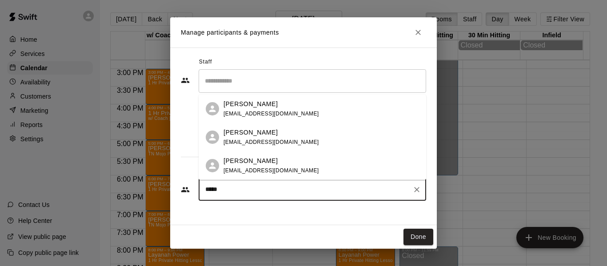
click at [252, 168] on span "[EMAIL_ADDRESS][DOMAIN_NAME]" at bounding box center [272, 171] width 96 height 6
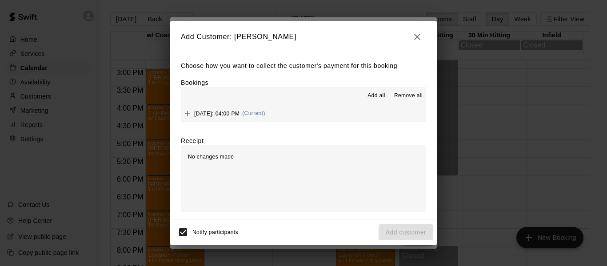
click at [343, 114] on button "[DATE]: 04:00 PM (Current)" at bounding box center [303, 113] width 245 height 16
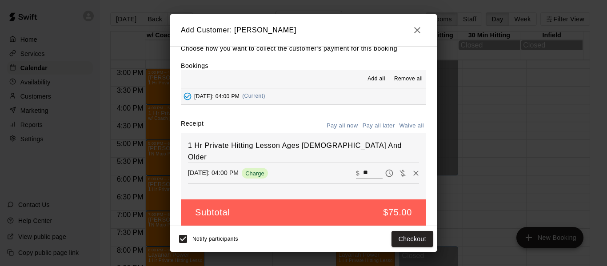
scroll to position [19, 0]
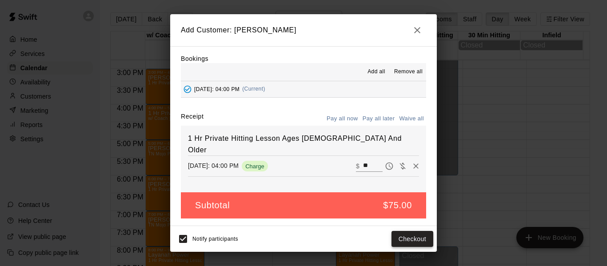
click at [404, 239] on button "Checkout" at bounding box center [413, 239] width 42 height 16
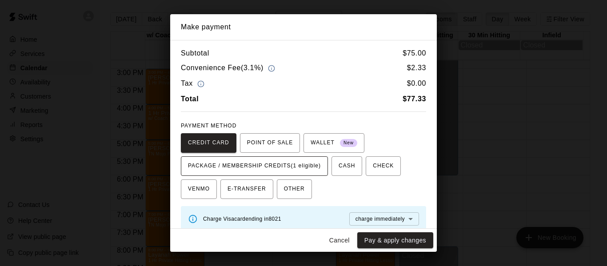
click at [234, 162] on span "PACKAGE / MEMBERSHIP CREDITS (1 eligible)" at bounding box center [254, 166] width 133 height 14
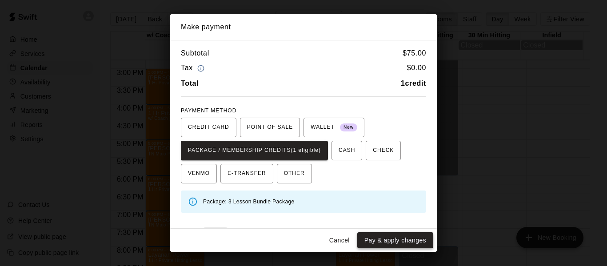
click at [391, 243] on button "Pay & apply changes" at bounding box center [396, 241] width 76 height 16
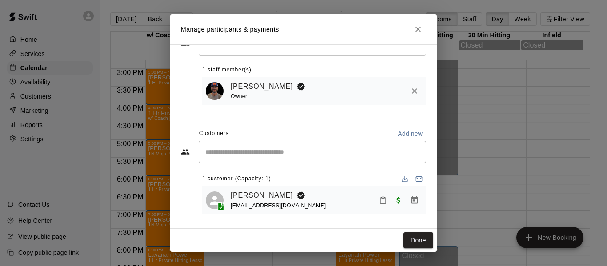
scroll to position [37, 0]
click at [414, 237] on button "Done" at bounding box center [419, 241] width 30 height 16
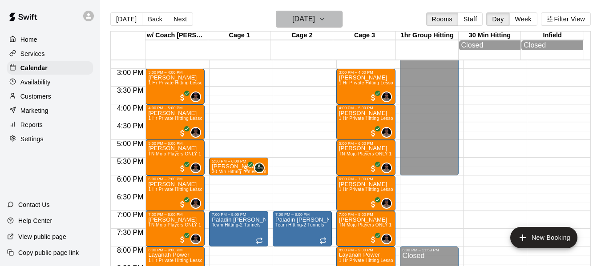
click at [326, 19] on icon "button" at bounding box center [321, 19] width 7 height 11
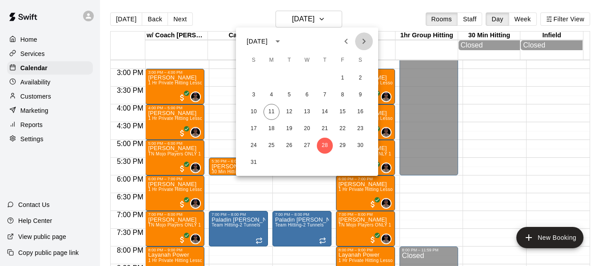
click at [367, 40] on icon "Next month" at bounding box center [364, 41] width 11 height 11
click at [326, 76] on button "4" at bounding box center [325, 78] width 16 height 16
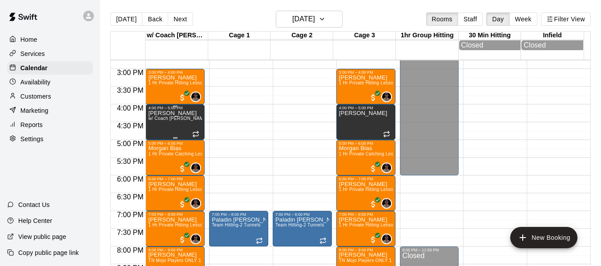
click at [172, 118] on div "[PERSON_NAME] w/ Coach [PERSON_NAME], Cage 3" at bounding box center [175, 243] width 54 height 266
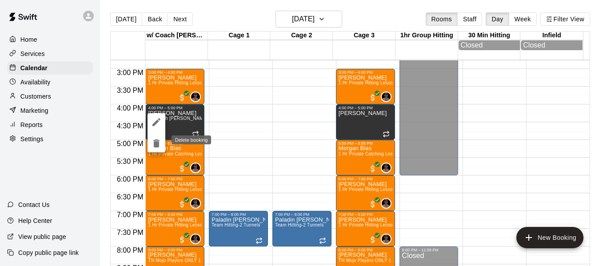
click at [157, 146] on icon "delete" at bounding box center [156, 144] width 6 height 8
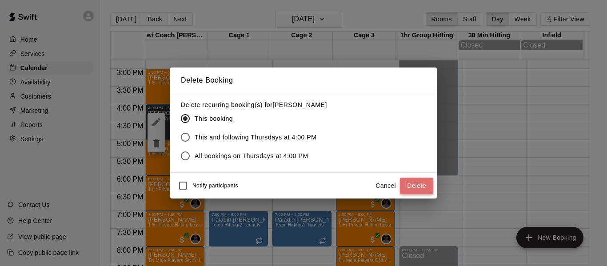
click at [411, 185] on button "Delete" at bounding box center [416, 186] width 33 height 16
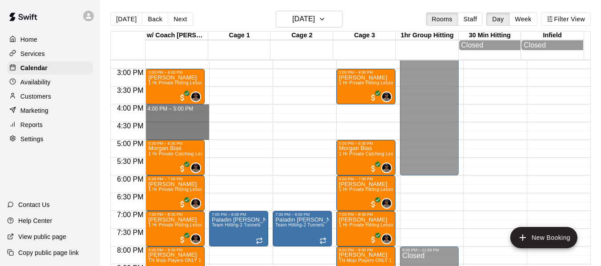
drag, startPoint x: 166, startPoint y: 111, endPoint x: 166, endPoint y: 139, distance: 28.5
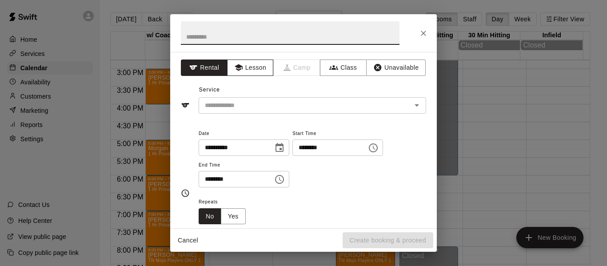
click at [258, 66] on button "Lesson" at bounding box center [250, 68] width 47 height 16
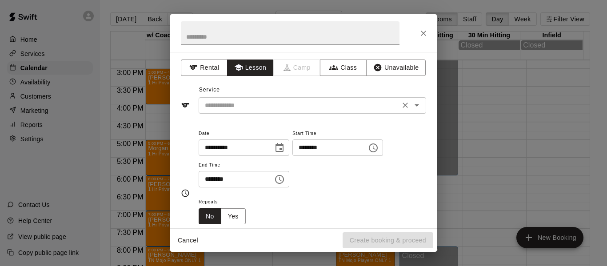
click at [251, 106] on input "text" at bounding box center [299, 105] width 196 height 11
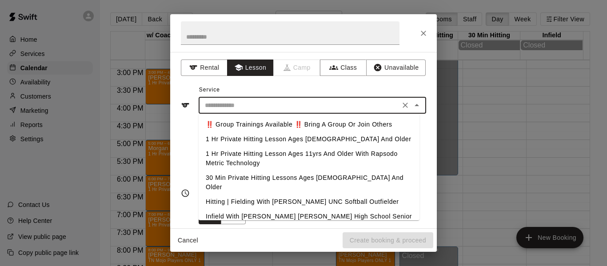
click at [250, 137] on li "1 Hr Private Hitting Lesson Ages [DEMOGRAPHIC_DATA] And Older" at bounding box center [309, 139] width 221 height 15
type input "**********"
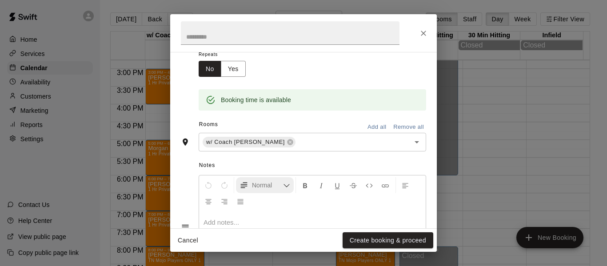
scroll to position [148, 0]
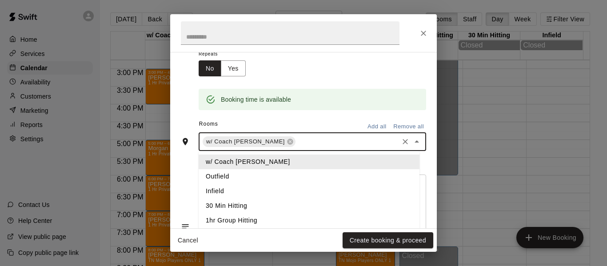
click at [297, 144] on input "text" at bounding box center [347, 142] width 101 height 11
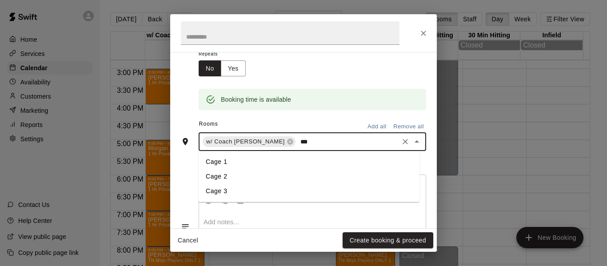
type input "****"
click at [256, 194] on li "Cage 3" at bounding box center [309, 191] width 221 height 15
click at [387, 238] on button "Create booking & proceed" at bounding box center [388, 241] width 91 height 16
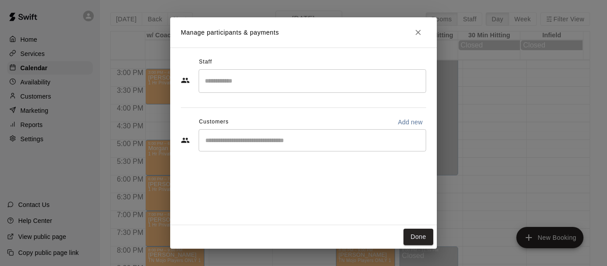
click at [275, 75] on input "Search staff" at bounding box center [313, 81] width 220 height 16
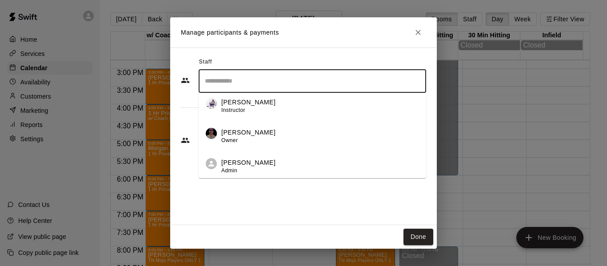
scroll to position [66, 0]
click at [270, 137] on div "[PERSON_NAME] Owner" at bounding box center [320, 136] width 198 height 17
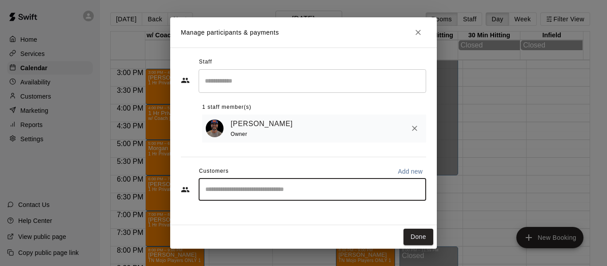
click at [265, 189] on input "Start typing to search customers..." at bounding box center [313, 189] width 220 height 9
type input "*****"
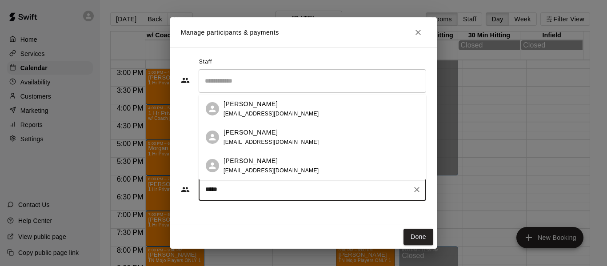
click at [258, 165] on p "[PERSON_NAME]" at bounding box center [251, 161] width 54 height 9
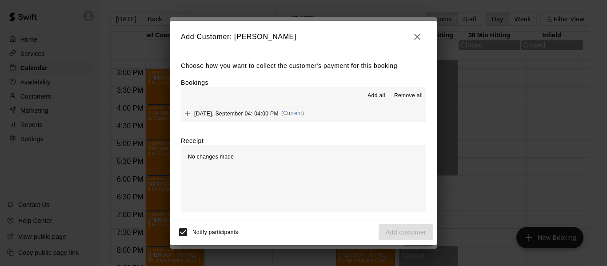
click at [352, 112] on button "[DATE], September 04: 04:00 PM (Current)" at bounding box center [303, 113] width 245 height 16
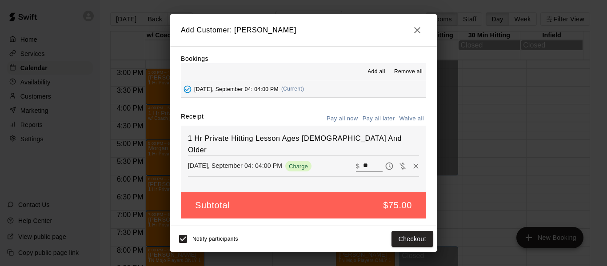
scroll to position [19, 0]
click at [417, 238] on button "Checkout" at bounding box center [413, 239] width 42 height 16
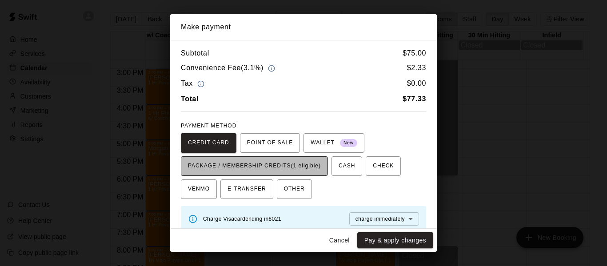
click at [287, 161] on span "PACKAGE / MEMBERSHIP CREDITS (1 eligible)" at bounding box center [254, 166] width 133 height 14
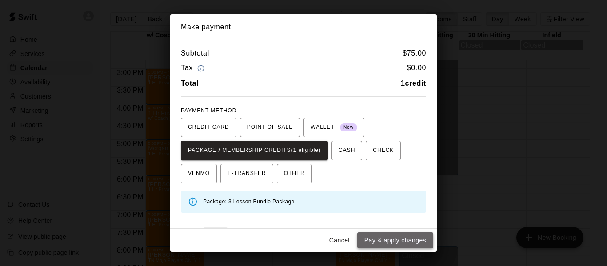
click at [390, 241] on button "Pay & apply changes" at bounding box center [396, 241] width 76 height 16
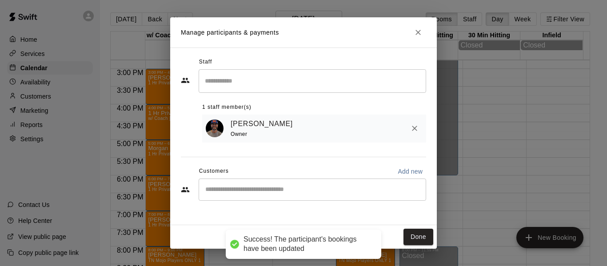
scroll to position [0, 0]
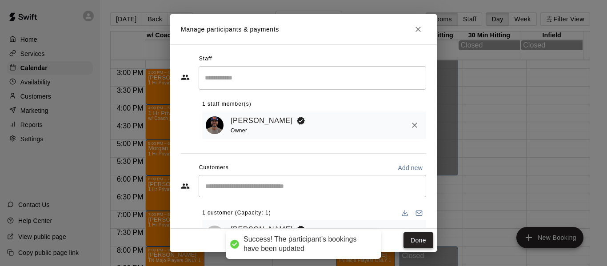
click at [417, 242] on button "Done" at bounding box center [419, 241] width 30 height 16
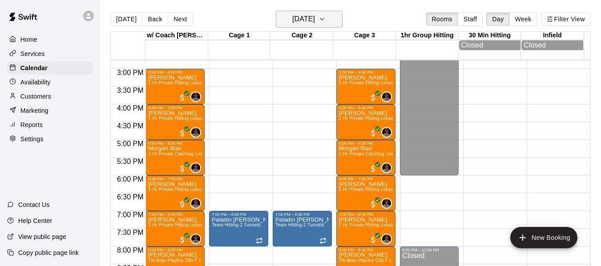
click at [326, 22] on icon "button" at bounding box center [321, 19] width 7 height 11
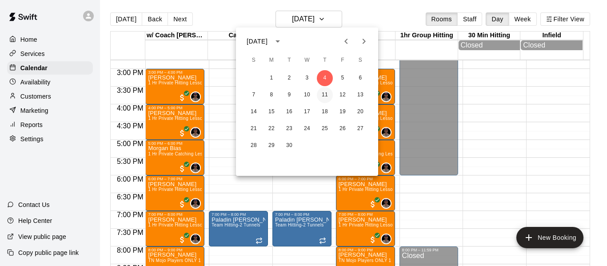
click at [328, 97] on button "11" at bounding box center [325, 95] width 16 height 16
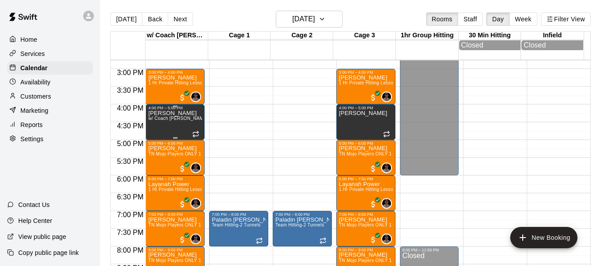
click at [176, 125] on div "[PERSON_NAME] w/ Coach [PERSON_NAME], Cage 3" at bounding box center [175, 243] width 54 height 266
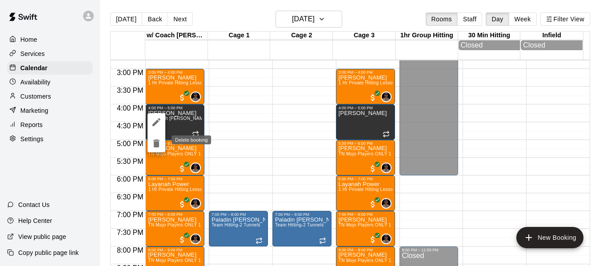
click at [158, 145] on icon "delete" at bounding box center [156, 144] width 6 height 8
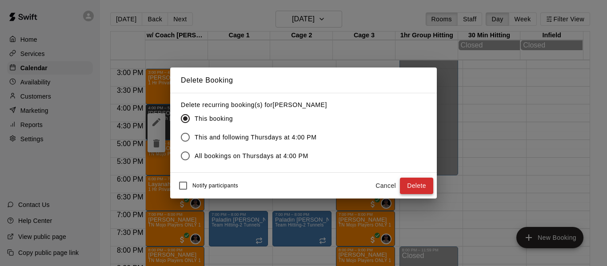
click at [406, 186] on button "Delete" at bounding box center [416, 186] width 33 height 16
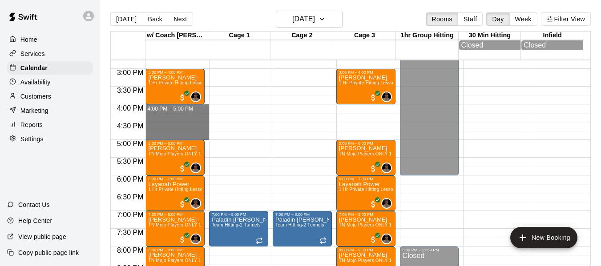
drag, startPoint x: 151, startPoint y: 113, endPoint x: 156, endPoint y: 136, distance: 24.2
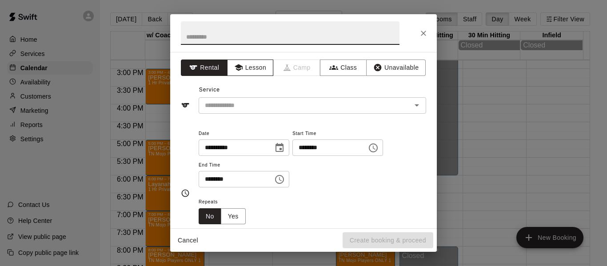
click at [252, 64] on button "Lesson" at bounding box center [250, 68] width 47 height 16
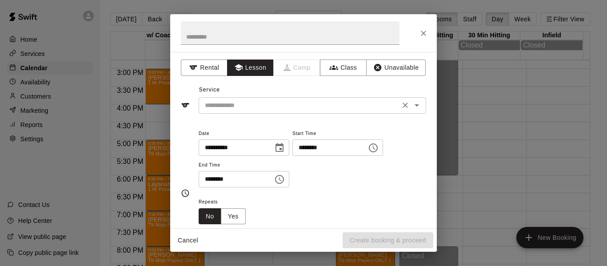
click at [251, 105] on input "text" at bounding box center [299, 105] width 196 height 11
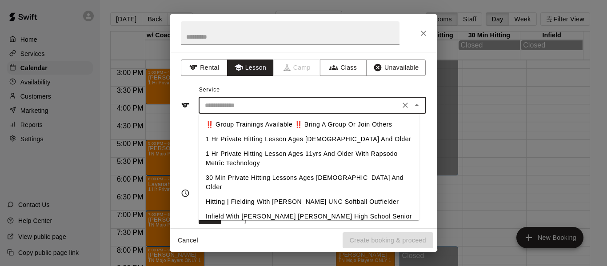
click at [244, 135] on li "1 Hr Private Hitting Lesson Ages [DEMOGRAPHIC_DATA] And Older" at bounding box center [309, 139] width 221 height 15
type input "**********"
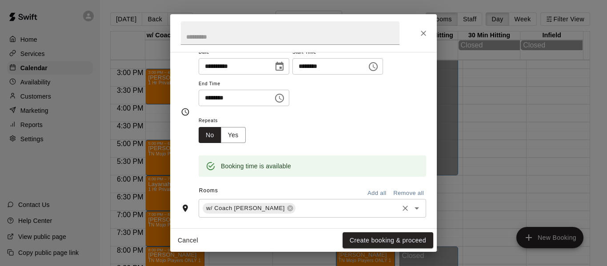
scroll to position [119, 0]
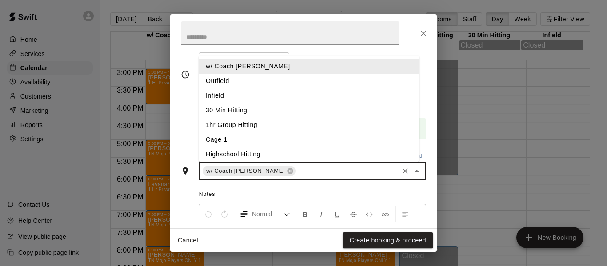
click at [302, 166] on input "text" at bounding box center [347, 171] width 101 height 11
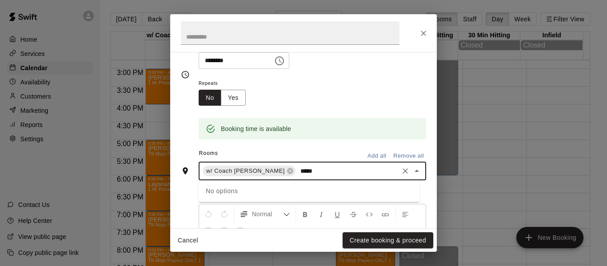
type input "****"
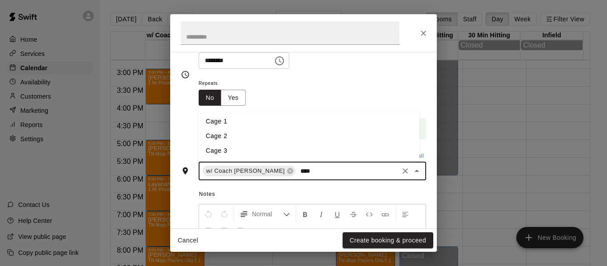
click at [303, 151] on li "Cage 3" at bounding box center [309, 151] width 221 height 15
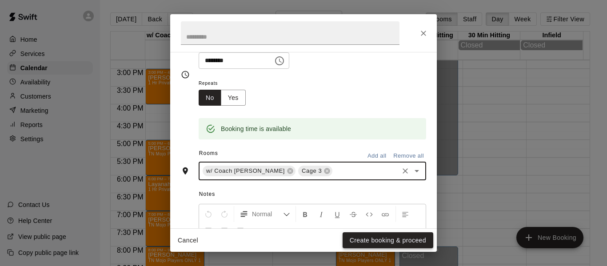
click at [397, 241] on button "Create booking & proceed" at bounding box center [388, 241] width 91 height 16
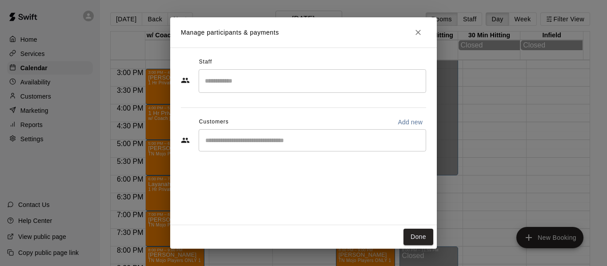
click at [281, 80] on input "Search staff" at bounding box center [313, 81] width 220 height 16
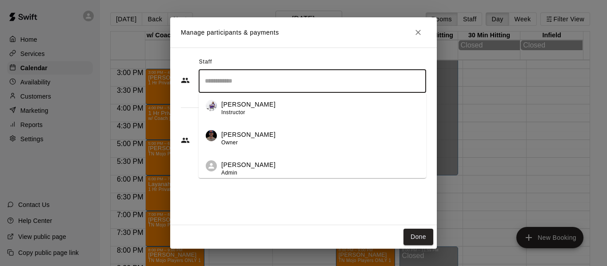
scroll to position [66, 0]
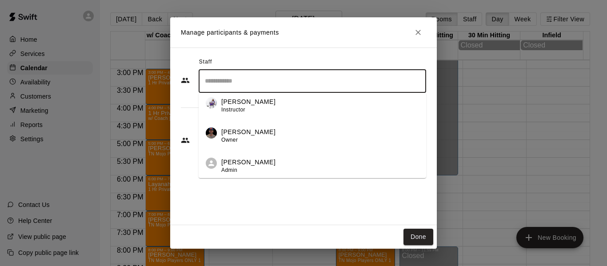
click at [260, 131] on p "[PERSON_NAME]" at bounding box center [248, 132] width 54 height 9
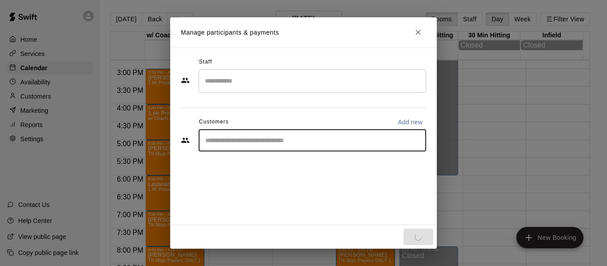
click at [258, 142] on input "Start typing to search customers..." at bounding box center [313, 140] width 220 height 9
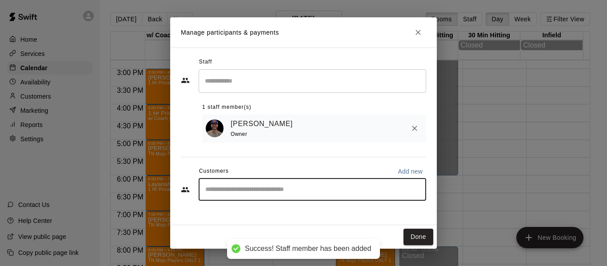
click at [284, 191] on input "Start typing to search customers..." at bounding box center [313, 189] width 220 height 9
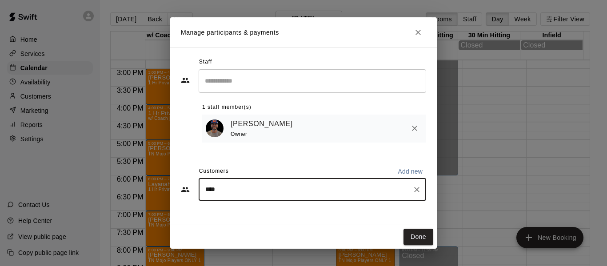
type input "*****"
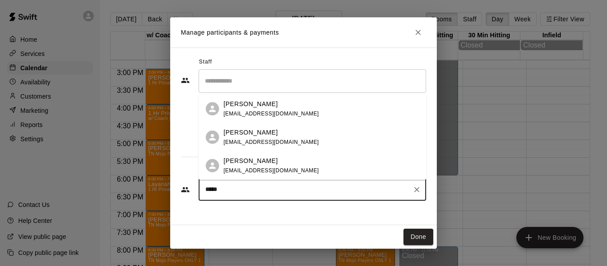
click at [267, 169] on span "[EMAIL_ADDRESS][DOMAIN_NAME]" at bounding box center [272, 171] width 96 height 6
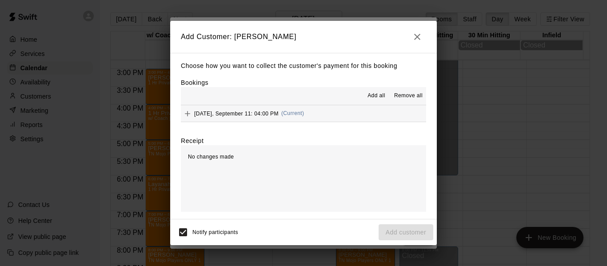
click at [326, 119] on button "[DATE], September 11: 04:00 PM (Current)" at bounding box center [303, 113] width 245 height 16
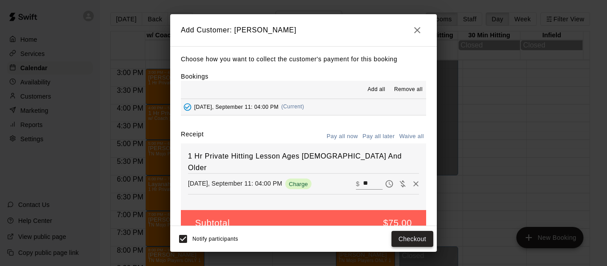
scroll to position [15, 0]
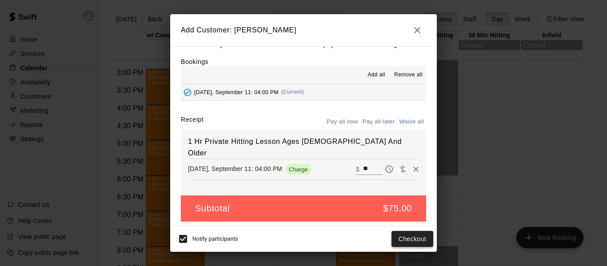
click at [422, 241] on button "Checkout" at bounding box center [413, 239] width 42 height 16
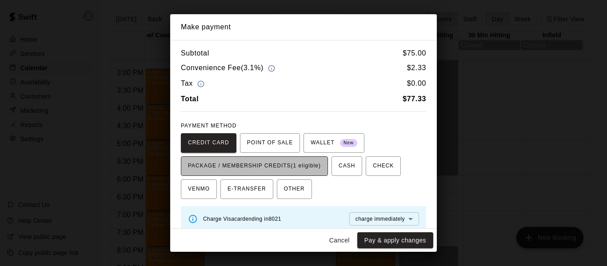
click at [290, 169] on span "PACKAGE / MEMBERSHIP CREDITS (1 eligible)" at bounding box center [254, 166] width 133 height 14
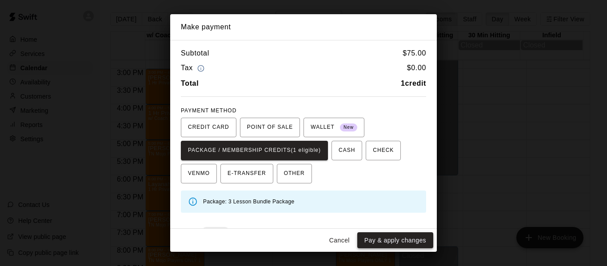
click at [402, 241] on button "Pay & apply changes" at bounding box center [396, 241] width 76 height 16
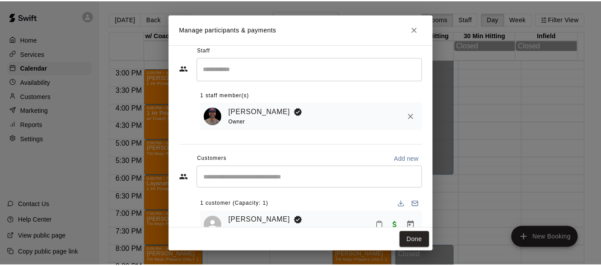
scroll to position [37, 0]
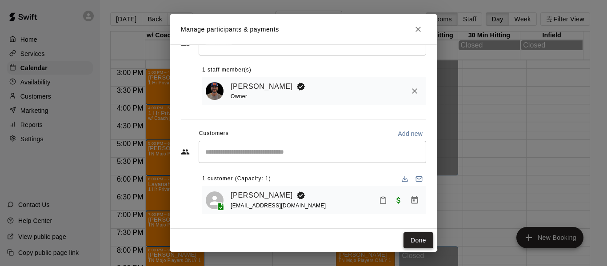
click at [418, 241] on button "Done" at bounding box center [419, 241] width 30 height 16
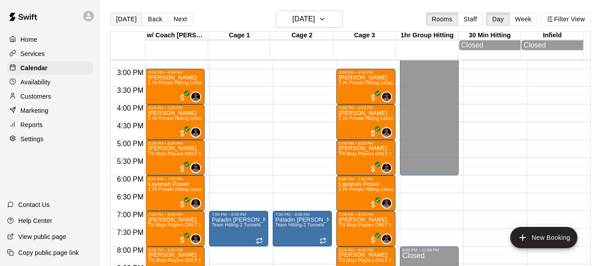
click at [117, 13] on button "[DATE]" at bounding box center [126, 18] width 32 height 13
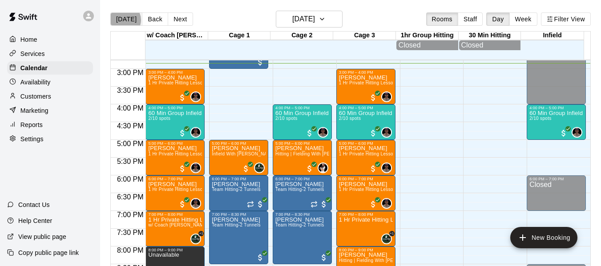
click at [123, 20] on button "[DATE]" at bounding box center [126, 18] width 32 height 13
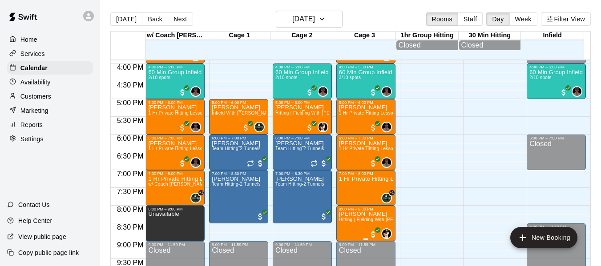
scroll to position [570, 0]
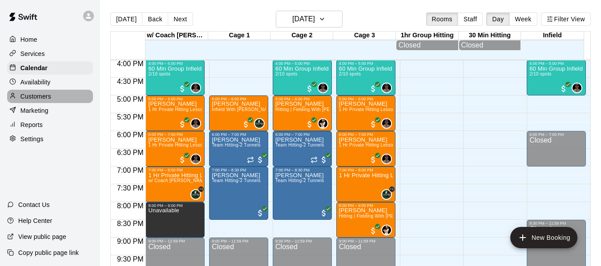
click at [48, 98] on p "Customers" at bounding box center [35, 96] width 31 height 9
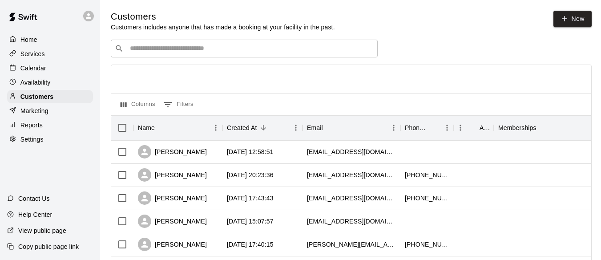
click at [194, 52] on input "Search customers by name or email" at bounding box center [250, 48] width 246 height 9
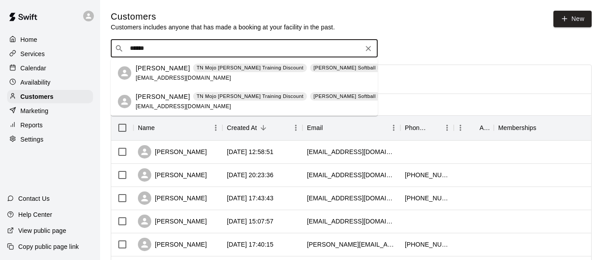
type input "*******"
click at [161, 96] on p "[PERSON_NAME]" at bounding box center [163, 96] width 54 height 9
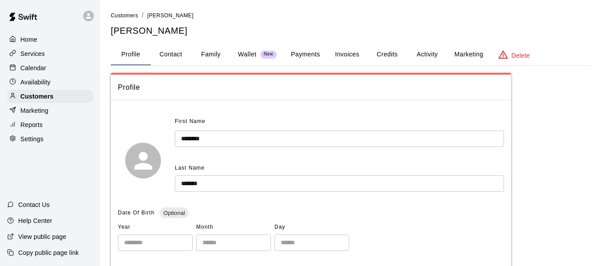
click at [425, 53] on button "Activity" at bounding box center [427, 54] width 40 height 21
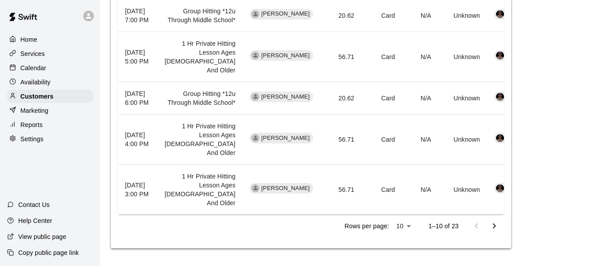
scroll to position [800, 0]
click at [152, 32] on th "[DATE] 7:00 PM" at bounding box center [138, 15] width 40 height 32
click at [35, 63] on div "Calendar" at bounding box center [50, 67] width 86 height 13
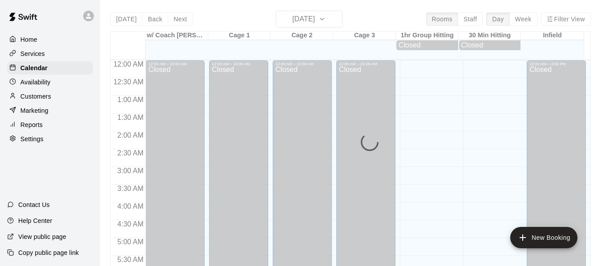
scroll to position [533, 0]
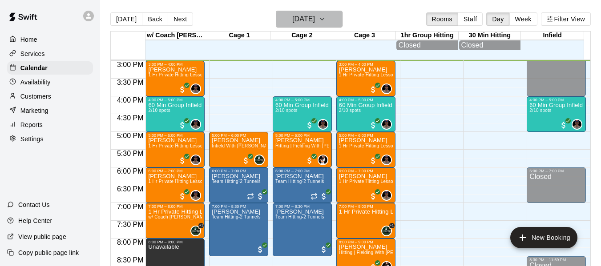
click at [326, 14] on icon "button" at bounding box center [321, 19] width 7 height 11
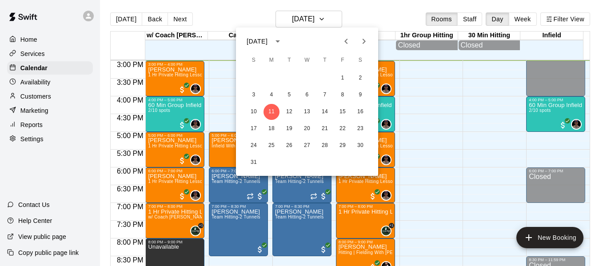
click at [387, 10] on div at bounding box center [303, 133] width 607 height 266
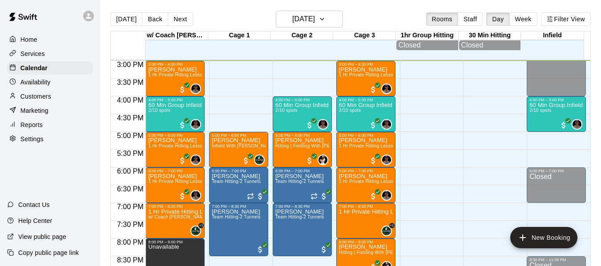
click at [48, 101] on p "Customers" at bounding box center [35, 96] width 31 height 9
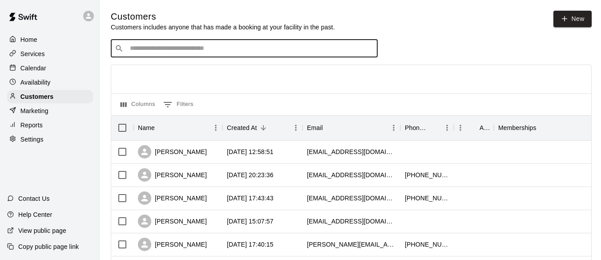
click at [212, 50] on input "Search customers by name or email" at bounding box center [250, 48] width 246 height 9
type input "*******"
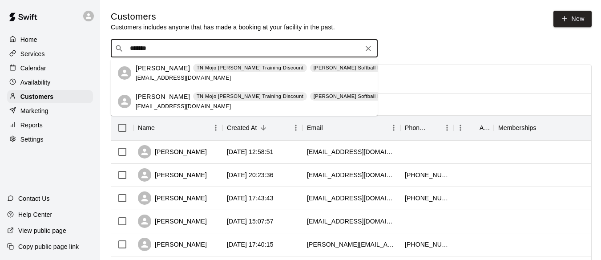
click at [176, 75] on span "[EMAIL_ADDRESS][DOMAIN_NAME]" at bounding box center [184, 78] width 96 height 6
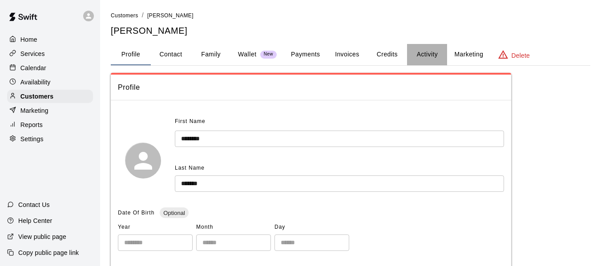
click at [433, 55] on button "Activity" at bounding box center [427, 54] width 40 height 21
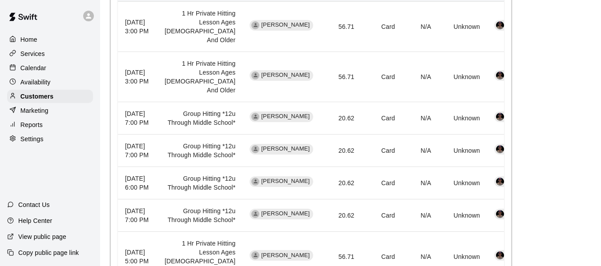
scroll to position [430, 0]
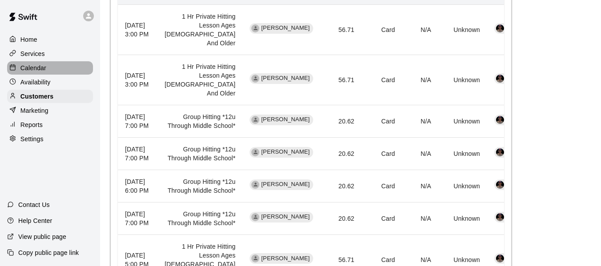
click at [44, 71] on p "Calendar" at bounding box center [33, 68] width 26 height 9
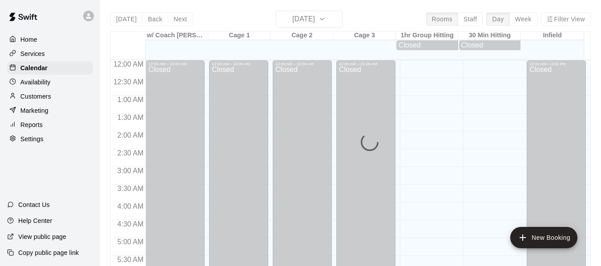
scroll to position [534, 0]
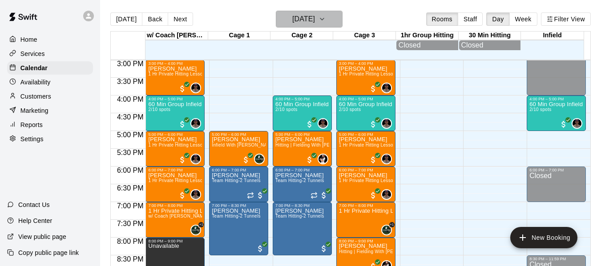
click at [338, 20] on button "[DATE]" at bounding box center [309, 19] width 67 height 17
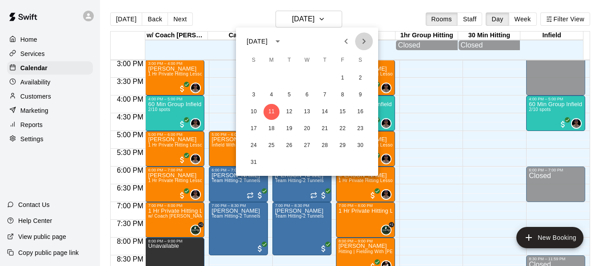
click at [370, 40] on button "Next month" at bounding box center [364, 41] width 18 height 18
click at [328, 113] on button "18" at bounding box center [325, 112] width 16 height 16
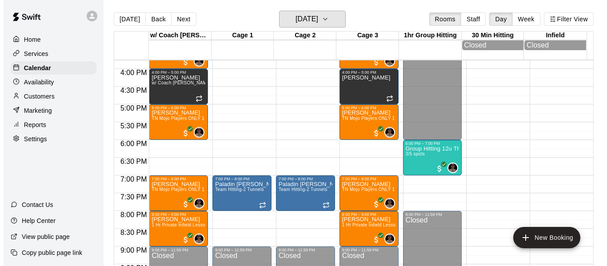
scroll to position [564, 0]
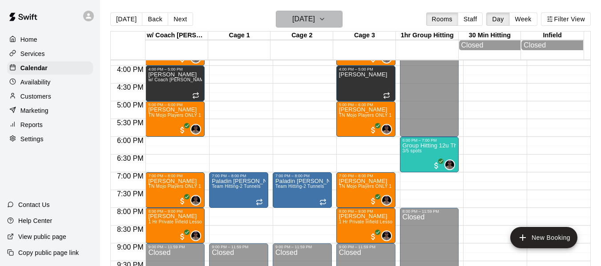
click at [326, 20] on icon "button" at bounding box center [321, 19] width 7 height 11
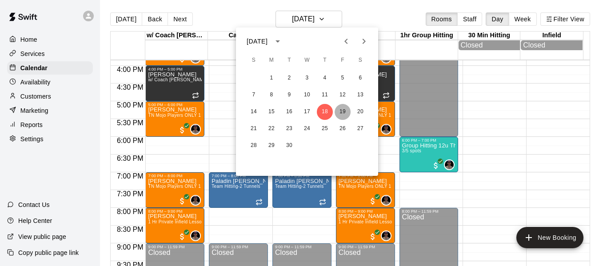
click at [342, 113] on button "19" at bounding box center [343, 112] width 16 height 16
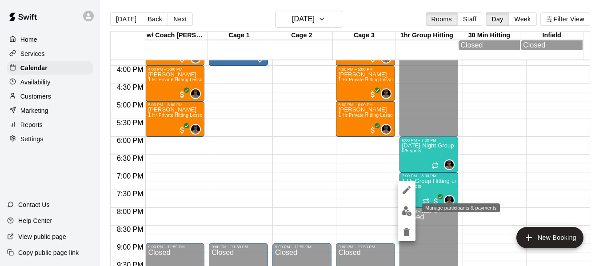
click at [406, 212] on img "edit" at bounding box center [407, 211] width 10 height 10
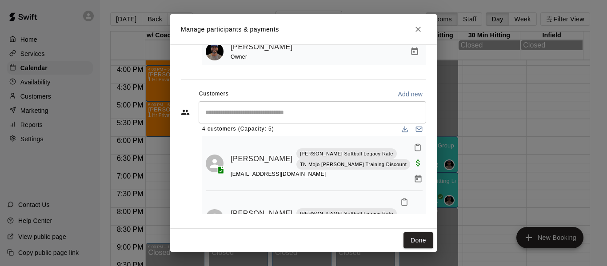
scroll to position [15, 0]
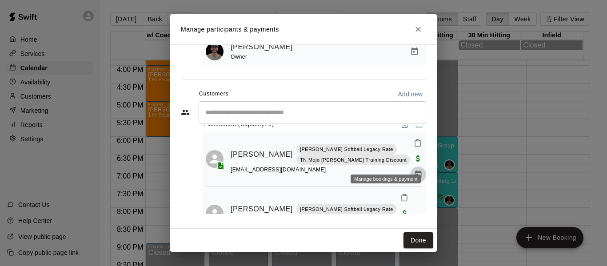
click at [414, 170] on icon "Manage bookings & payment" at bounding box center [418, 174] width 9 height 9
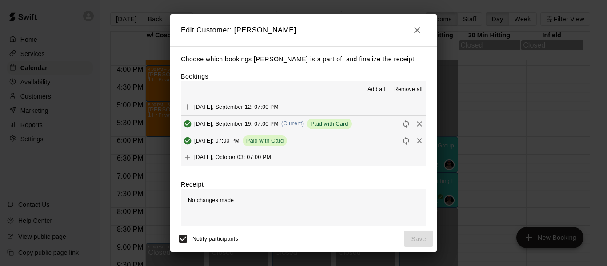
scroll to position [415, 0]
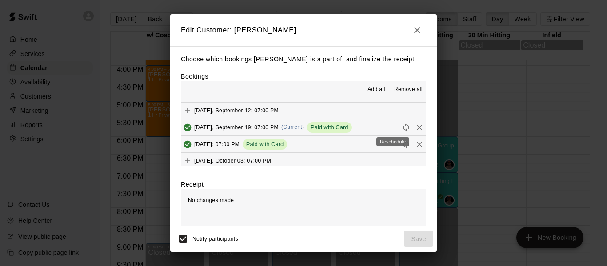
click at [402, 130] on icon "Reschedule" at bounding box center [406, 127] width 9 height 9
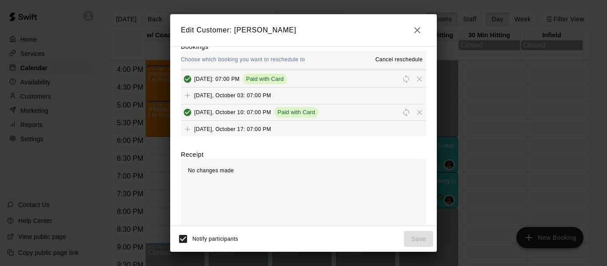
scroll to position [436, 0]
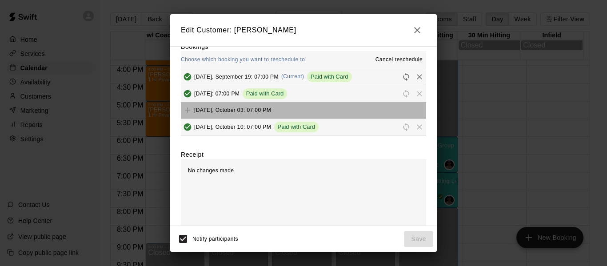
click at [364, 109] on button "[DATE], October 03: 07:00 PM" at bounding box center [303, 110] width 245 height 16
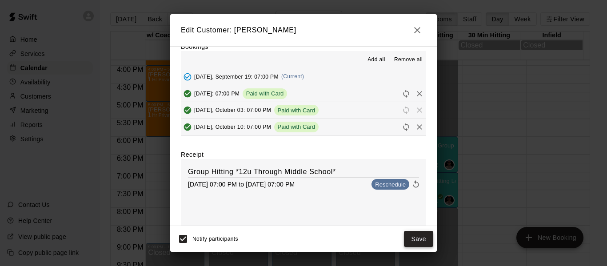
click at [414, 241] on button "Save" at bounding box center [418, 239] width 29 height 16
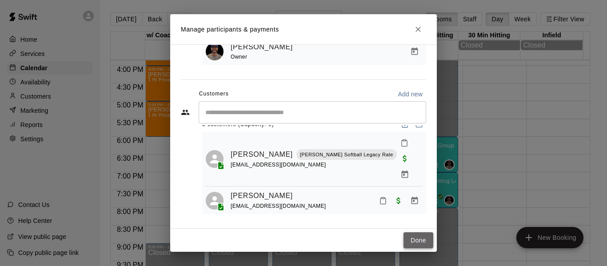
click at [418, 242] on button "Done" at bounding box center [419, 241] width 30 height 16
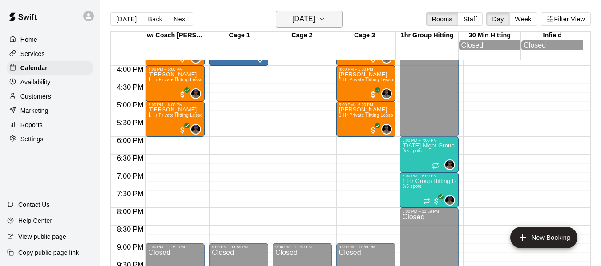
click at [339, 24] on button "[DATE]" at bounding box center [309, 19] width 67 height 17
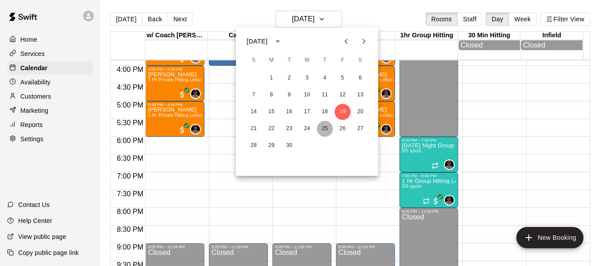
click at [322, 130] on button "25" at bounding box center [325, 129] width 16 height 16
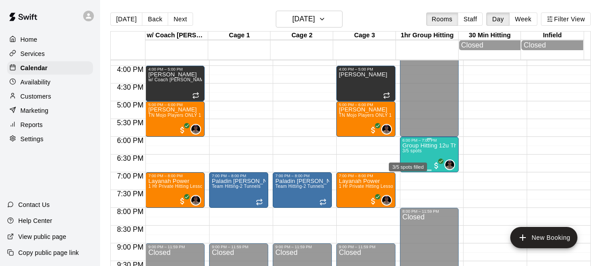
click at [411, 153] on span "3/5 spots" at bounding box center [412, 151] width 20 height 5
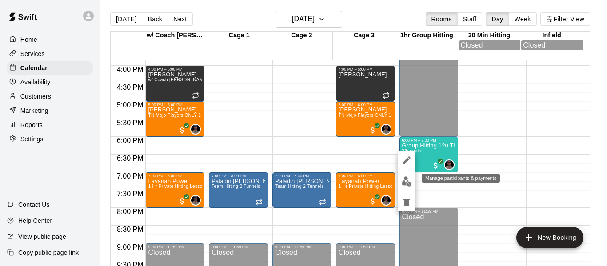
click at [407, 182] on img "edit" at bounding box center [407, 182] width 10 height 10
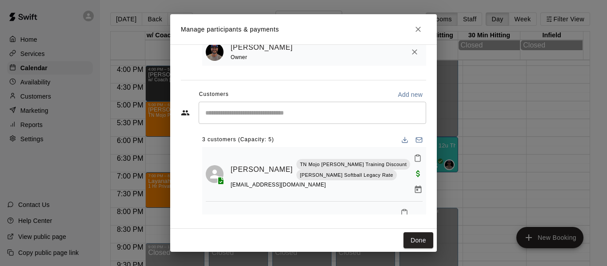
scroll to position [75, 0]
click at [418, 31] on icon "Close" at bounding box center [418, 29] width 9 height 9
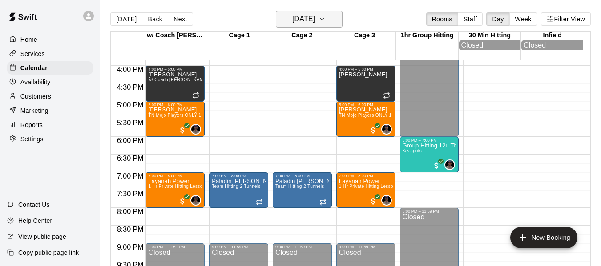
click at [326, 18] on icon "button" at bounding box center [321, 19] width 7 height 11
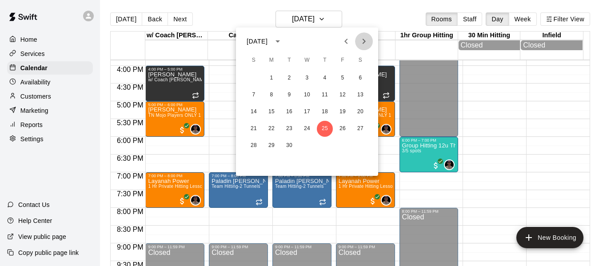
click at [364, 38] on icon "Next month" at bounding box center [364, 41] width 11 height 11
click at [325, 128] on button "23" at bounding box center [325, 129] width 16 height 16
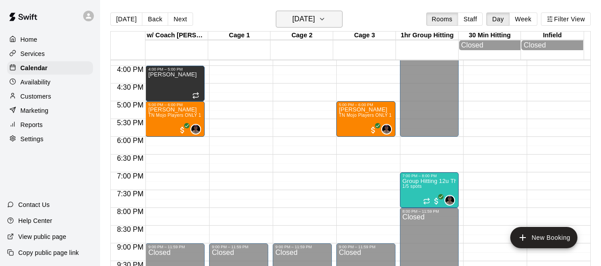
click at [326, 16] on icon "button" at bounding box center [321, 19] width 7 height 11
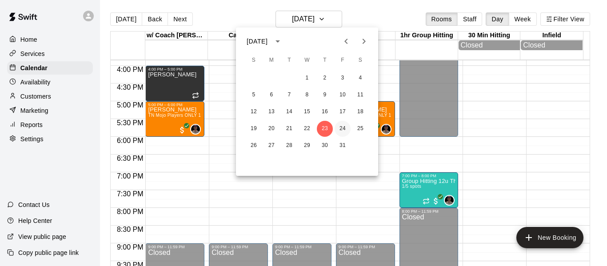
click at [346, 122] on button "24" at bounding box center [343, 129] width 16 height 16
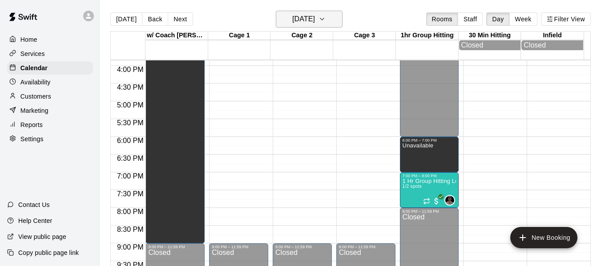
click at [326, 18] on icon "button" at bounding box center [321, 19] width 7 height 11
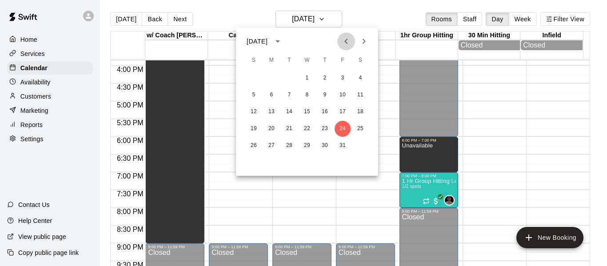
click at [347, 40] on icon "Previous month" at bounding box center [346, 41] width 11 height 11
click at [341, 129] on button "26" at bounding box center [343, 129] width 16 height 16
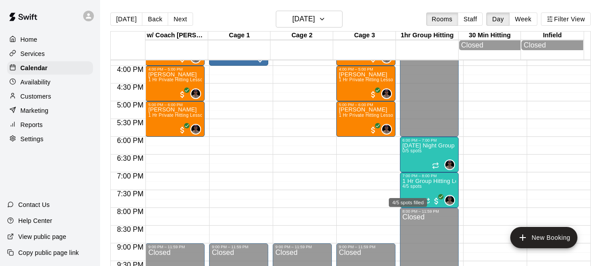
click at [417, 193] on div "4/5 spots filled" at bounding box center [408, 200] width 40 height 16
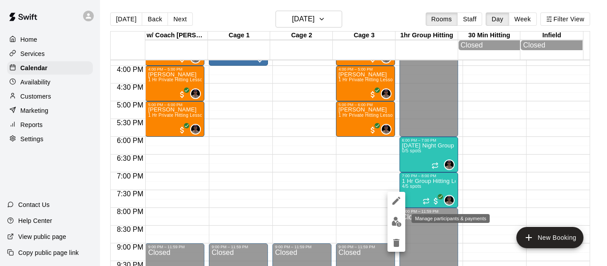
click at [394, 228] on button "edit" at bounding box center [397, 221] width 18 height 17
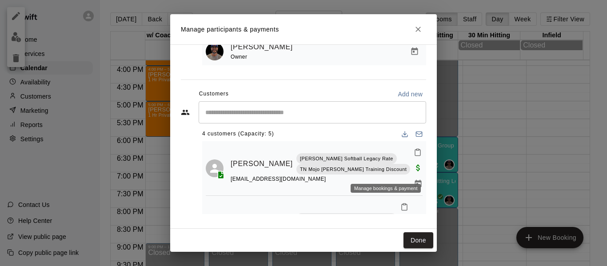
scroll to position [0, 0]
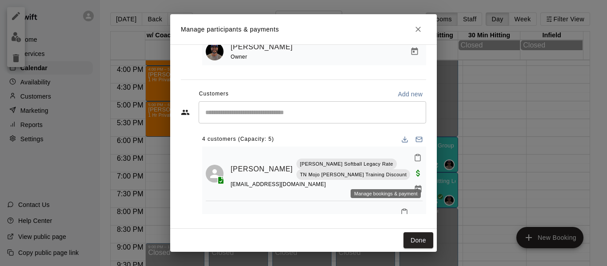
click at [414, 185] on icon "Manage bookings & payment" at bounding box center [418, 189] width 9 height 9
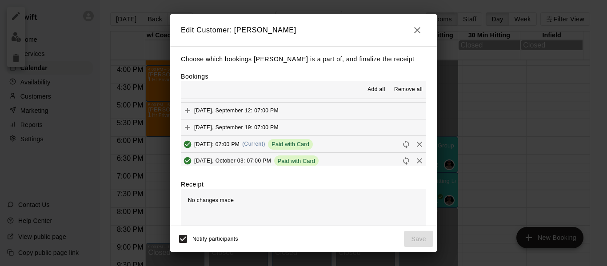
scroll to position [430, 0]
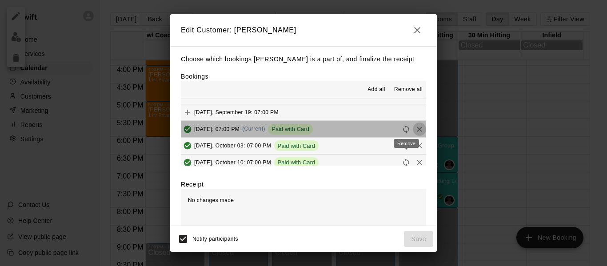
click at [415, 130] on icon "Remove" at bounding box center [419, 129] width 9 height 9
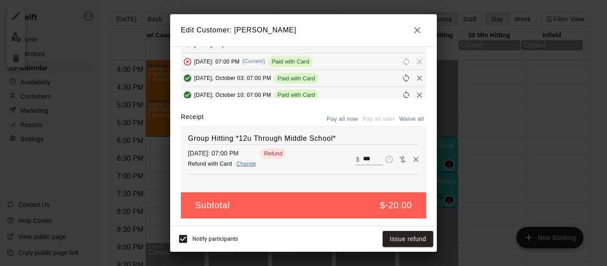
scroll to position [68, 0]
click at [402, 121] on button "Waive all" at bounding box center [411, 120] width 29 height 14
type input "*"
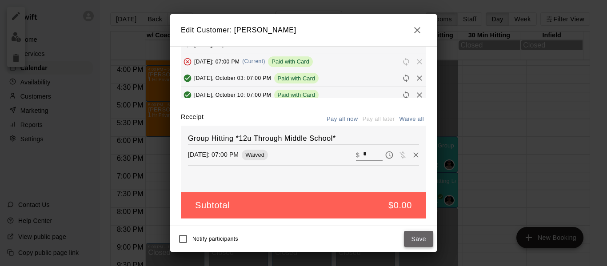
click at [419, 239] on button "Save" at bounding box center [418, 239] width 29 height 16
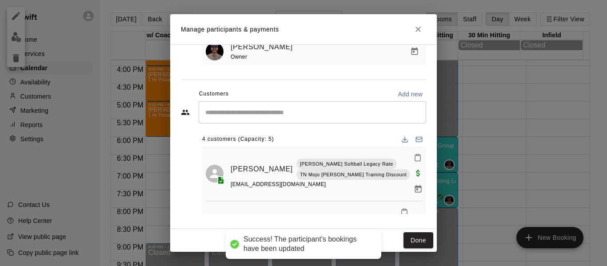
scroll to position [38, 0]
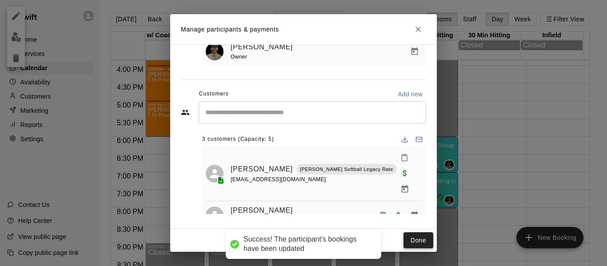
click at [420, 242] on button "Done" at bounding box center [419, 241] width 30 height 16
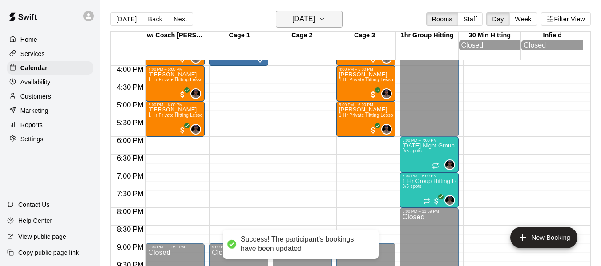
click at [315, 16] on h6 "[DATE]" at bounding box center [303, 19] width 23 height 12
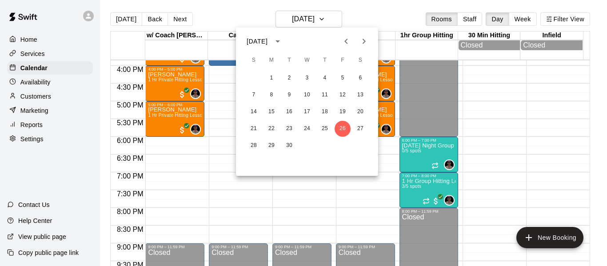
click at [333, 21] on div at bounding box center [303, 133] width 607 height 266
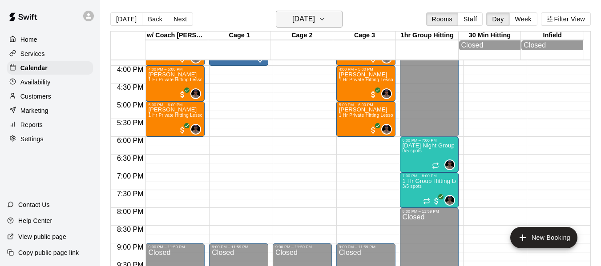
click at [324, 20] on icon "button" at bounding box center [322, 19] width 4 height 2
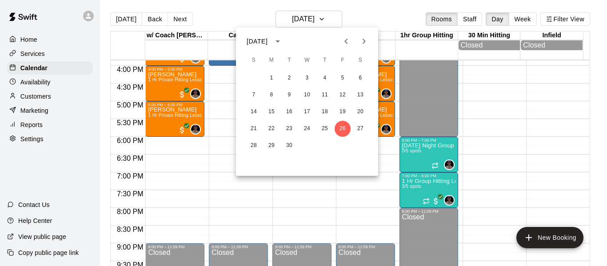
click at [367, 43] on icon "Next month" at bounding box center [364, 41] width 11 height 11
click at [324, 129] on button "23" at bounding box center [325, 129] width 16 height 16
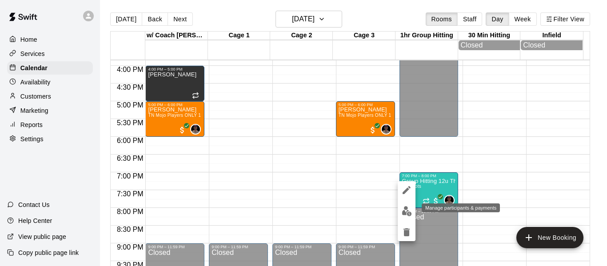
click at [408, 213] on img "edit" at bounding box center [407, 211] width 10 height 10
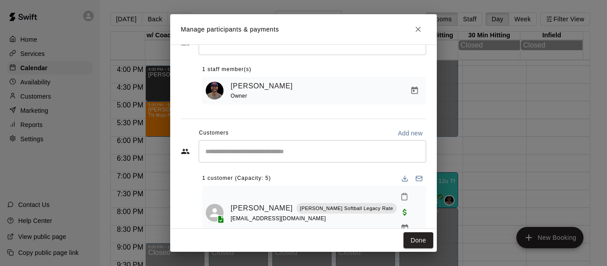
scroll to position [37, 0]
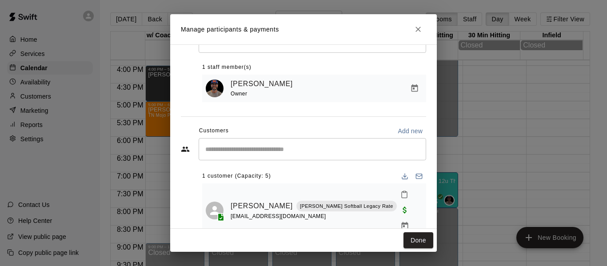
click at [286, 143] on div "​" at bounding box center [313, 149] width 228 height 22
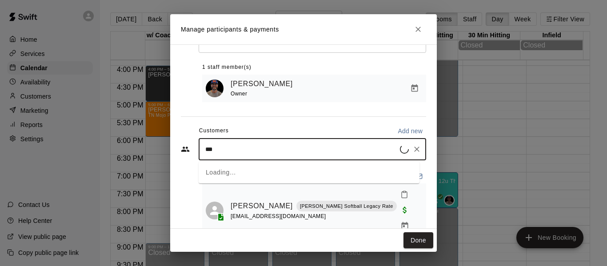
type input "****"
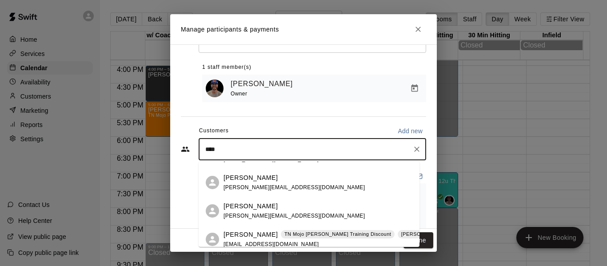
scroll to position [142, 0]
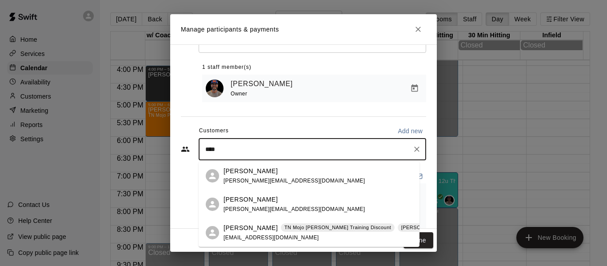
click at [246, 227] on p "[PERSON_NAME]" at bounding box center [251, 228] width 54 height 9
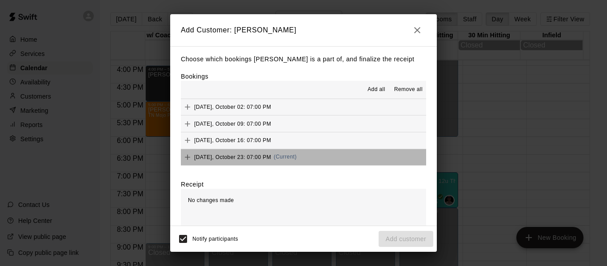
click at [327, 157] on button "[DATE], October 23: 07:00 PM (Current)" at bounding box center [303, 157] width 245 height 16
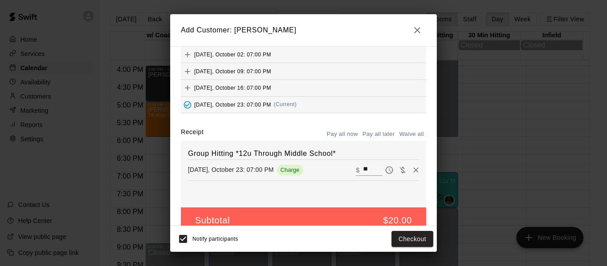
scroll to position [68, 0]
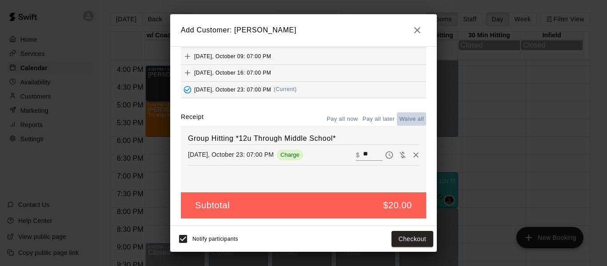
click at [402, 120] on button "Waive all" at bounding box center [411, 120] width 29 height 14
type input "*"
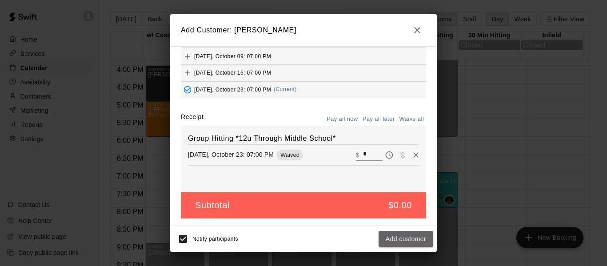
click at [405, 241] on button "Add customer" at bounding box center [406, 239] width 55 height 16
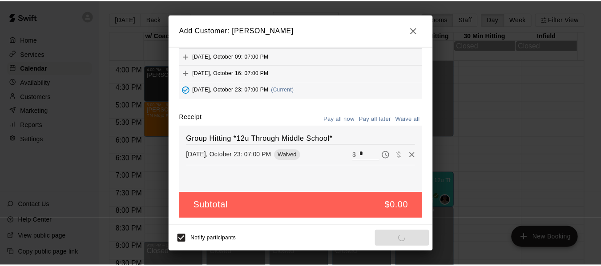
scroll to position [38, 0]
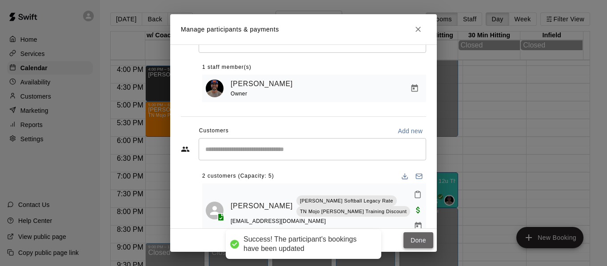
click at [412, 242] on button "Done" at bounding box center [419, 241] width 30 height 16
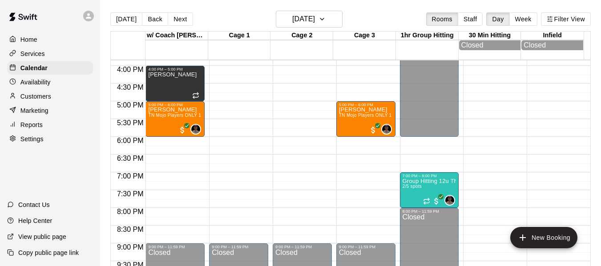
click at [40, 99] on p "Customers" at bounding box center [35, 96] width 31 height 9
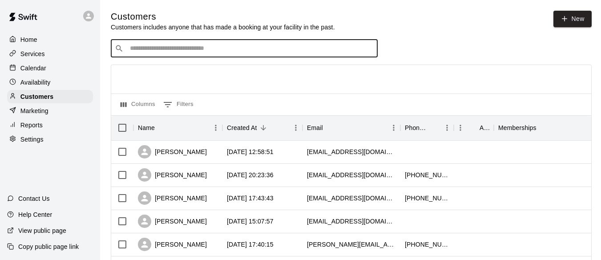
click at [224, 46] on input "Search customers by name or email" at bounding box center [250, 48] width 246 height 9
type input "*"
type input "***"
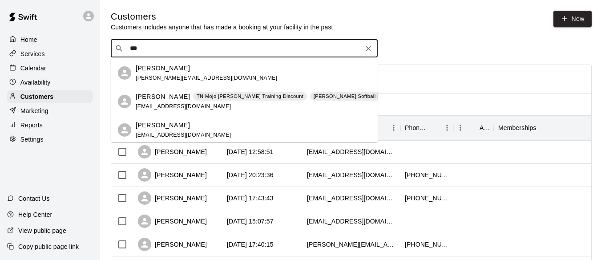
click at [193, 94] on span "TN Mojo [PERSON_NAME] Training Discount" at bounding box center [250, 97] width 114 height 8
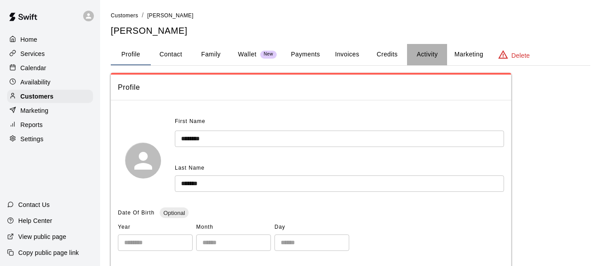
click at [424, 56] on button "Activity" at bounding box center [427, 54] width 40 height 21
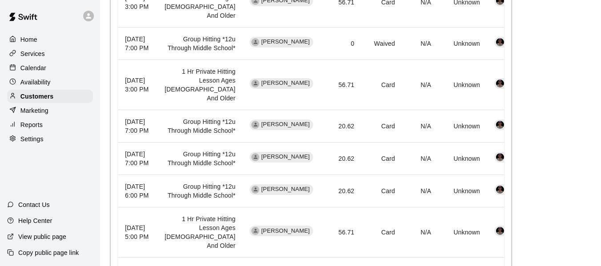
scroll to position [455, 0]
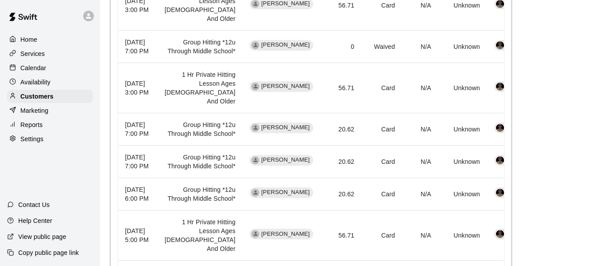
click at [36, 69] on p "Calendar" at bounding box center [33, 68] width 26 height 9
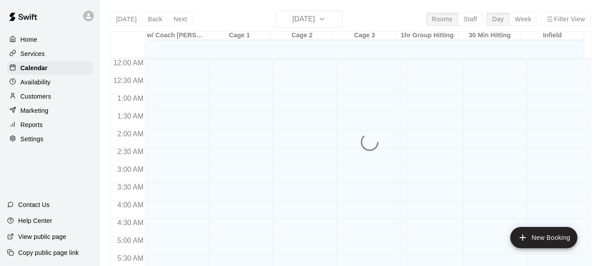
scroll to position [539, 0]
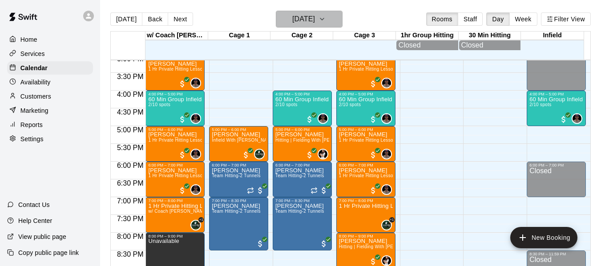
click at [326, 19] on icon "button" at bounding box center [321, 19] width 7 height 11
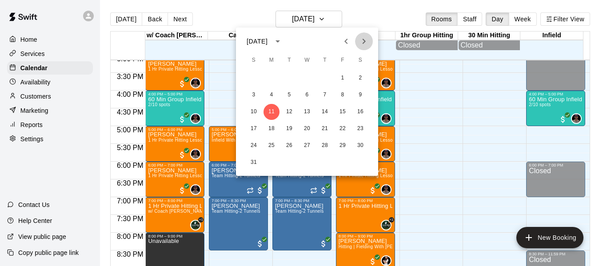
click at [370, 40] on button "Next month" at bounding box center [364, 41] width 18 height 18
click at [363, 43] on icon "Next month" at bounding box center [364, 41] width 11 height 11
click at [346, 79] on button "3" at bounding box center [343, 78] width 16 height 16
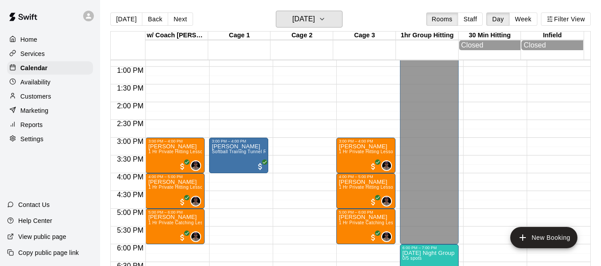
scroll to position [450, 0]
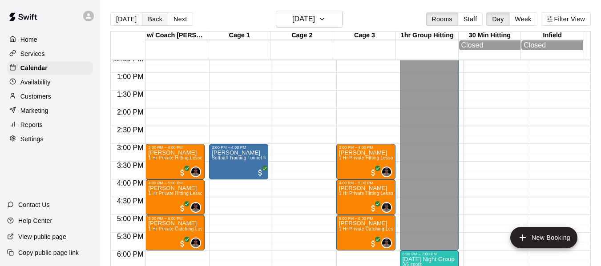
click at [154, 18] on button "Back" at bounding box center [155, 18] width 26 height 13
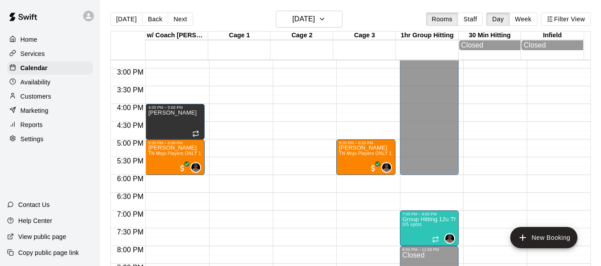
scroll to position [554, 0]
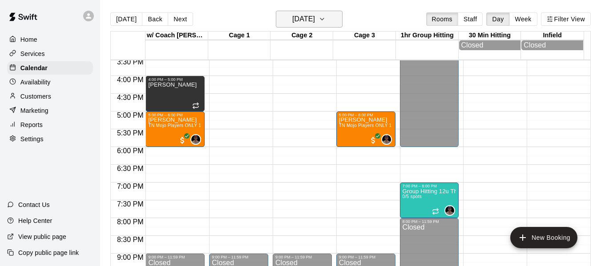
click at [326, 17] on icon "button" at bounding box center [321, 19] width 7 height 11
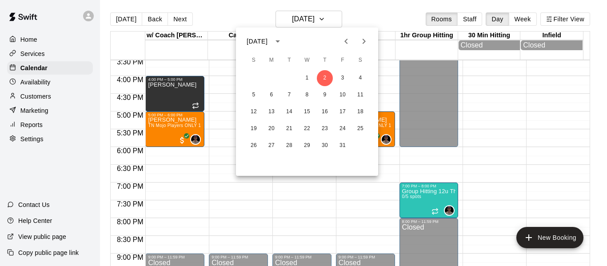
drag, startPoint x: 338, startPoint y: 43, endPoint x: 361, endPoint y: 35, distance: 24.1
click at [339, 43] on button "Previous month" at bounding box center [347, 41] width 18 height 18
click at [286, 146] on button "30" at bounding box center [290, 146] width 16 height 16
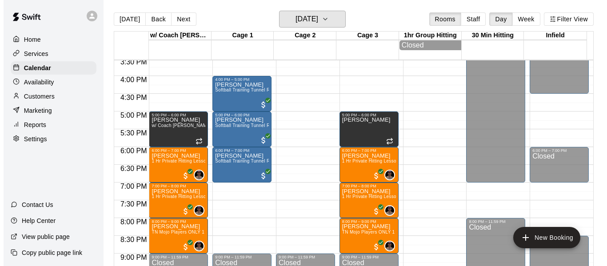
scroll to position [524, 0]
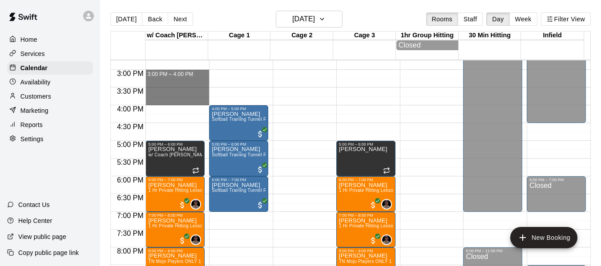
drag, startPoint x: 169, startPoint y: 74, endPoint x: 171, endPoint y: 102, distance: 27.6
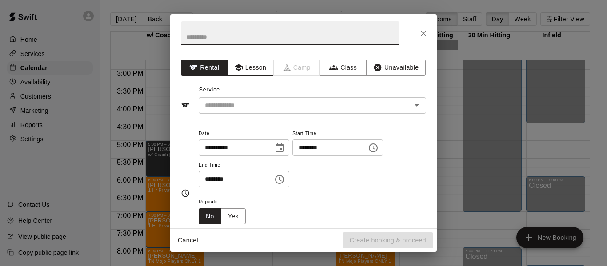
click at [262, 66] on button "Lesson" at bounding box center [250, 68] width 47 height 16
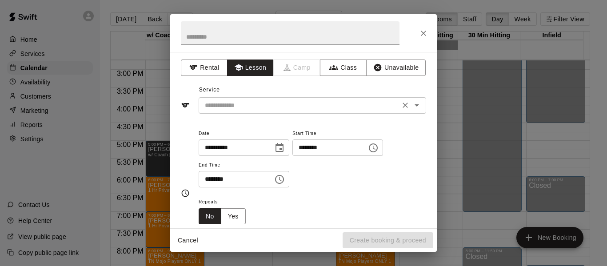
click at [258, 111] on input "text" at bounding box center [299, 105] width 196 height 11
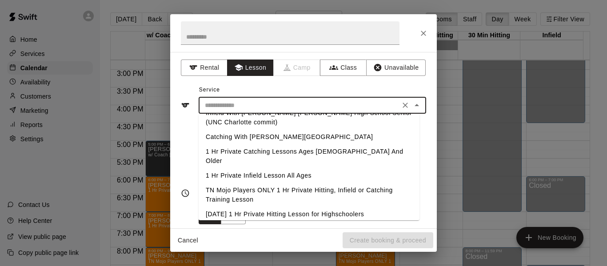
scroll to position [114, 0]
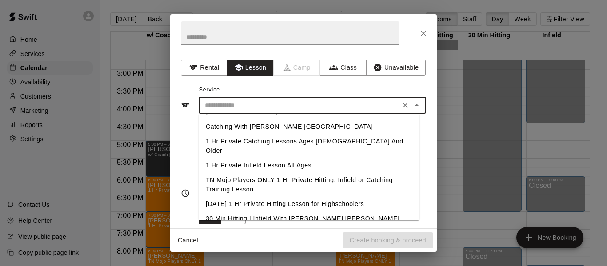
click at [287, 173] on li "TN Mojo Players ONLY 1 Hr Private Hitting, Infield or Catching Training Lesson" at bounding box center [309, 185] width 221 height 24
type input "**********"
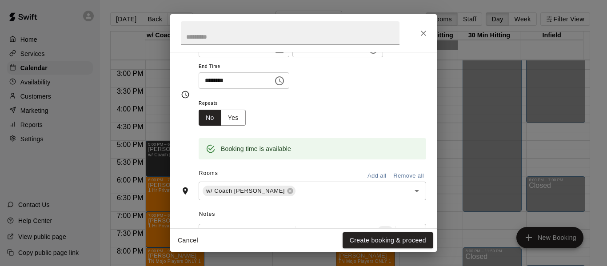
scroll to position [119, 0]
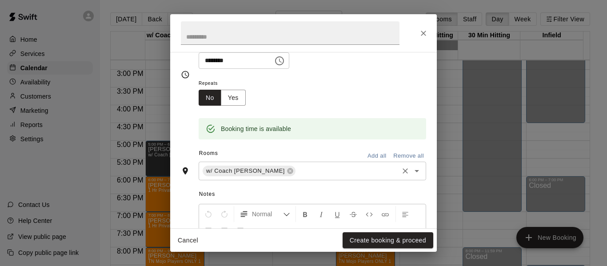
click at [341, 171] on input "text" at bounding box center [347, 171] width 101 height 11
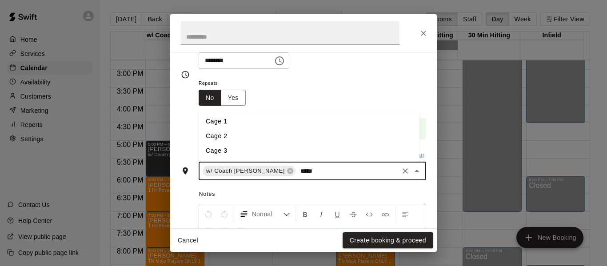
type input "******"
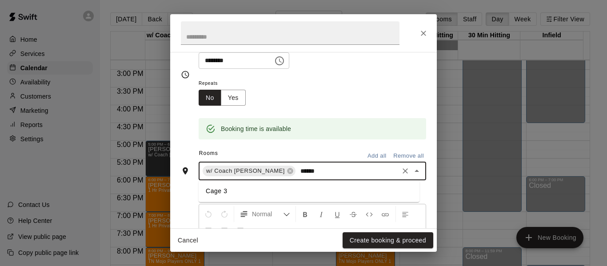
click at [280, 195] on li "Cage 3" at bounding box center [309, 191] width 221 height 15
click at [398, 242] on button "Create booking & proceed" at bounding box center [388, 241] width 91 height 16
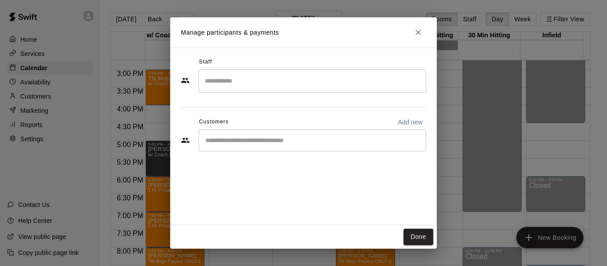
click at [288, 81] on input "Search staff" at bounding box center [313, 81] width 220 height 16
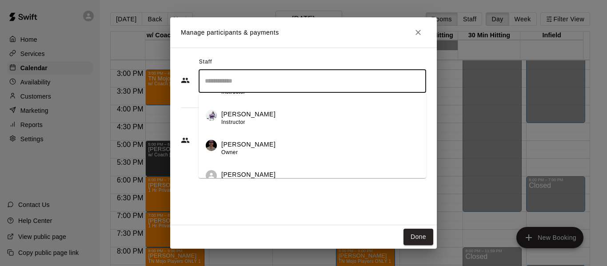
scroll to position [59, 0]
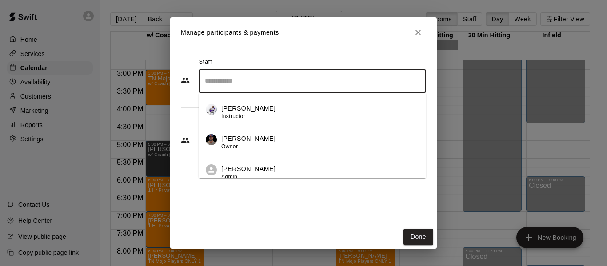
click at [265, 141] on div "[PERSON_NAME] Owner" at bounding box center [320, 142] width 198 height 17
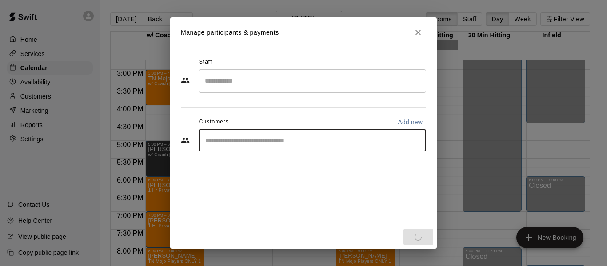
click at [336, 142] on input "Start typing to search customers..." at bounding box center [313, 140] width 220 height 9
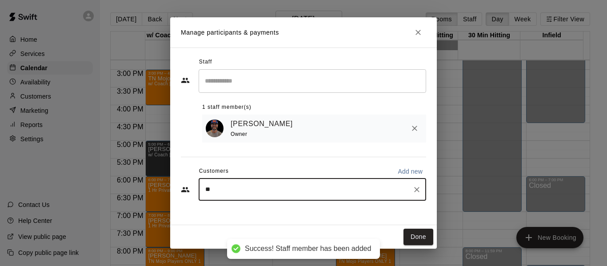
type input "***"
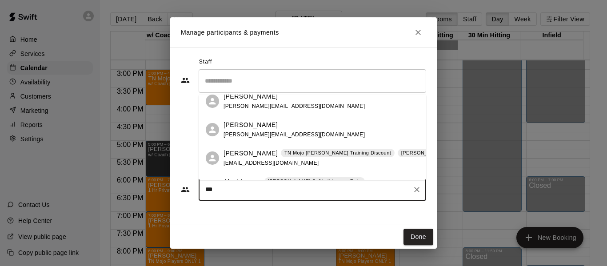
scroll to position [569, 0]
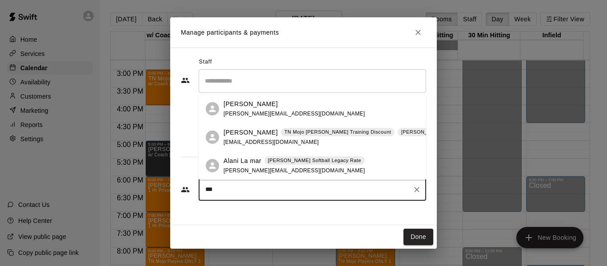
click at [244, 136] on p "[PERSON_NAME]" at bounding box center [251, 132] width 54 height 9
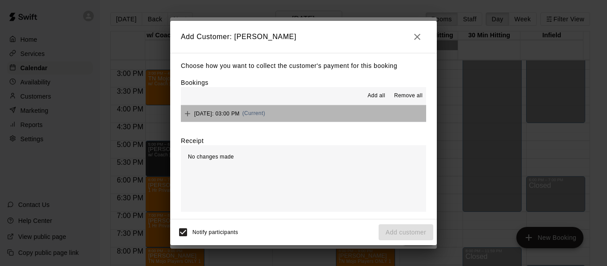
click at [338, 115] on button "[DATE]: 03:00 PM (Current)" at bounding box center [303, 113] width 245 height 16
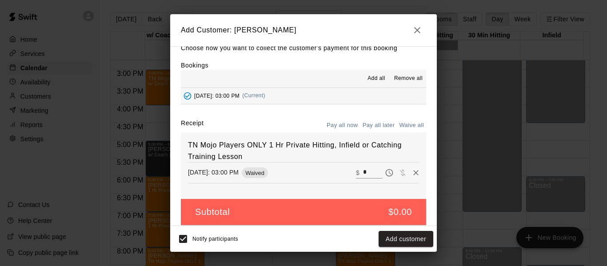
scroll to position [19, 0]
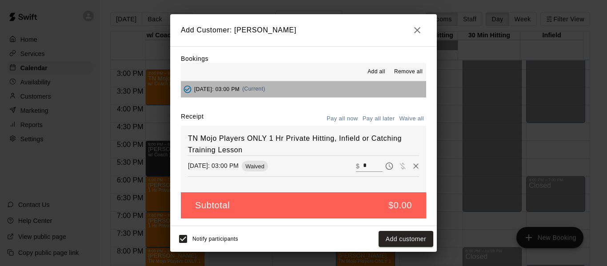
click at [352, 84] on button "[DATE]: 03:00 PM (Current)" at bounding box center [303, 89] width 245 height 16
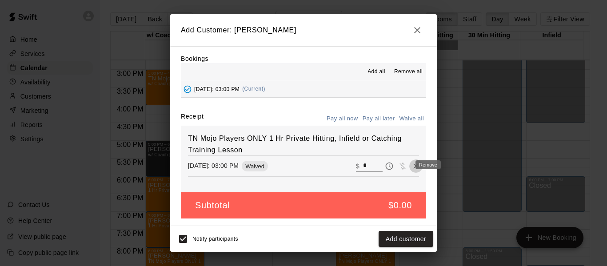
click at [412, 165] on icon "Remove" at bounding box center [416, 166] width 9 height 9
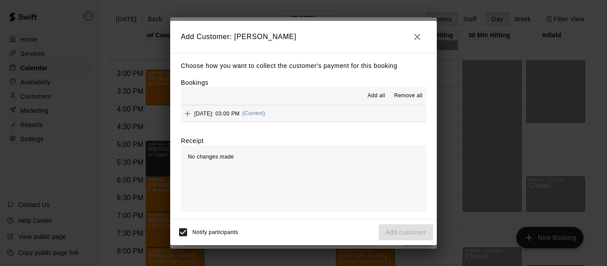
scroll to position [0, 0]
click at [414, 37] on icon "button" at bounding box center [417, 37] width 11 height 11
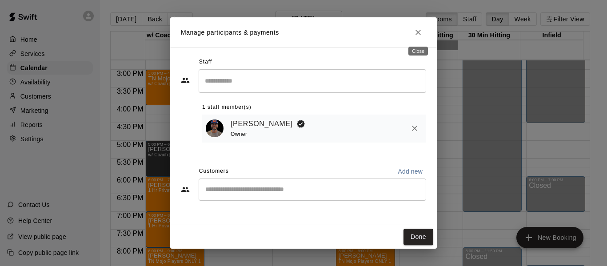
drag, startPoint x: 420, startPoint y: 32, endPoint x: 396, endPoint y: 32, distance: 24.0
click at [420, 32] on icon "Close" at bounding box center [418, 32] width 9 height 9
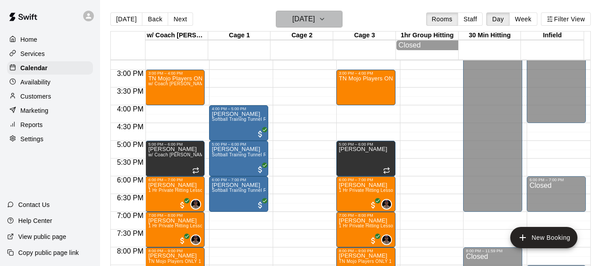
click at [326, 15] on icon "button" at bounding box center [321, 19] width 7 height 11
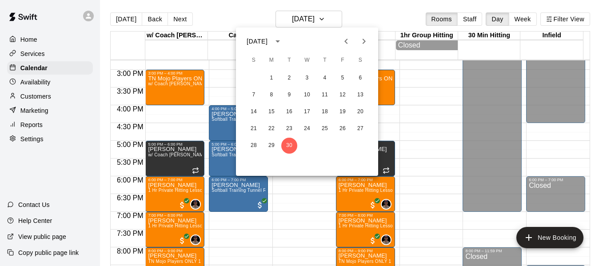
click at [173, 83] on div at bounding box center [303, 133] width 607 height 266
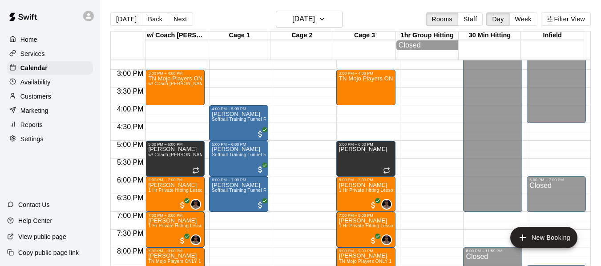
click at [173, 79] on p "TN Mojo Players ONLY 1 Hr Private Hitting, Infield or Catching Training Lesson" at bounding box center [175, 79] width 54 height 0
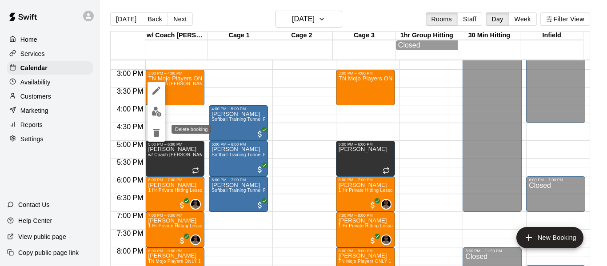
click at [154, 134] on icon "delete" at bounding box center [156, 133] width 6 height 8
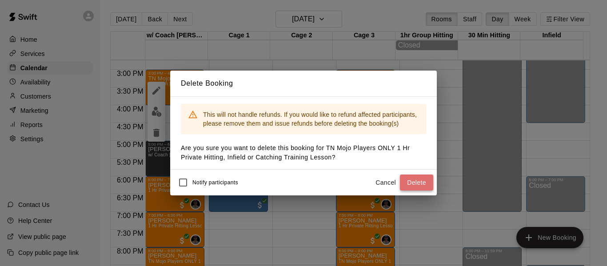
click at [405, 182] on button "Delete" at bounding box center [416, 183] width 33 height 16
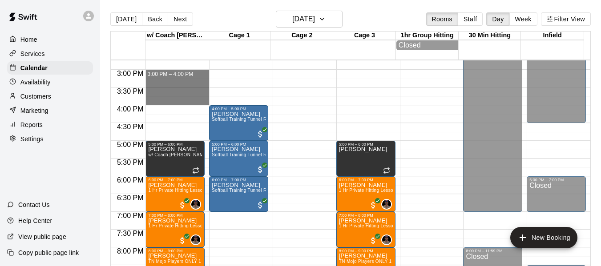
drag, startPoint x: 153, startPoint y: 74, endPoint x: 153, endPoint y: 102, distance: 27.6
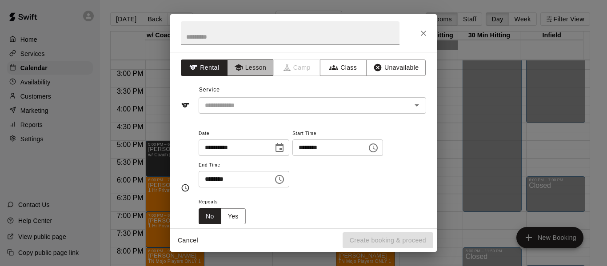
click at [238, 62] on button "Lesson" at bounding box center [250, 68] width 47 height 16
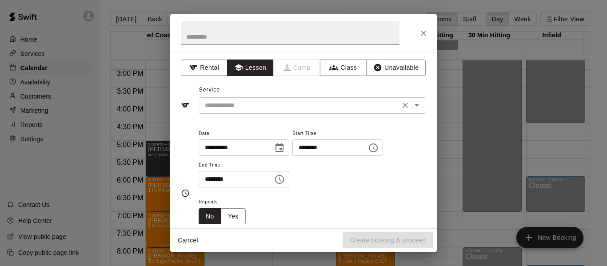
click at [236, 105] on input "text" at bounding box center [299, 105] width 196 height 11
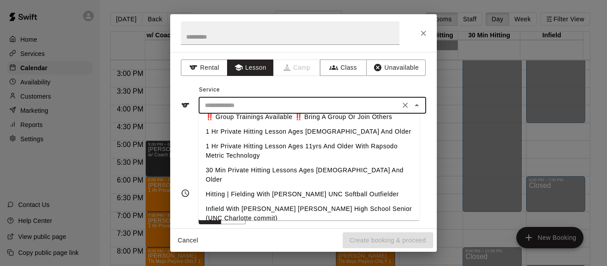
scroll to position [15, 0]
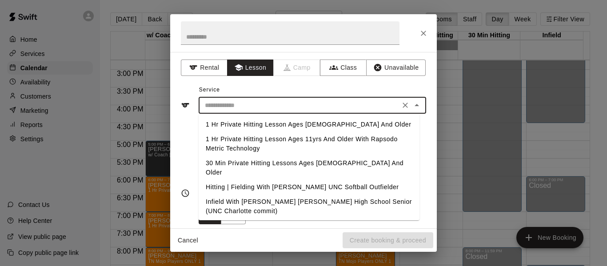
click at [266, 131] on li "1 Hr Private Hitting Lesson Ages [DEMOGRAPHIC_DATA] And Older" at bounding box center [309, 124] width 221 height 15
type input "**********"
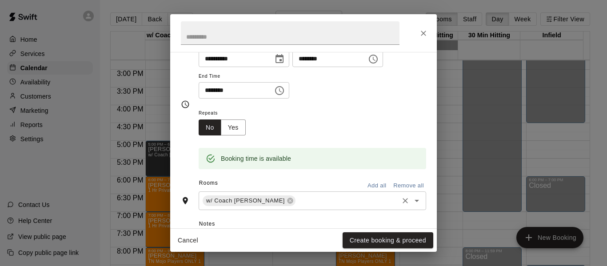
scroll to position [104, 0]
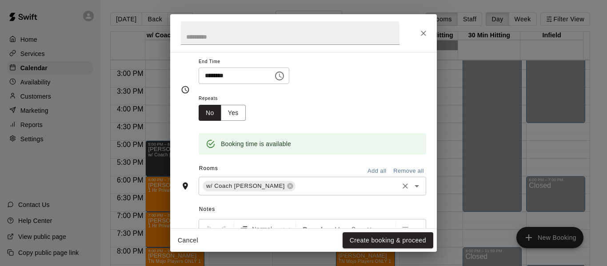
click at [307, 188] on input "text" at bounding box center [347, 186] width 101 height 11
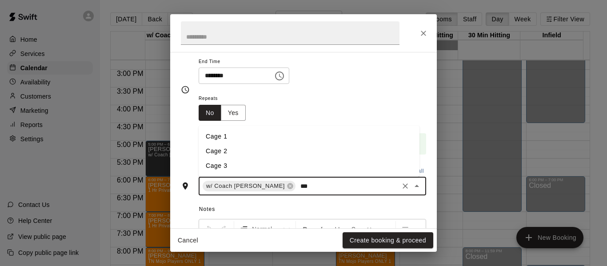
type input "****"
click at [254, 166] on li "Cage 3" at bounding box center [309, 166] width 221 height 15
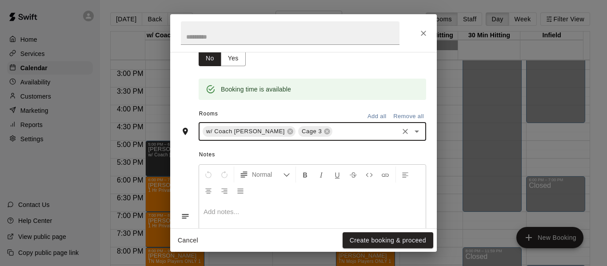
scroll to position [193, 0]
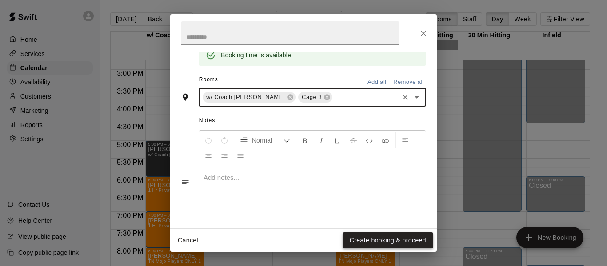
click at [394, 237] on button "Create booking & proceed" at bounding box center [388, 241] width 91 height 16
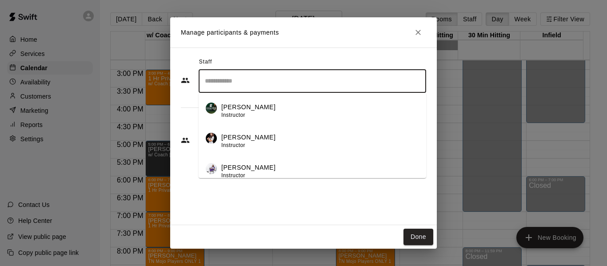
click at [256, 84] on input "Search staff" at bounding box center [313, 81] width 220 height 16
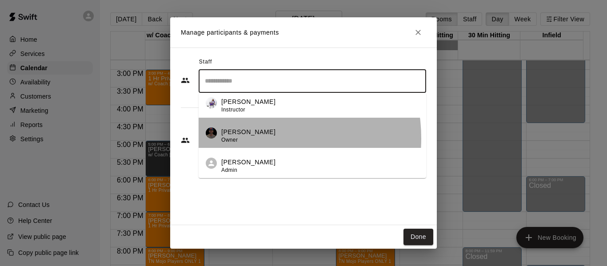
click at [249, 139] on div "[PERSON_NAME] Owner" at bounding box center [248, 136] width 54 height 17
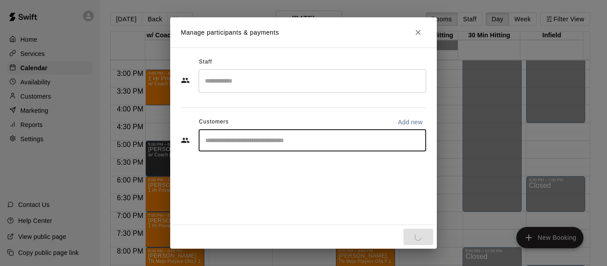
click at [290, 143] on input "Start typing to search customers..." at bounding box center [313, 140] width 220 height 9
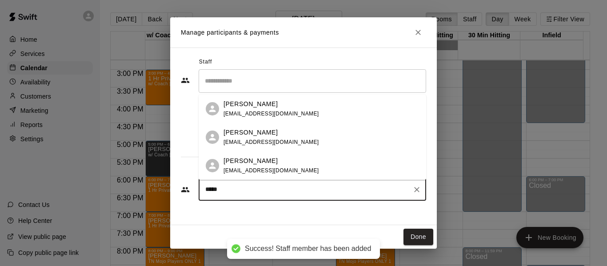
type input "******"
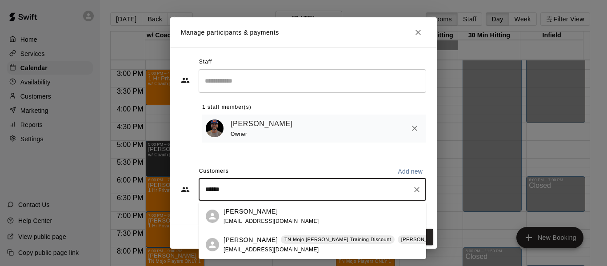
click at [241, 243] on p "[PERSON_NAME]" at bounding box center [251, 240] width 54 height 9
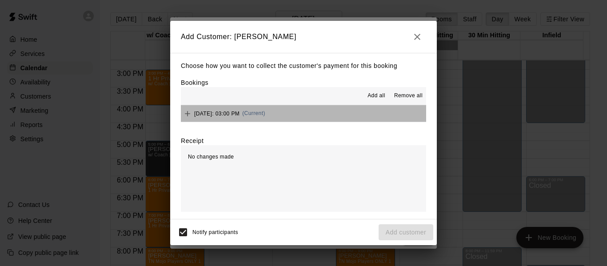
click at [342, 113] on button "[DATE]: 03:00 PM (Current)" at bounding box center [303, 113] width 245 height 16
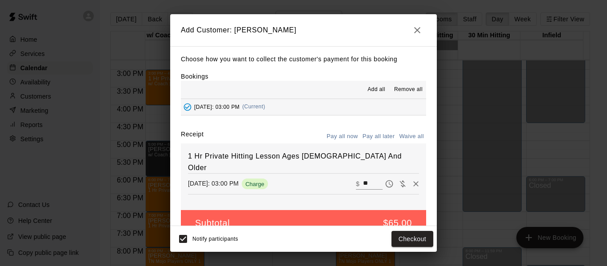
scroll to position [19, 0]
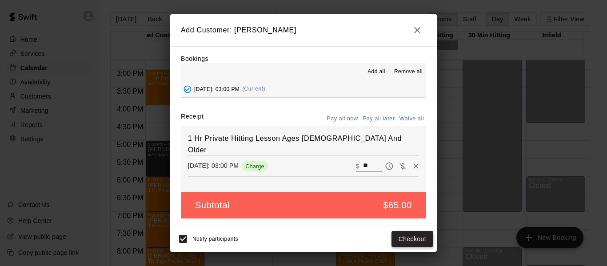
click at [416, 237] on button "Checkout" at bounding box center [413, 239] width 42 height 16
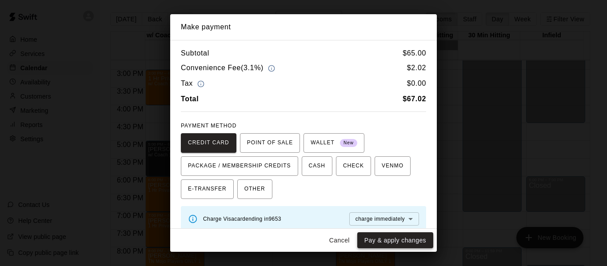
click at [411, 243] on button "Pay & apply changes" at bounding box center [396, 241] width 76 height 16
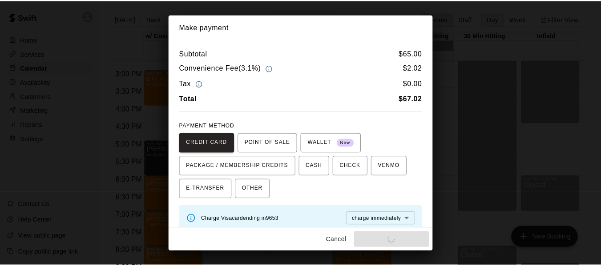
scroll to position [0, 0]
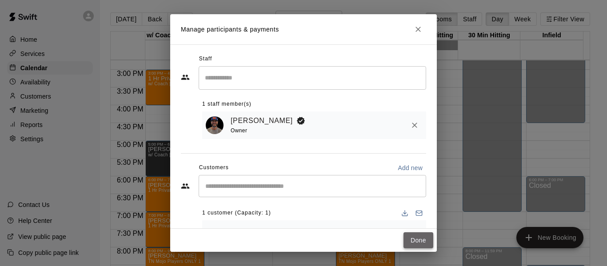
click at [422, 240] on button "Done" at bounding box center [419, 241] width 30 height 16
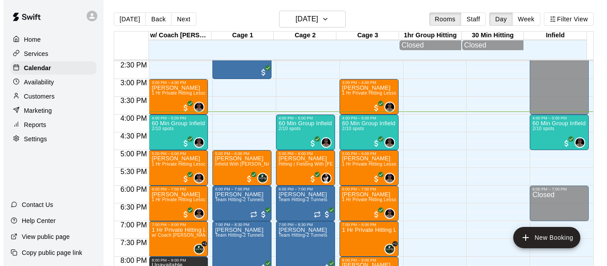
scroll to position [511, 0]
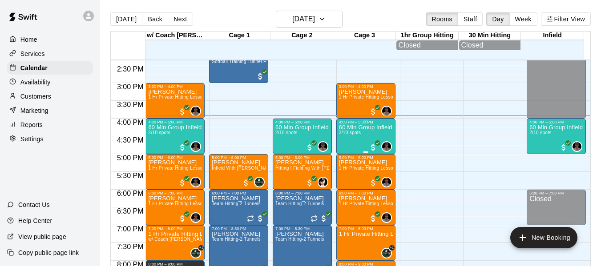
drag, startPoint x: 425, startPoint y: 133, endPoint x: 354, endPoint y: 133, distance: 70.7
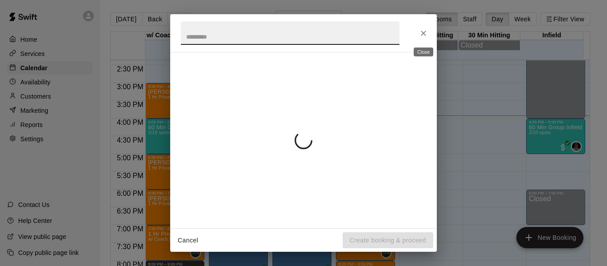
click at [424, 31] on icon "Close" at bounding box center [423, 33] width 9 height 9
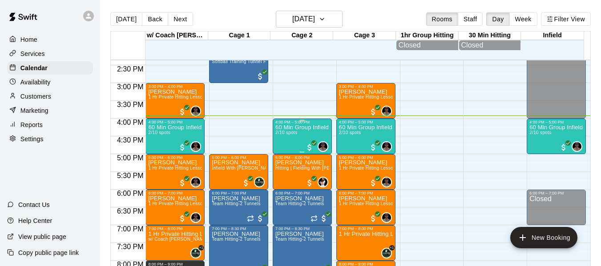
click at [285, 146] on div "60 Min Group Infield Training 12u And Older 2/10 spots" at bounding box center [302, 258] width 54 height 266
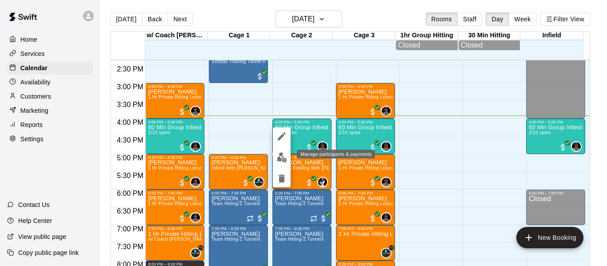
click at [282, 156] on img "edit" at bounding box center [282, 158] width 10 height 10
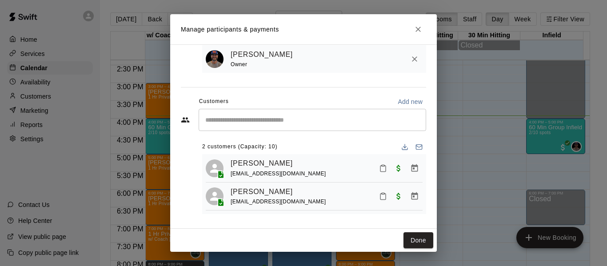
scroll to position [70, 0]
click at [379, 195] on icon "Mark attendance" at bounding box center [383, 197] width 8 height 8
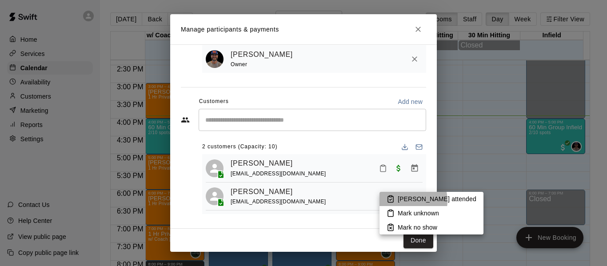
click at [403, 201] on p "Mark attended" at bounding box center [437, 199] width 79 height 9
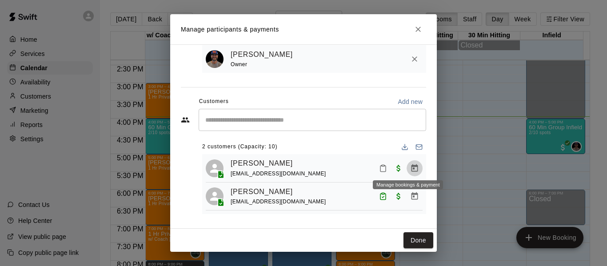
click at [410, 168] on icon "Manage bookings & payment" at bounding box center [414, 168] width 9 height 9
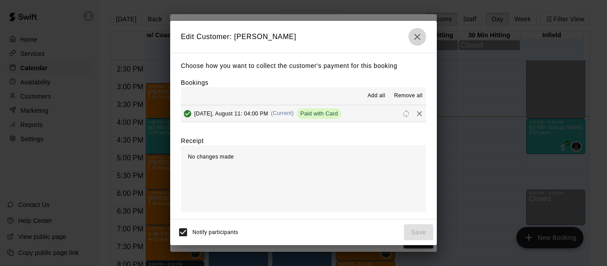
click at [422, 34] on icon "button" at bounding box center [417, 37] width 11 height 11
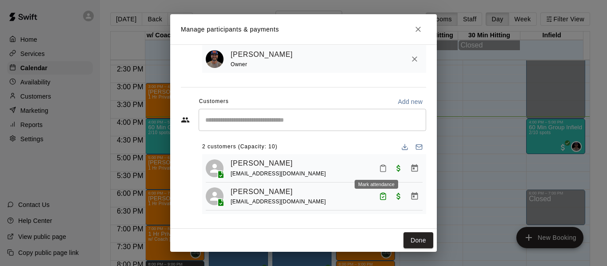
click at [379, 166] on icon "Mark attendance" at bounding box center [383, 169] width 8 height 8
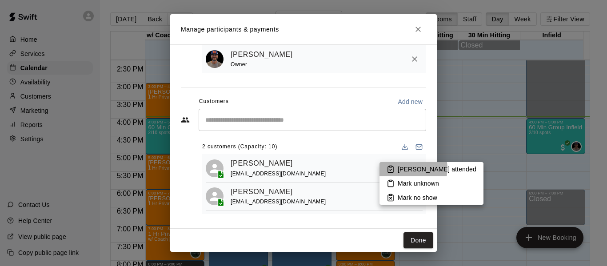
click at [409, 169] on p "Mark attended" at bounding box center [437, 169] width 79 height 9
